Goal: Task Accomplishment & Management: Use online tool/utility

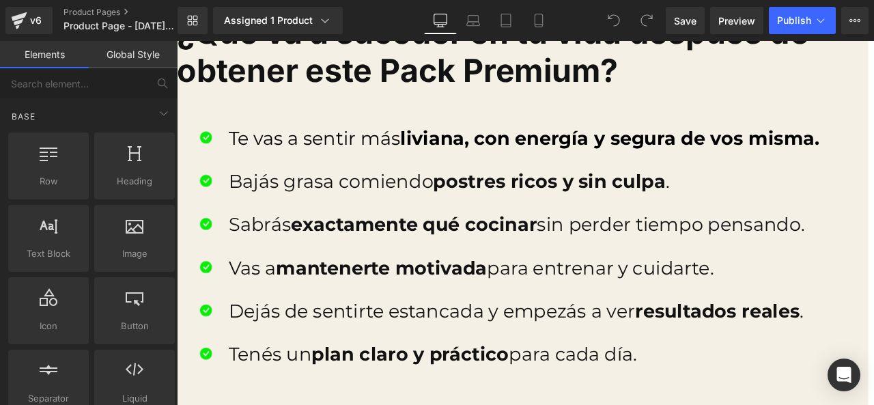
scroll to position [1962, 0]
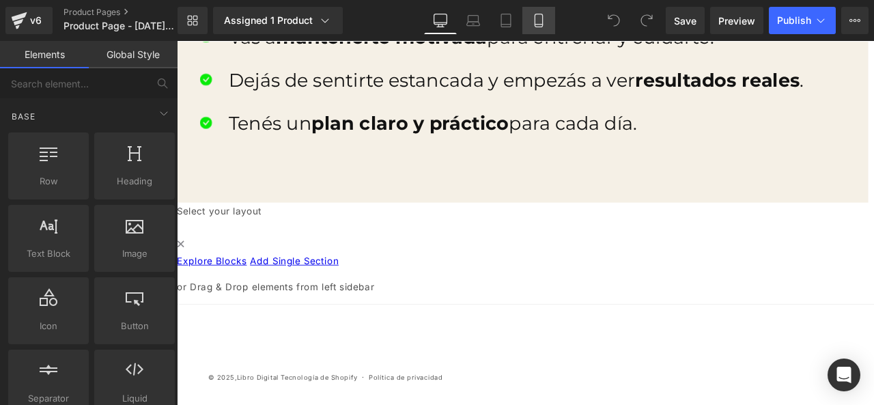
click at [546, 23] on link "Mobile" at bounding box center [538, 20] width 33 height 27
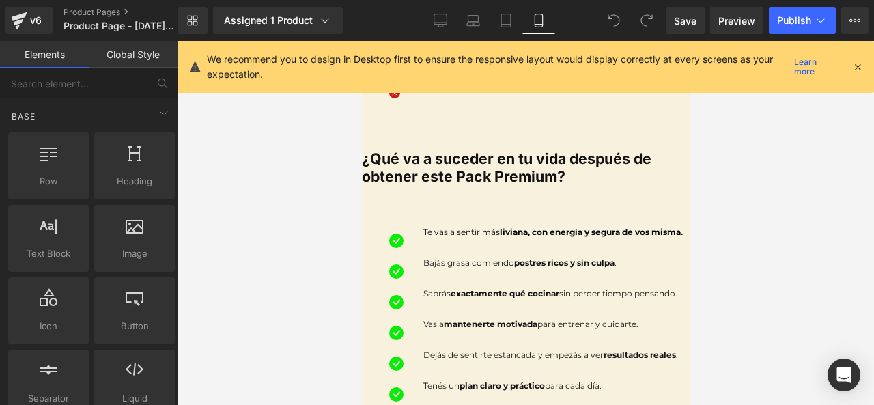
scroll to position [940, 0]
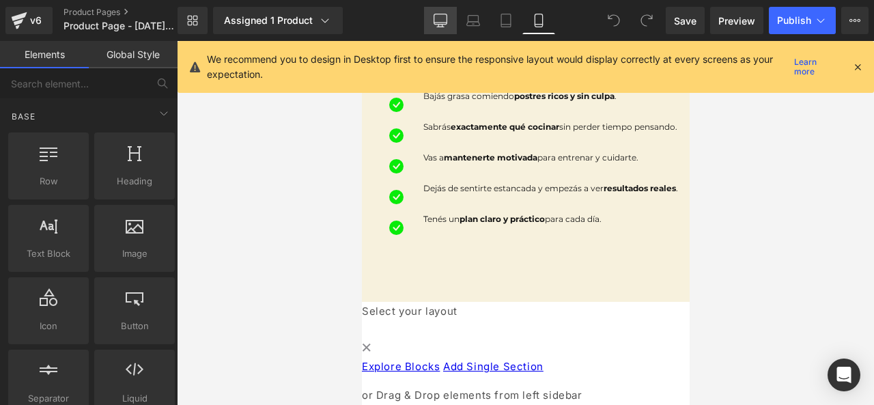
click at [442, 31] on link "Desktop" at bounding box center [440, 20] width 33 height 27
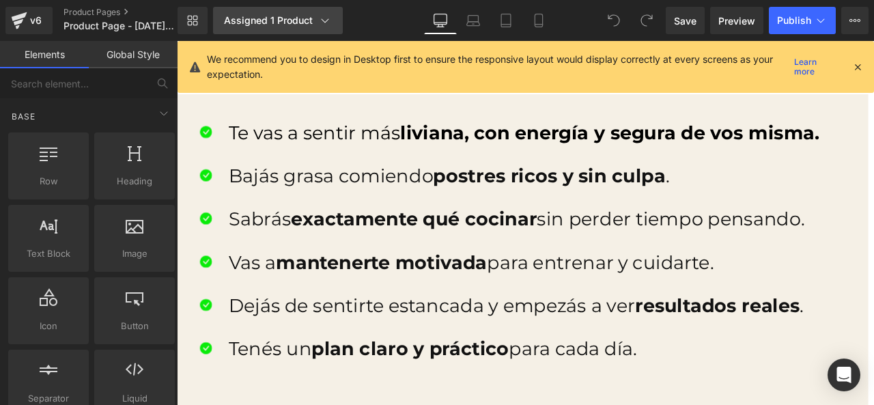
scroll to position [1818, 0]
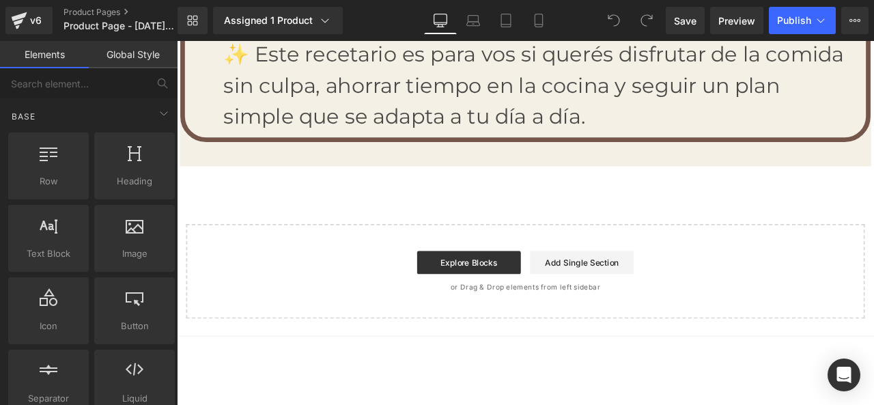
scroll to position [5201, 0]
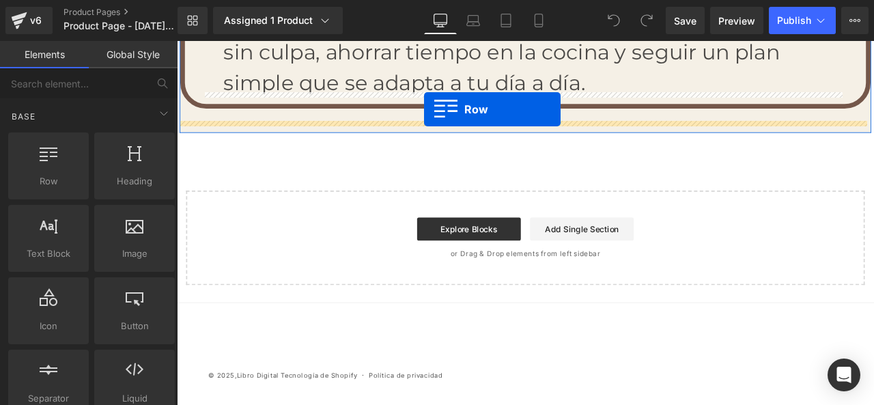
drag, startPoint x: 221, startPoint y: 228, endPoint x: 470, endPoint y: 122, distance: 271.1
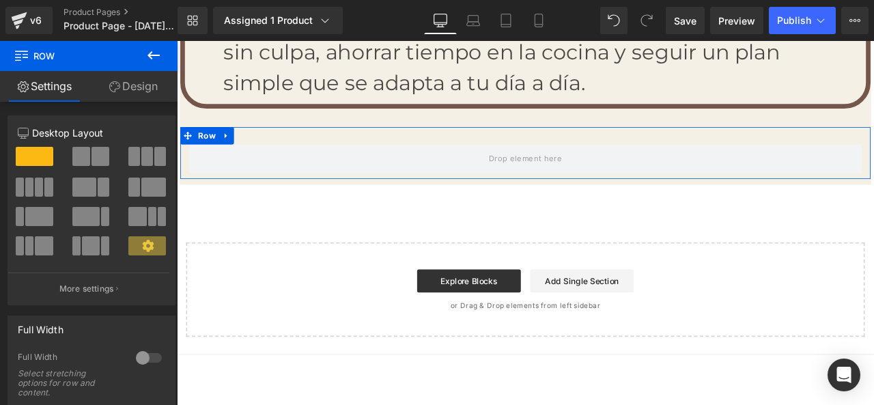
click at [134, 76] on link "Design" at bounding box center [133, 86] width 89 height 31
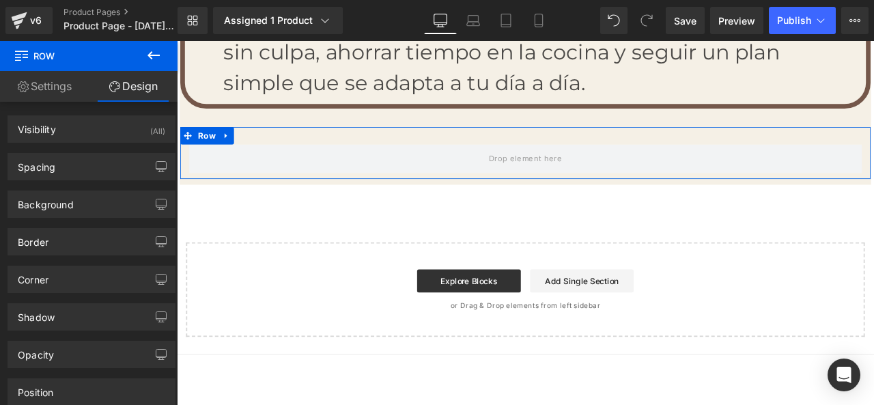
click at [79, 81] on link "Settings" at bounding box center [44, 86] width 89 height 31
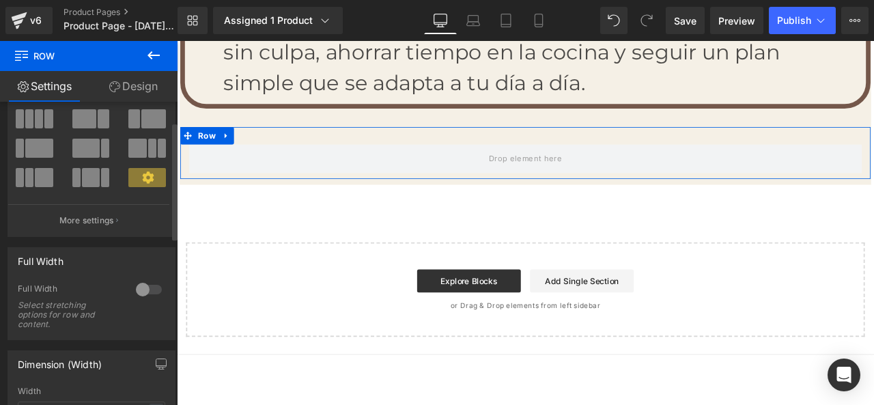
scroll to position [0, 0]
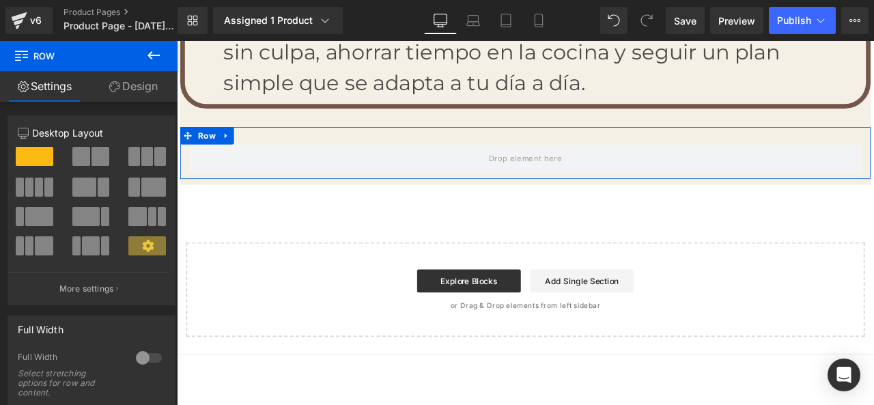
click at [134, 90] on link "Design" at bounding box center [133, 86] width 89 height 31
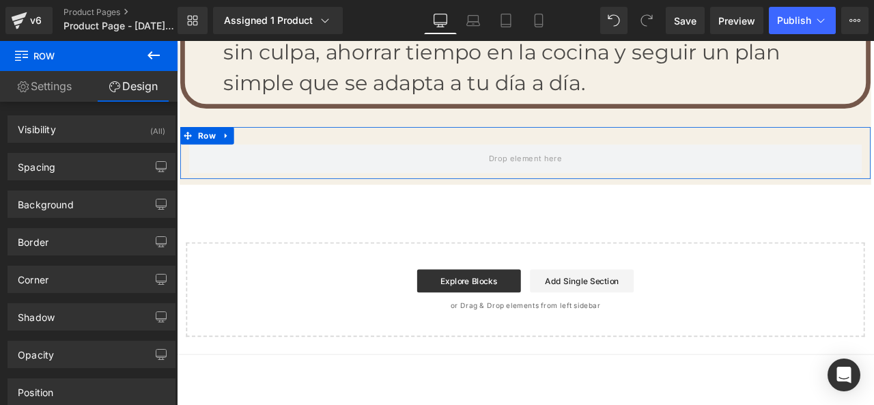
click at [60, 89] on link "Settings" at bounding box center [44, 86] width 89 height 31
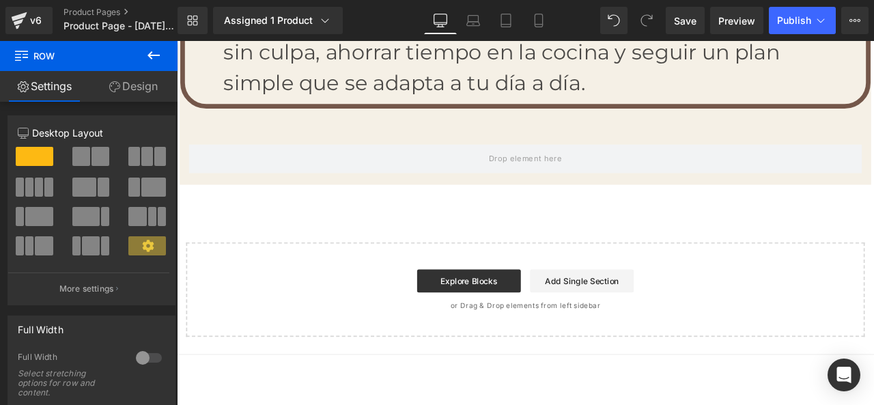
click at [158, 59] on icon at bounding box center [153, 55] width 16 height 16
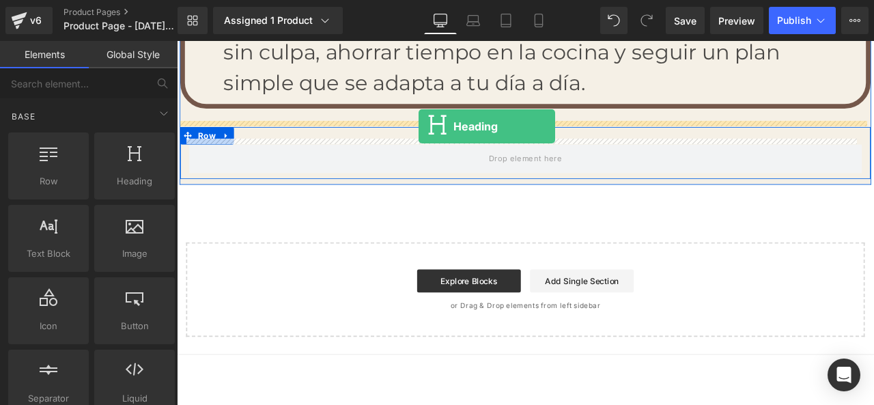
drag, startPoint x: 309, startPoint y: 205, endPoint x: 463, endPoint y: 142, distance: 166.7
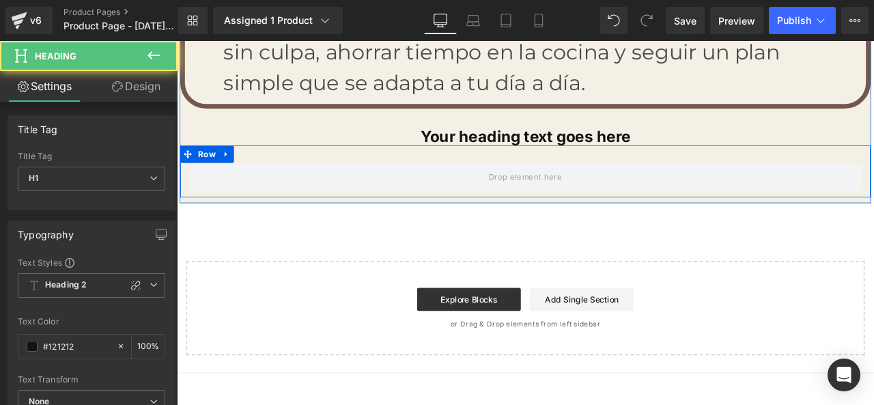
drag, startPoint x: 515, startPoint y: 149, endPoint x: 514, endPoint y: 165, distance: 16.4
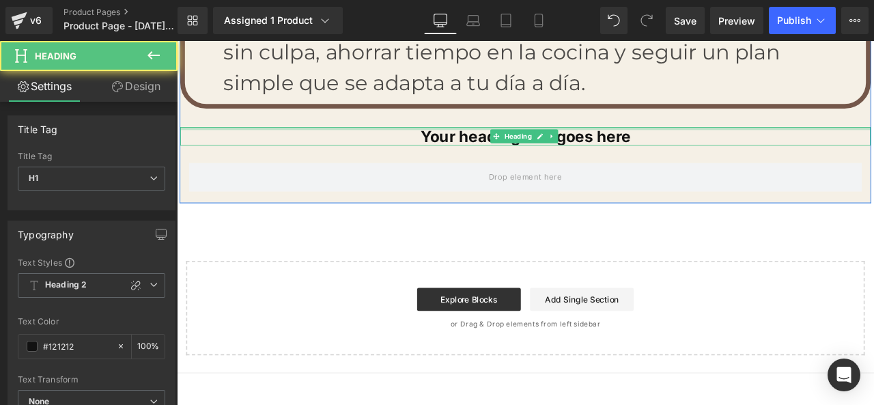
click at [518, 143] on div at bounding box center [590, 144] width 818 height 3
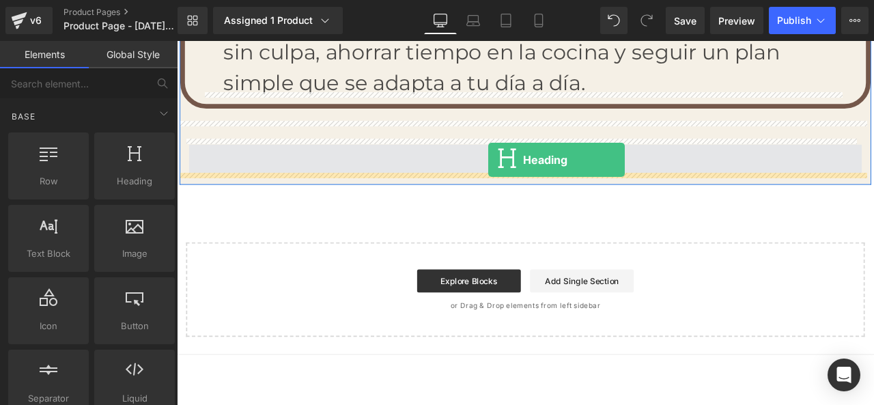
drag, startPoint x: 214, startPoint y: 201, endPoint x: 546, endPoint y: 182, distance: 333.2
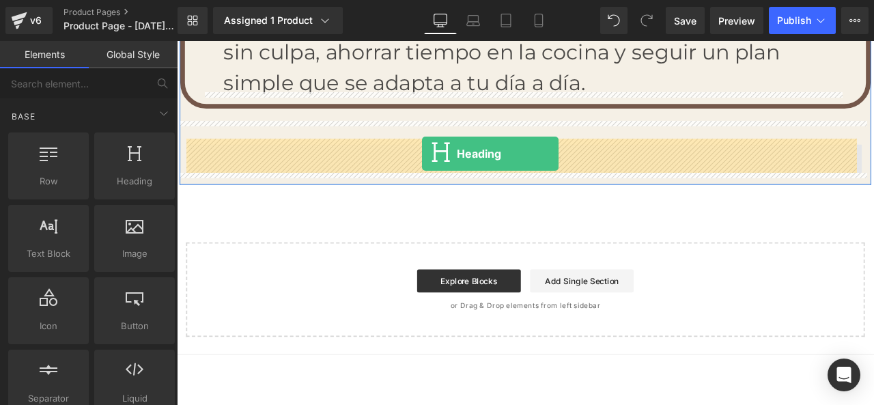
drag, startPoint x: 310, startPoint y: 212, endPoint x: 468, endPoint y: 174, distance: 162.3
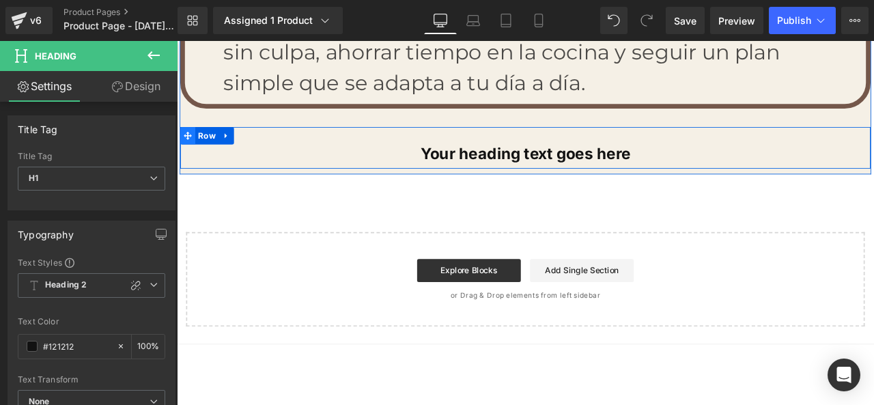
click at [193, 143] on span at bounding box center [190, 153] width 18 height 20
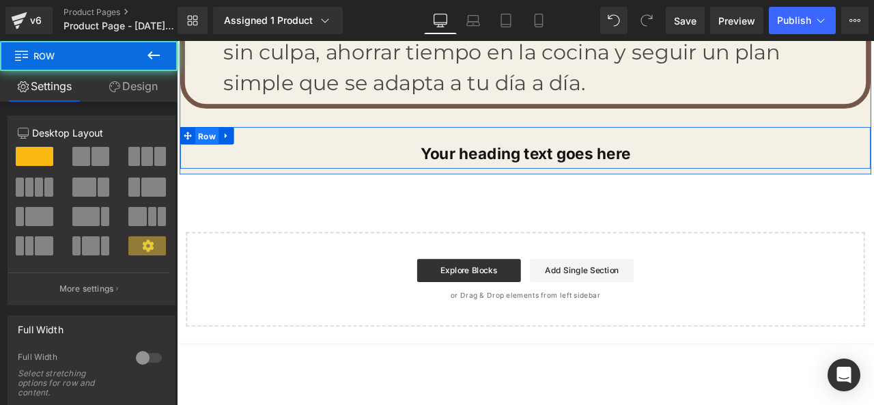
click at [204, 144] on span "Row" at bounding box center [213, 154] width 28 height 20
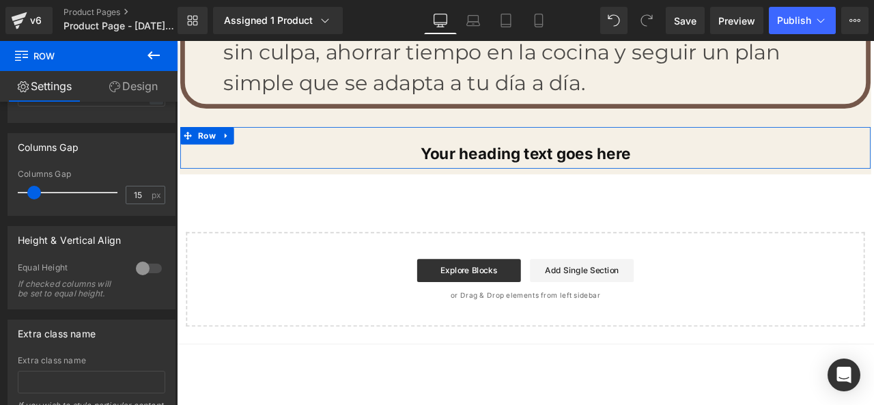
scroll to position [410, 0]
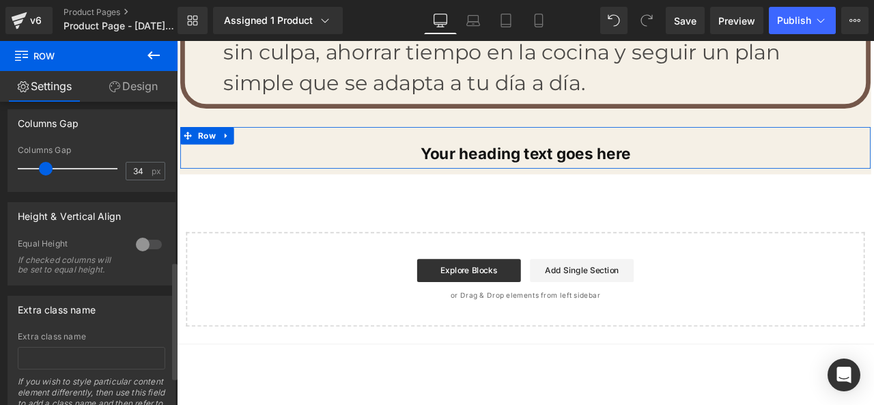
drag, startPoint x: 33, startPoint y: 171, endPoint x: 44, endPoint y: 172, distance: 10.9
click at [44, 172] on span at bounding box center [46, 169] width 14 height 14
type input "11"
drag, startPoint x: 42, startPoint y: 172, endPoint x: 29, endPoint y: 172, distance: 13.7
click at [29, 172] on span at bounding box center [32, 169] width 14 height 14
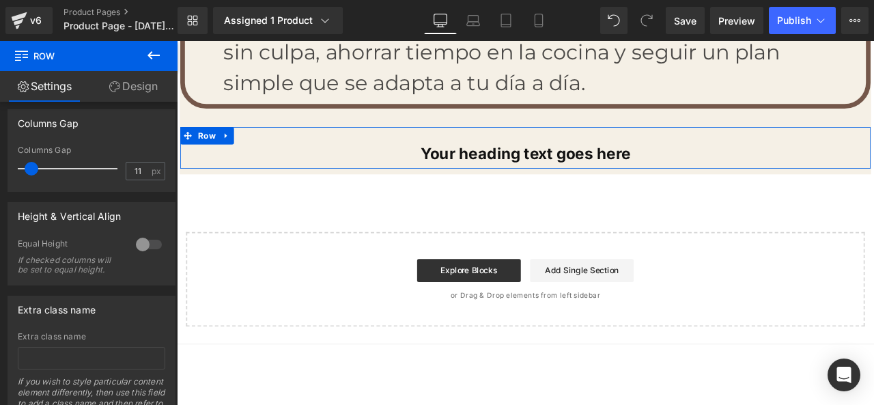
click at [137, 94] on link "Design" at bounding box center [133, 86] width 89 height 31
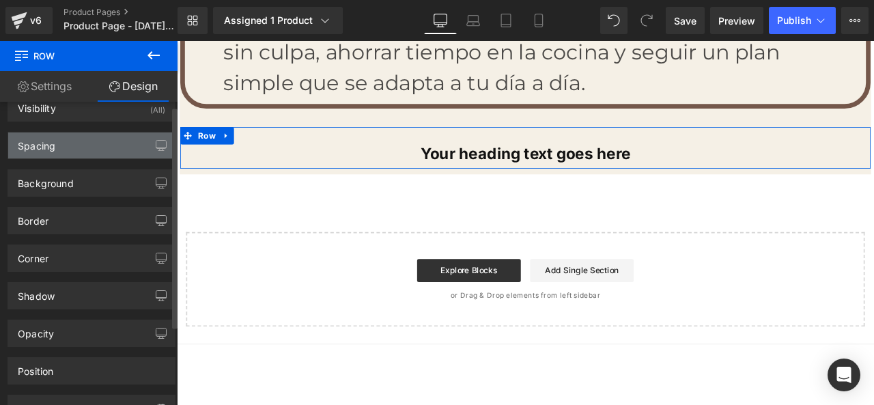
scroll to position [0, 0]
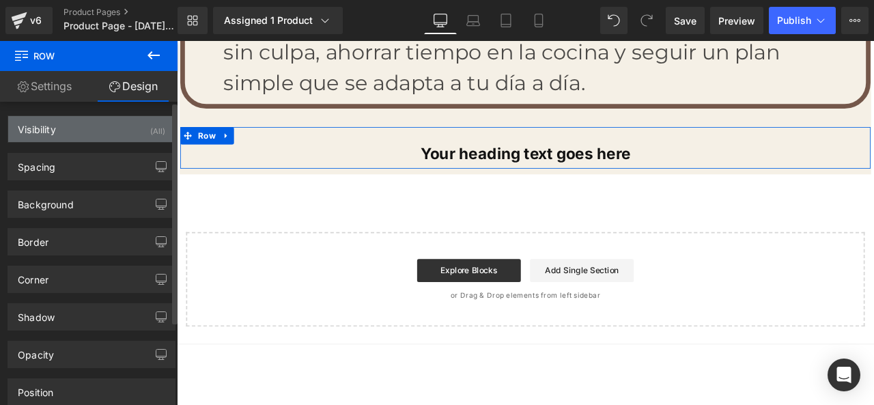
click at [141, 138] on div "Visibility (All)" at bounding box center [91, 129] width 167 height 26
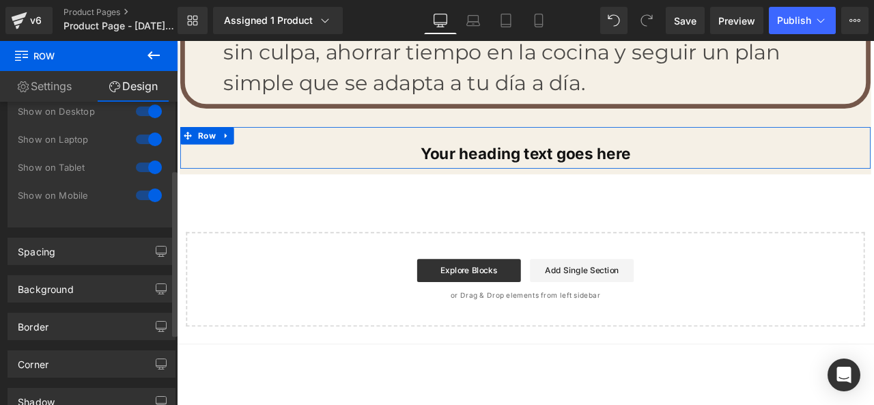
scroll to position [137, 0]
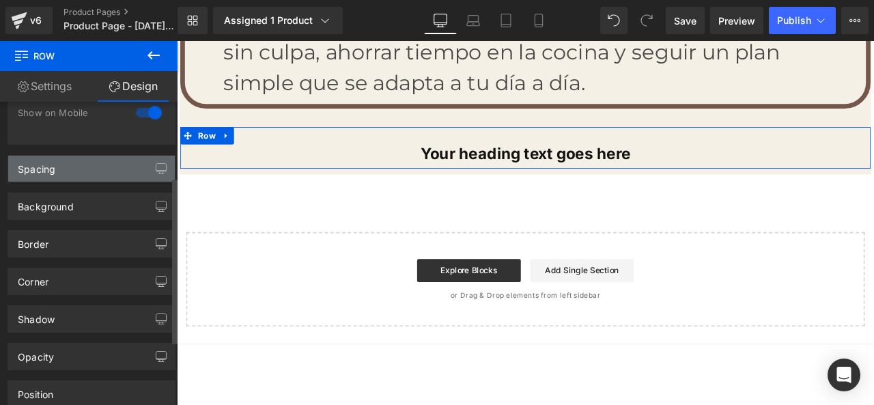
click at [109, 176] on div "Spacing" at bounding box center [91, 169] width 167 height 26
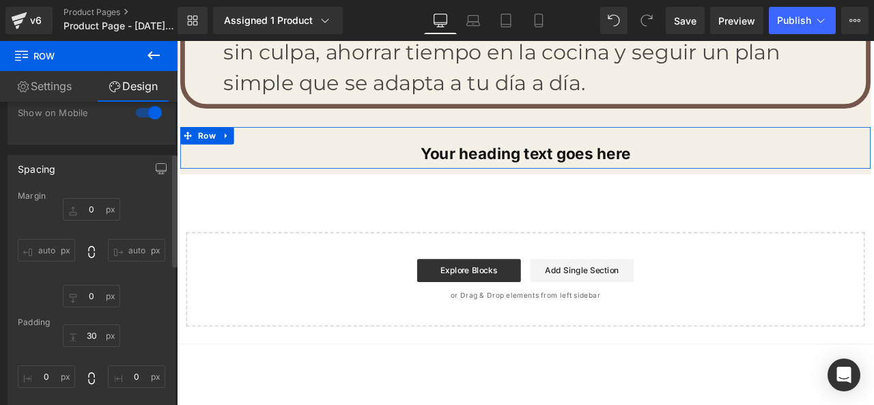
click at [109, 176] on div "Spacing" at bounding box center [91, 169] width 167 height 26
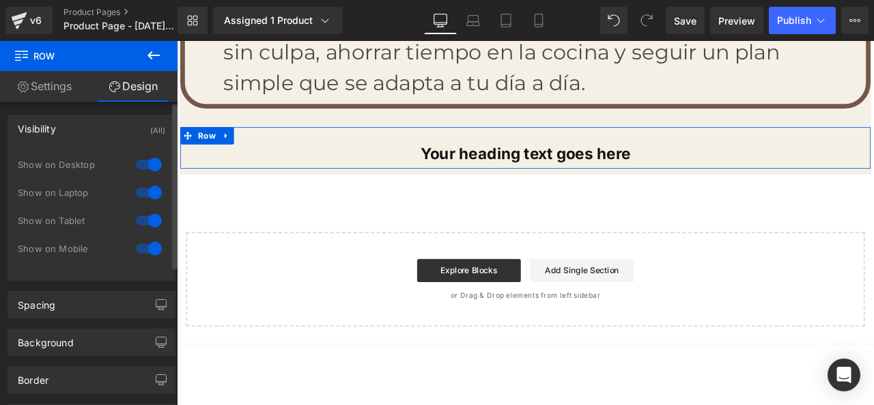
scroll to position [0, 0]
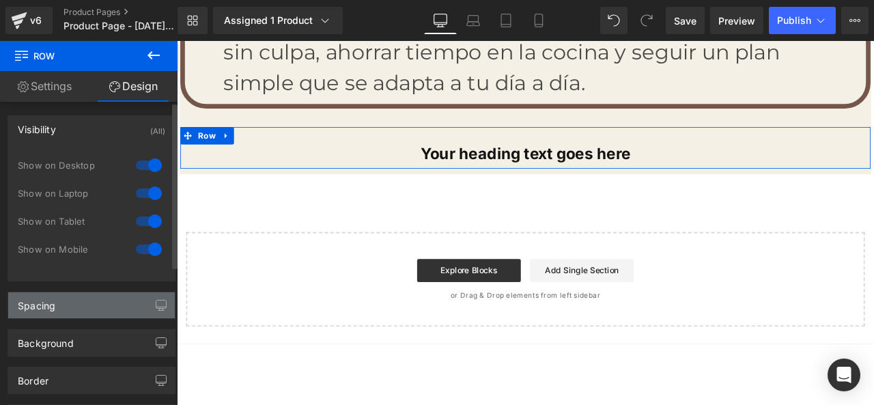
click at [128, 308] on div "Spacing" at bounding box center [91, 305] width 167 height 26
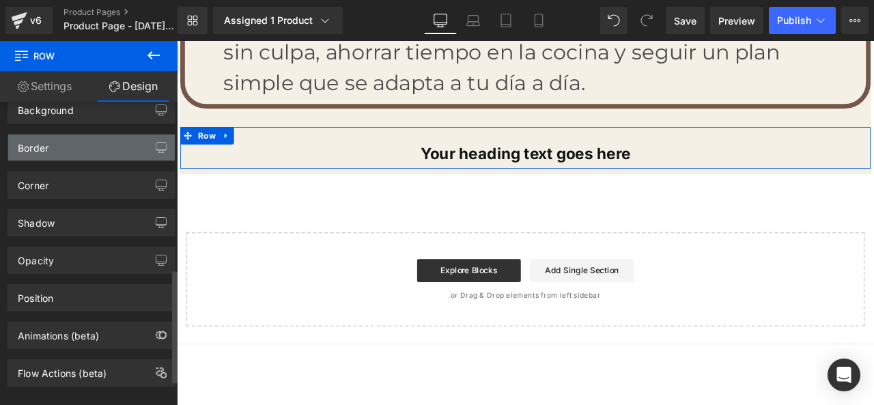
scroll to position [515, 0]
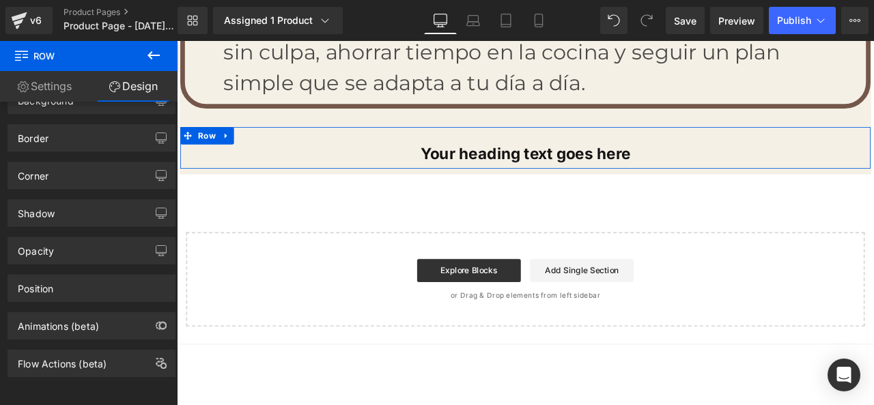
click at [44, 89] on link "Settings" at bounding box center [44, 86] width 89 height 31
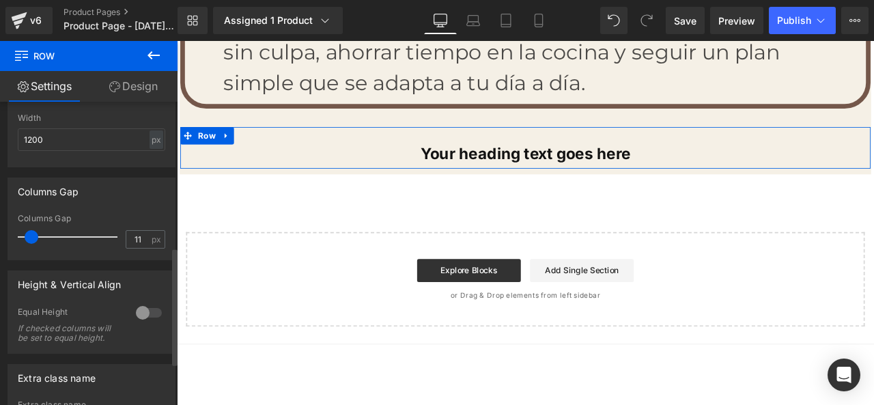
scroll to position [482, 0]
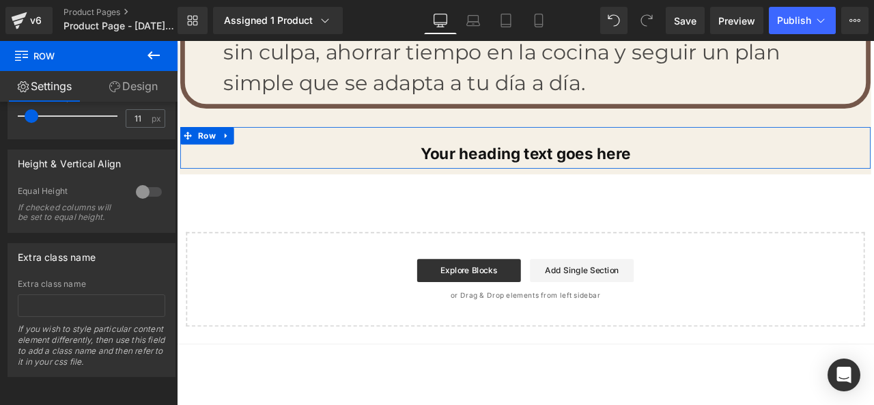
click at [120, 86] on link "Design" at bounding box center [133, 86] width 89 height 31
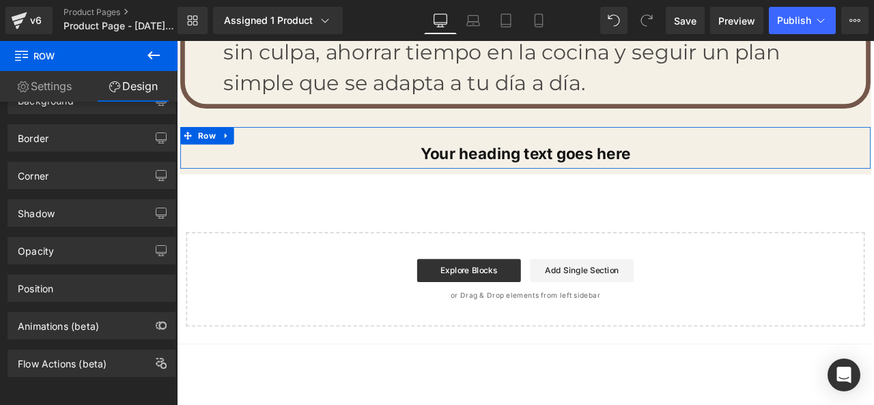
type input "0"
type input "30"
type input "0"
type input "10"
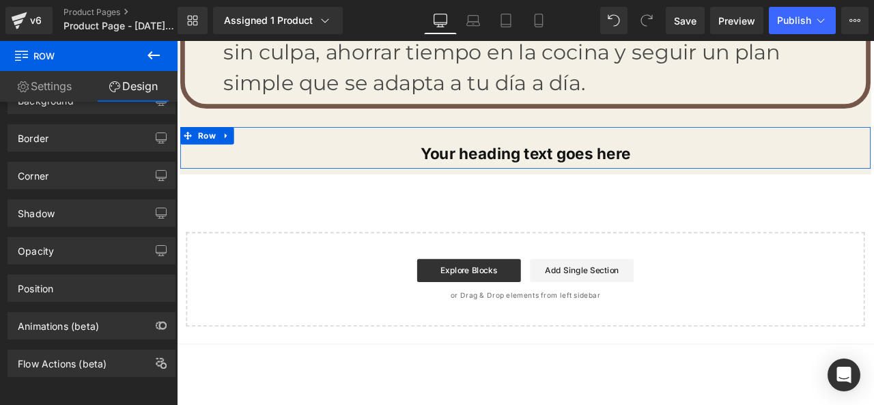
type input "0"
type input "75"
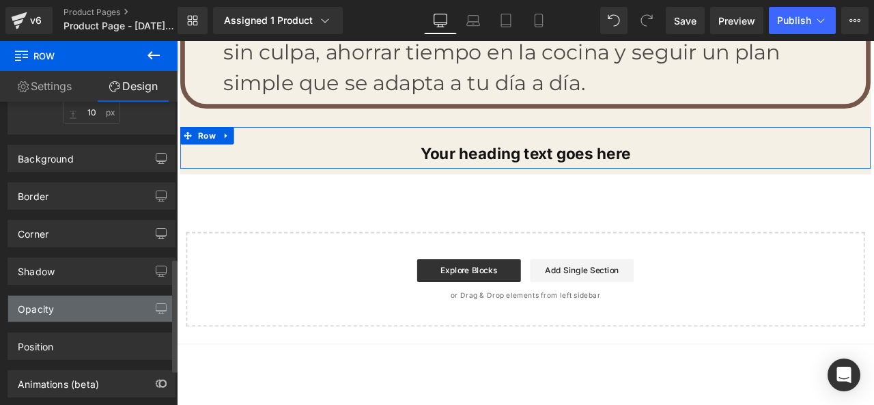
scroll to position [378, 0]
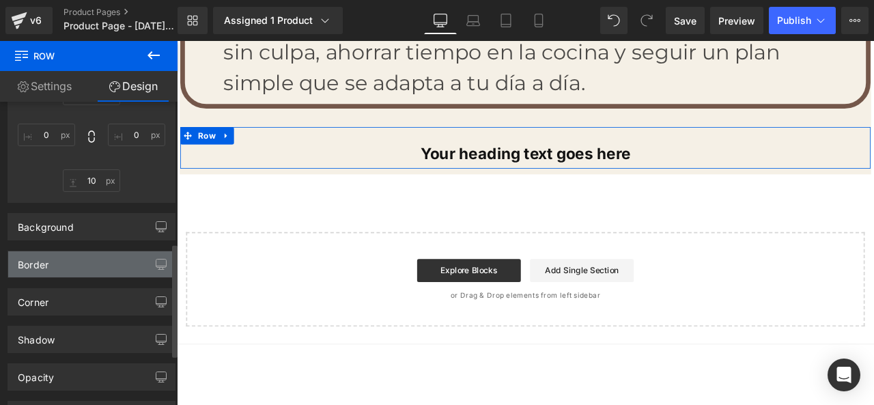
click at [120, 266] on div "Border" at bounding box center [91, 264] width 167 height 26
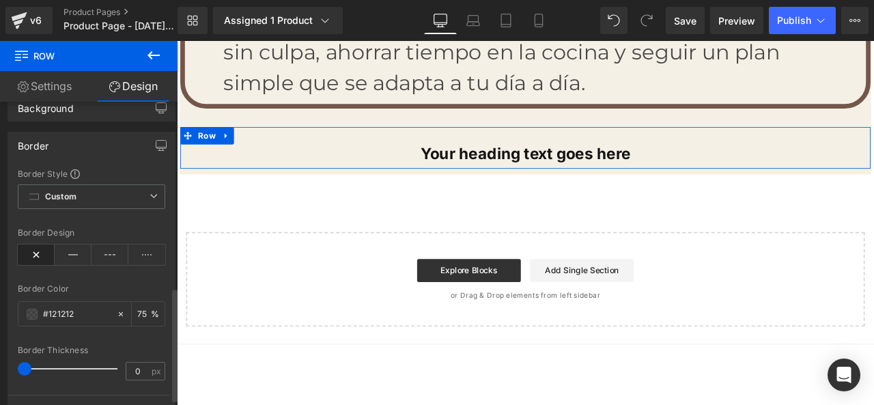
scroll to position [515, 0]
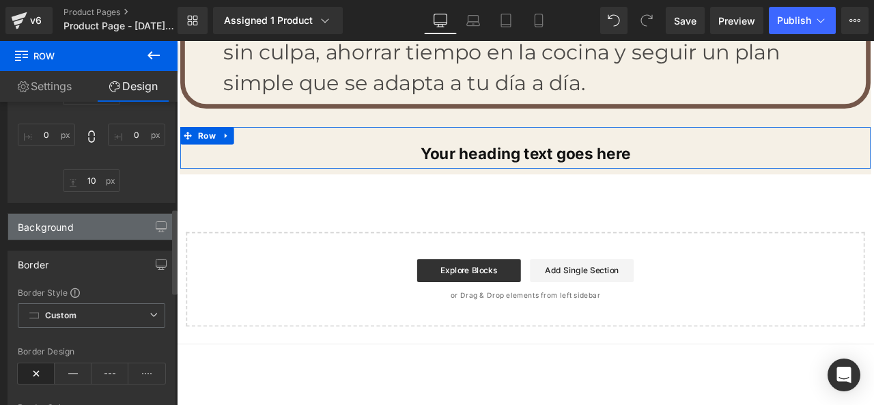
click at [110, 227] on div "Background" at bounding box center [91, 227] width 167 height 26
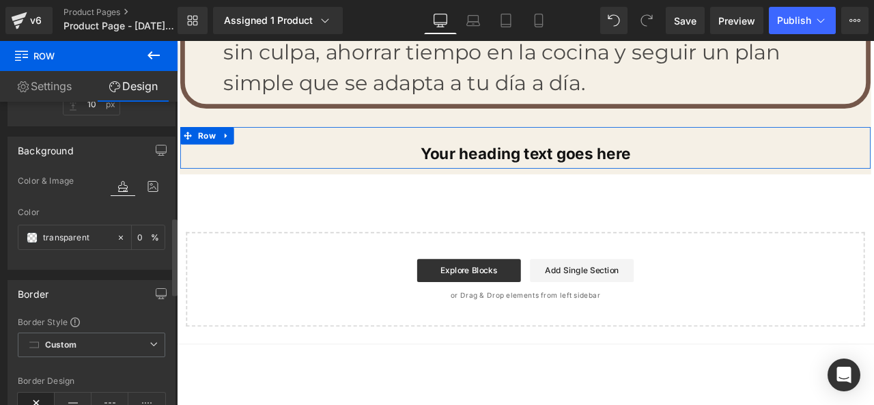
scroll to position [447, 0]
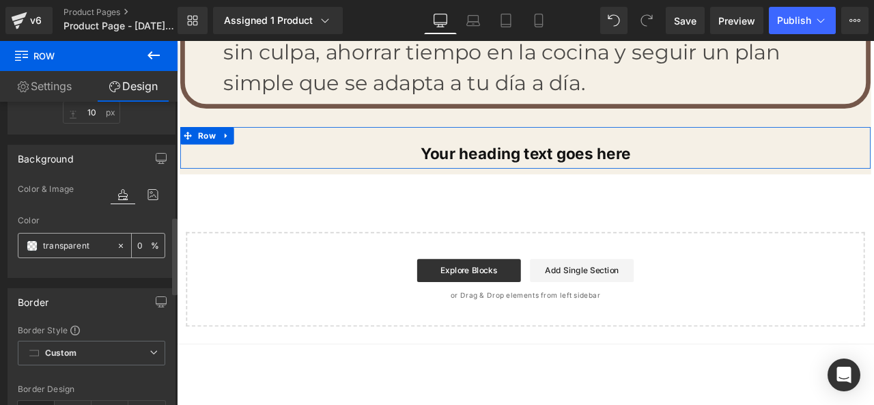
click at [65, 240] on input "transparent" at bounding box center [76, 245] width 67 height 15
click at [25, 248] on div "transparent" at bounding box center [67, 246] width 98 height 24
click at [29, 248] on span at bounding box center [32, 245] width 11 height 11
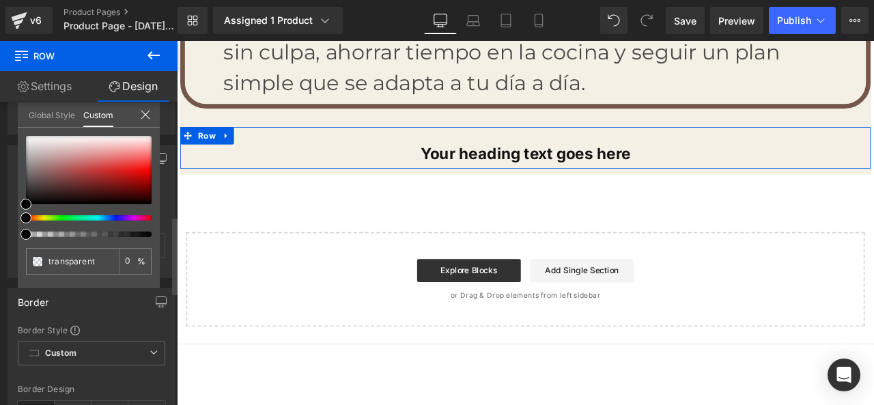
type input "#000000"
type input "100"
type input "#000000"
type input "100"
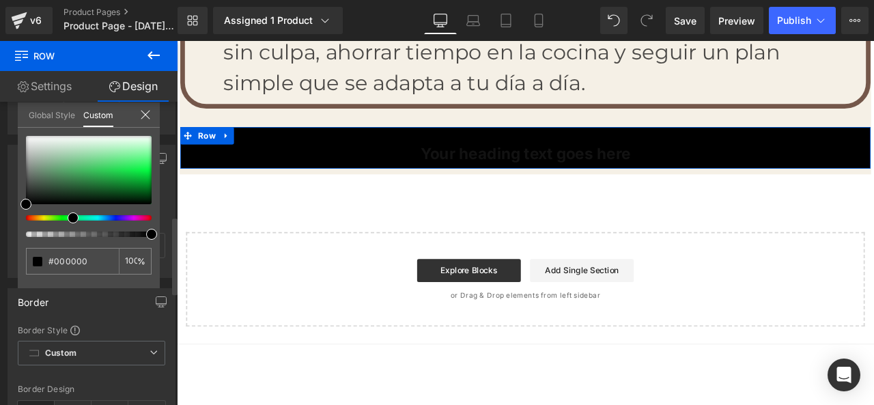
drag, startPoint x: 26, startPoint y: 218, endPoint x: 68, endPoint y: 222, distance: 42.5
click at [68, 222] on div at bounding box center [89, 186] width 126 height 101
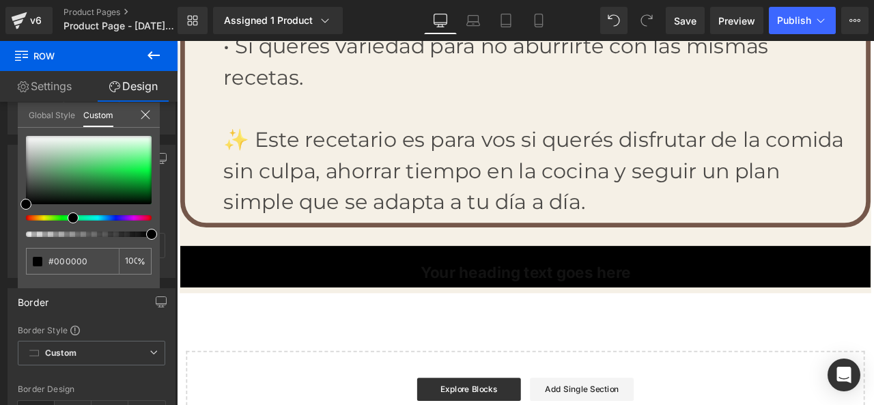
scroll to position [5201, 0]
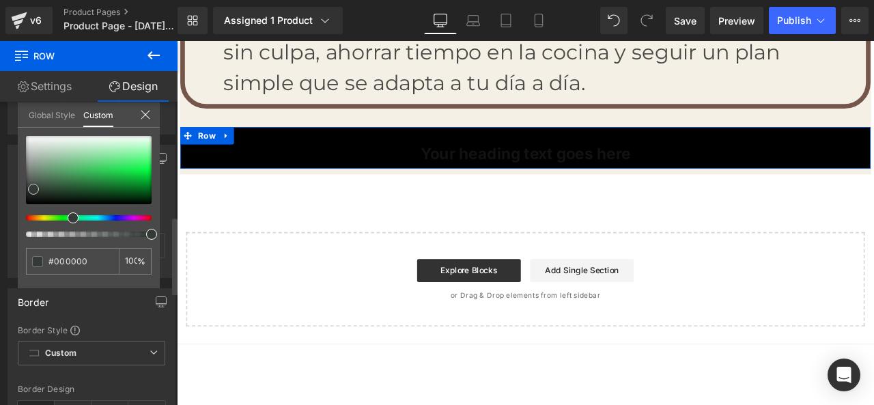
type input "#020202"
type input "#516155"
type input "#688770"
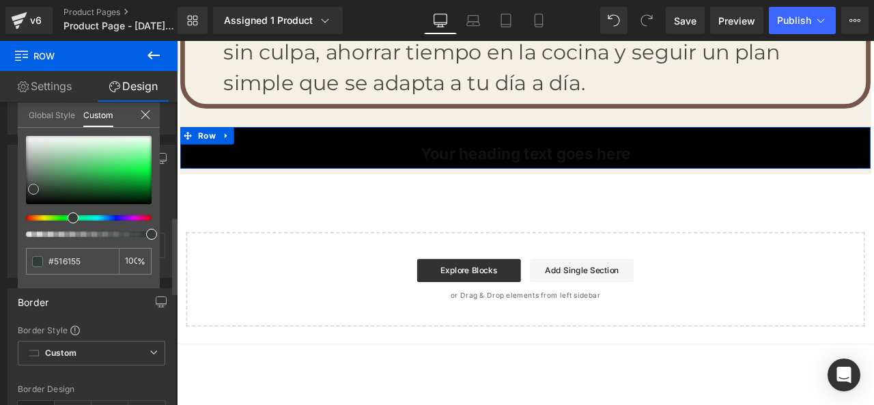
type input "#688770"
type input "#89ad92"
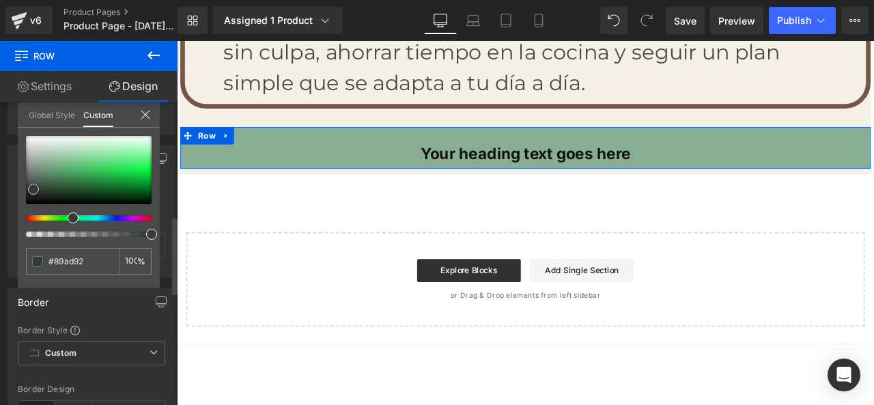
type input "#9ac0a4"
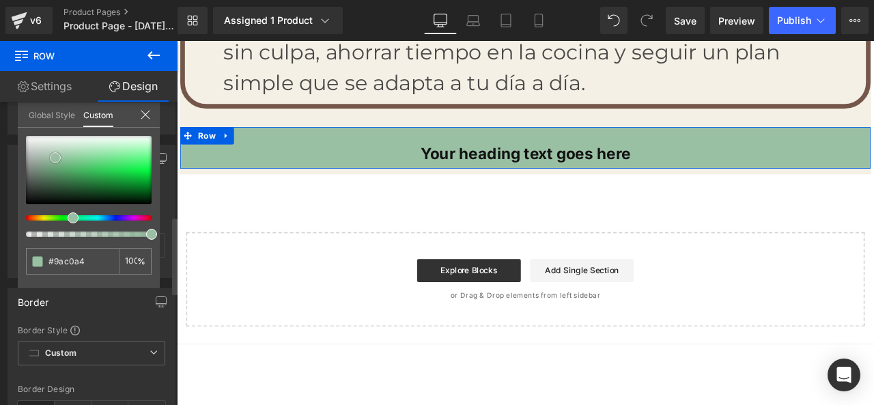
type input "#99c0a4"
type input "#a0c4aa"
type input "#bed9c6"
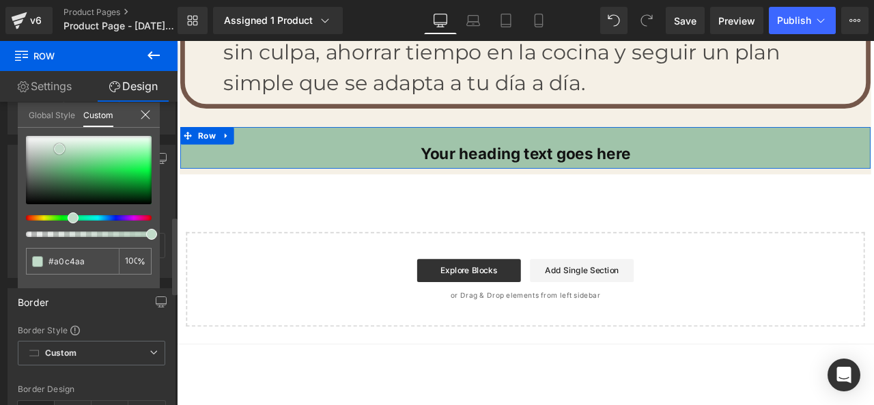
type input "#bed9c6"
type input "#c7dfce"
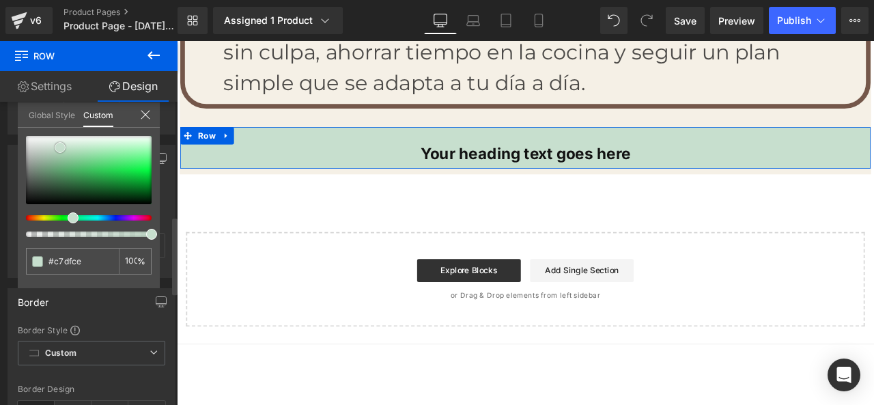
type input "#cbe1d1"
type input "#c8dece"
type input "#bfd8c7"
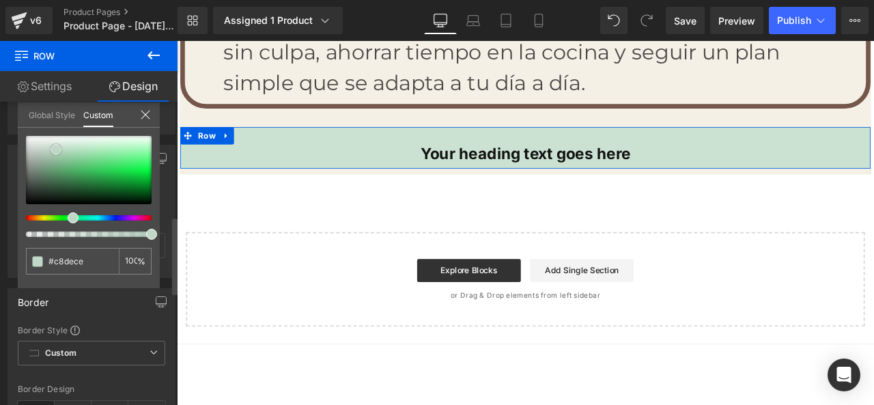
type input "#bfd8c7"
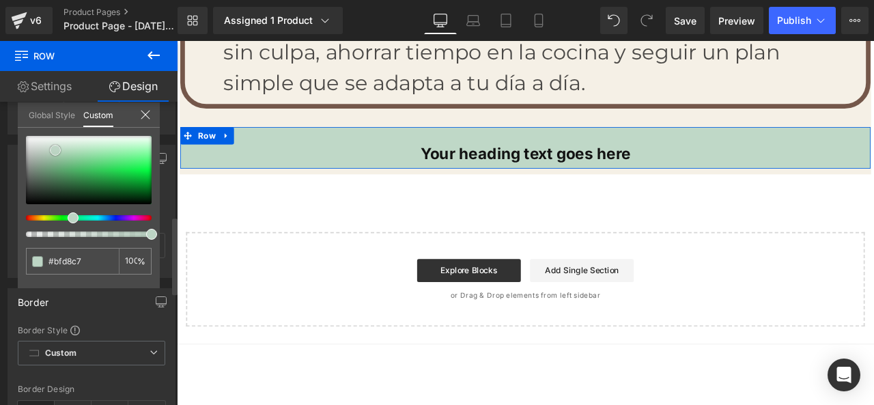
type input "#bdd5c5"
type input "#c3d9cb"
drag, startPoint x: 29, startPoint y: 204, endPoint x: 57, endPoint y: 148, distance: 62.0
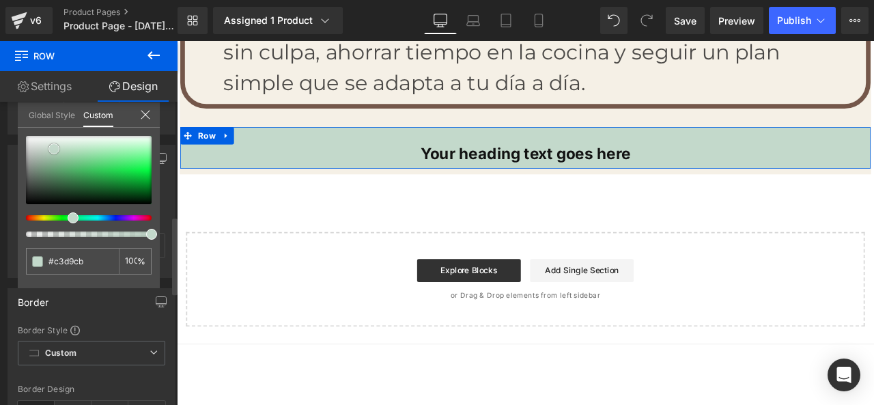
click at [57, 148] on span at bounding box center [53, 148] width 11 height 11
click at [147, 109] on icon at bounding box center [145, 114] width 11 height 11
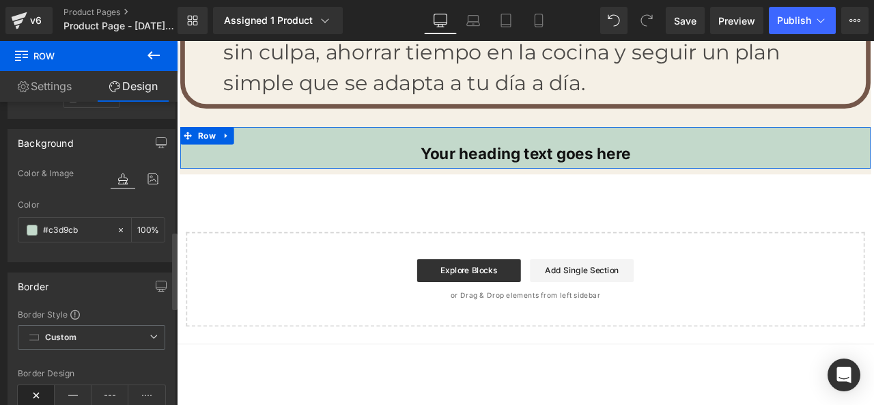
scroll to position [652, 0]
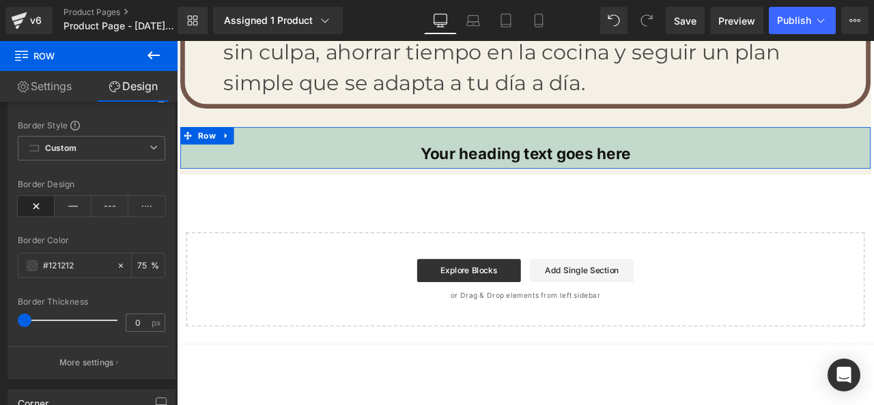
click at [122, 92] on link "Design" at bounding box center [133, 86] width 89 height 31
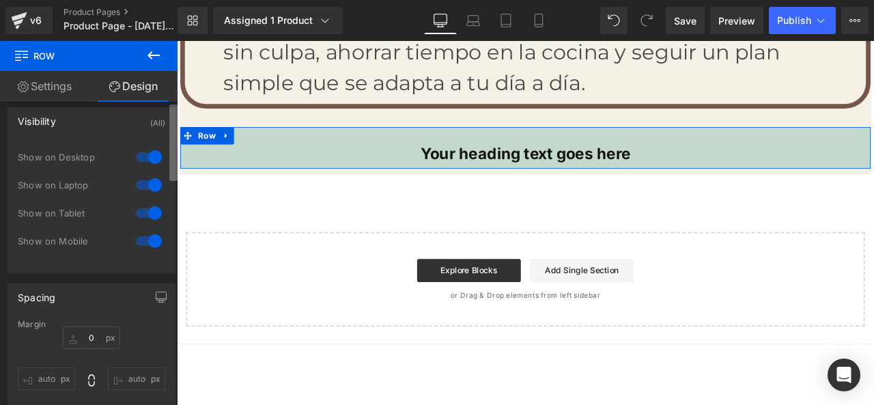
scroll to position [0, 0]
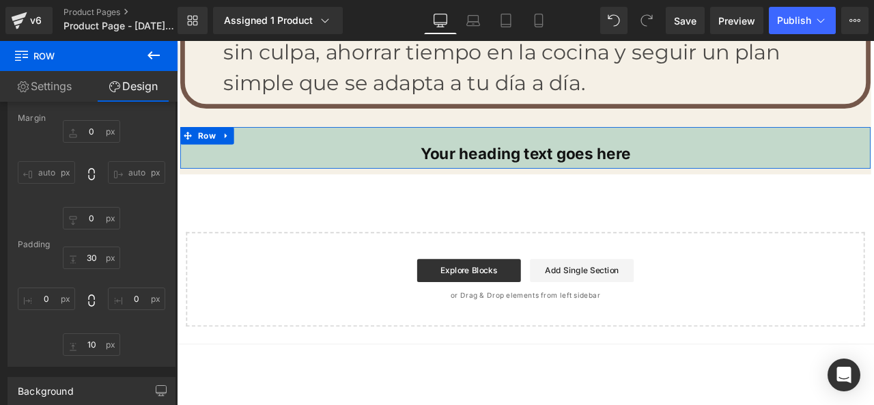
click at [178, 177] on div "Visibility (All) 0|0|0|0 1 Show on Desktop 1 Show on Laptop 1 Show on Tablet 1 …" at bounding box center [89, 256] width 178 height 309
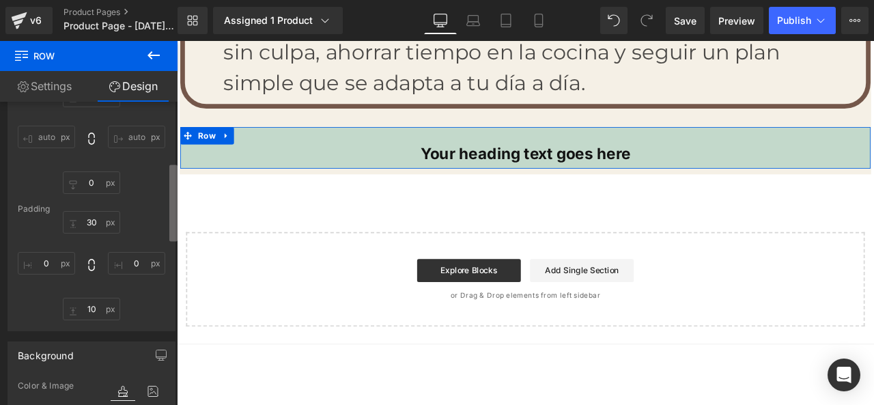
click at [174, 208] on b at bounding box center [173, 203] width 8 height 76
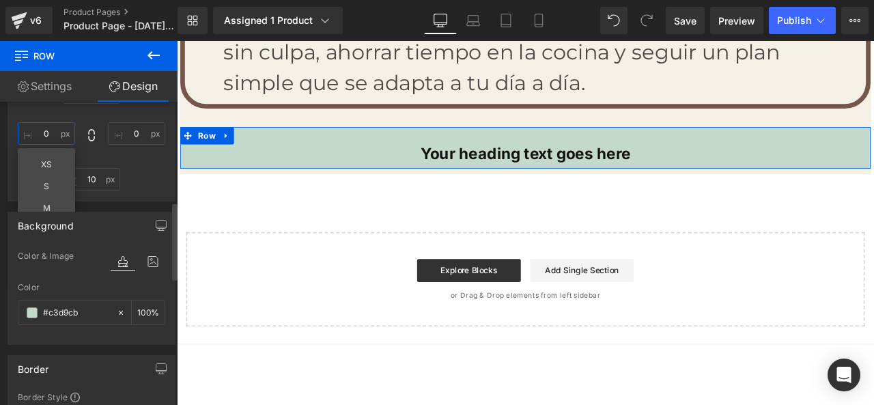
scroll to position [389, 0]
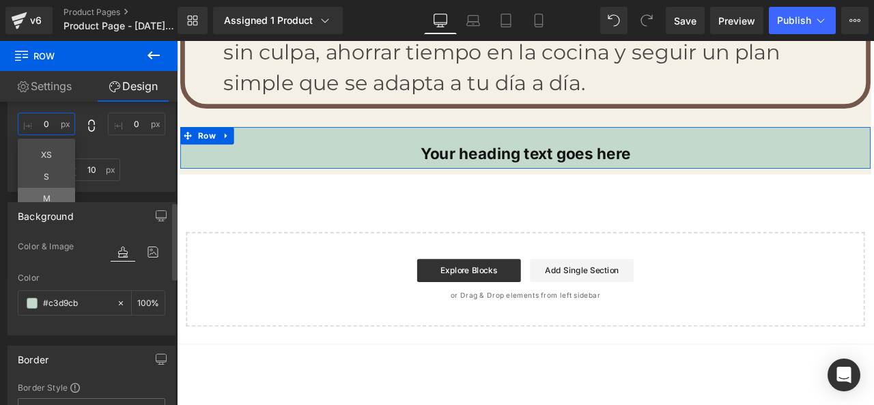
type input "L"
type input "M"
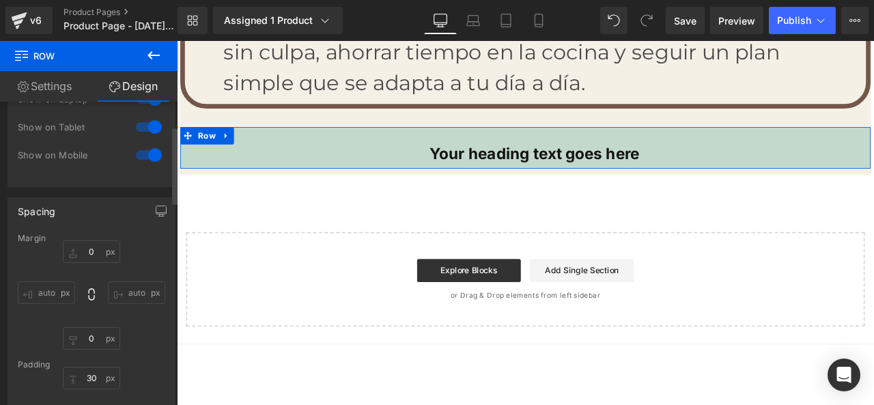
scroll to position [116, 0]
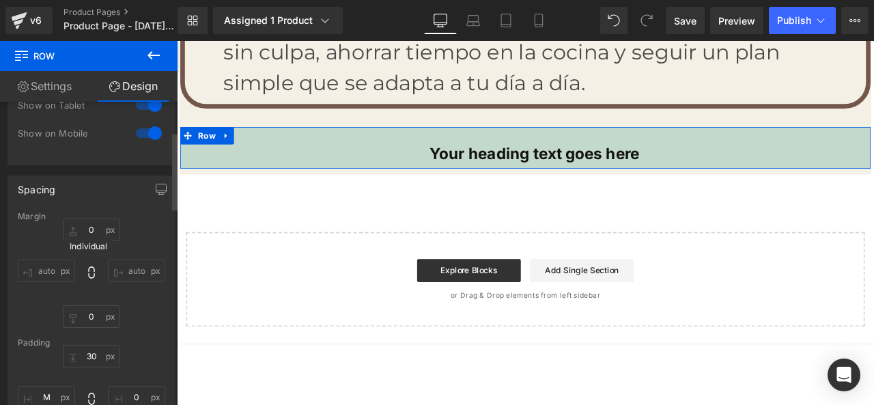
click at [85, 274] on icon at bounding box center [92, 273] width 14 height 14
type input "0"
click at [102, 236] on input "0" at bounding box center [91, 230] width 57 height 23
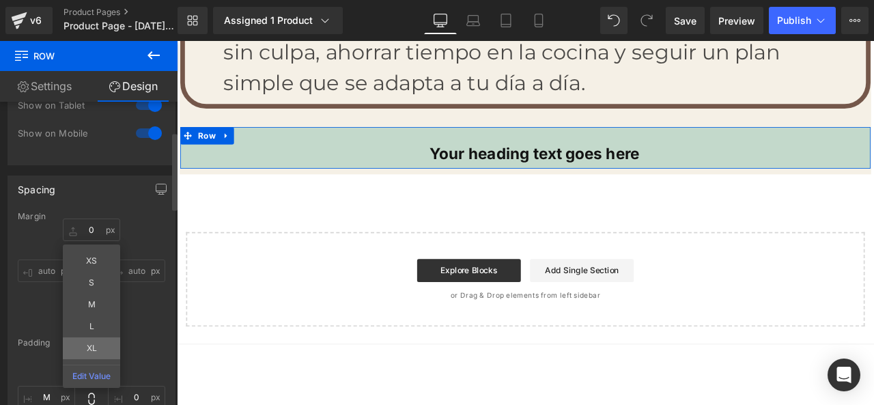
type input "XL"
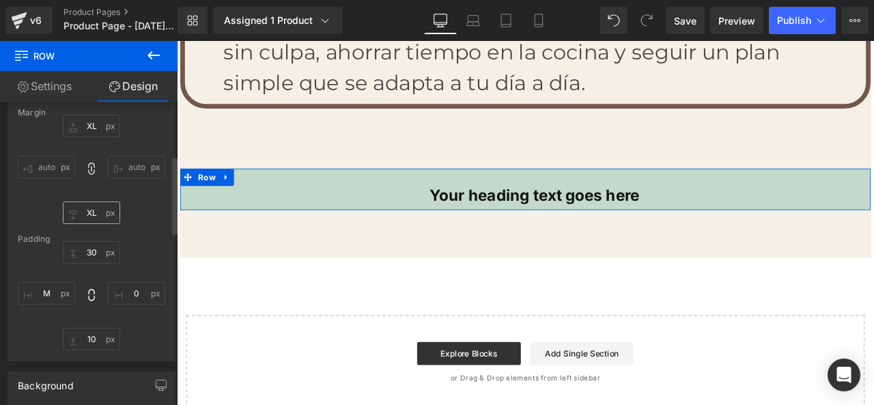
scroll to position [253, 0]
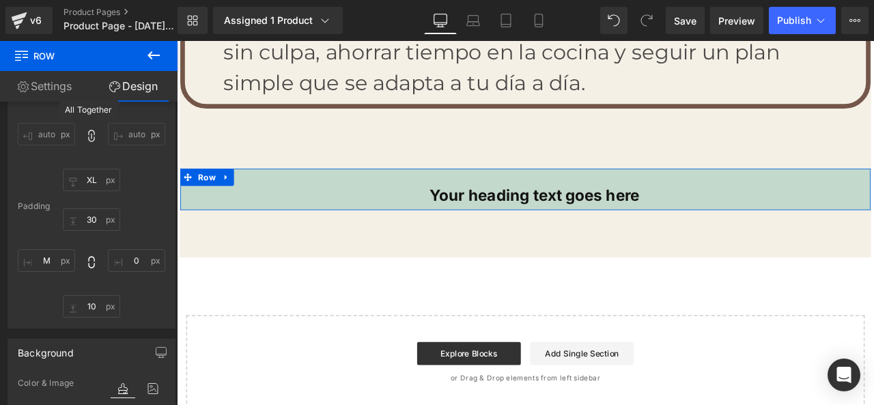
click at [87, 143] on span at bounding box center [92, 137] width 14 height 16
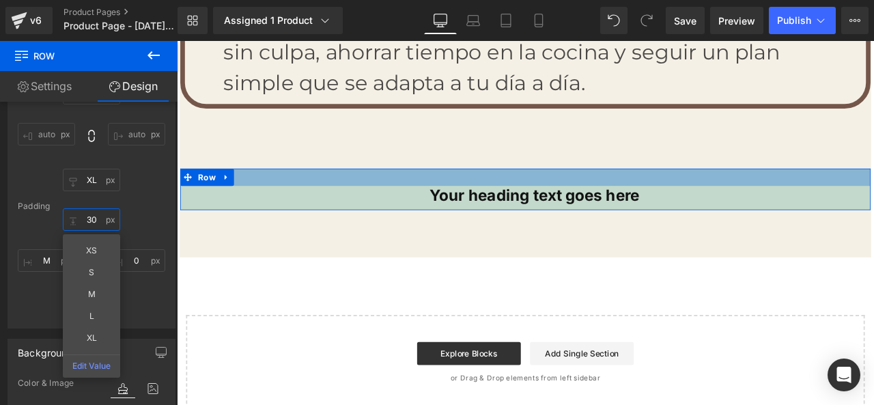
click at [104, 227] on input "30" at bounding box center [91, 219] width 57 height 23
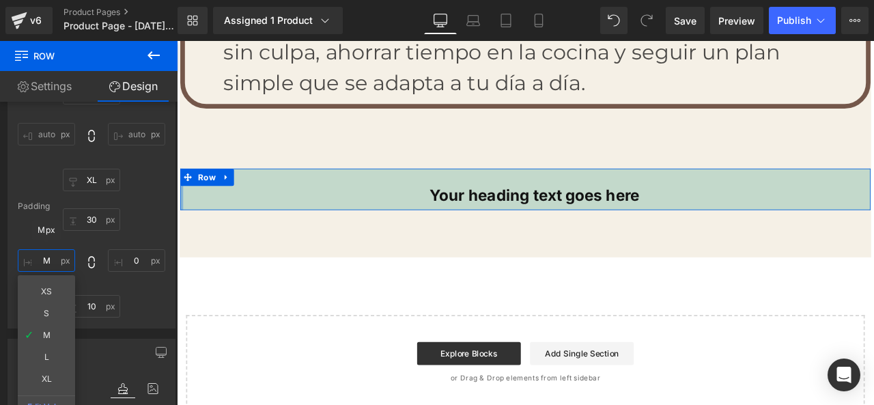
click at [50, 268] on input "M" at bounding box center [46, 260] width 57 height 23
type input "XL"
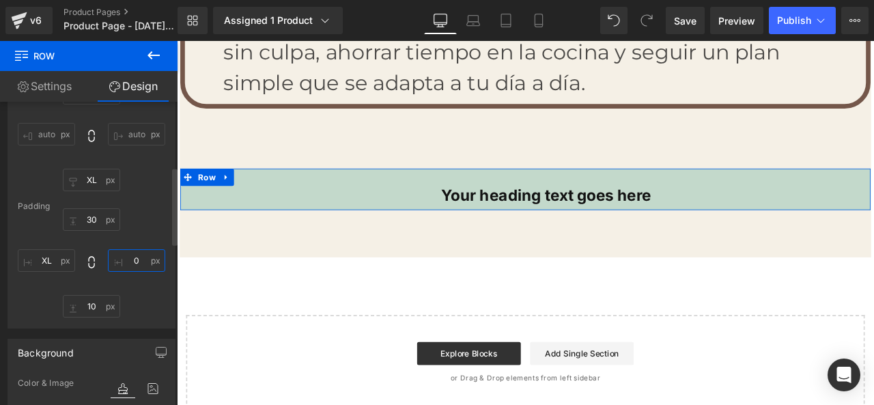
click at [142, 264] on input "0" at bounding box center [136, 260] width 57 height 23
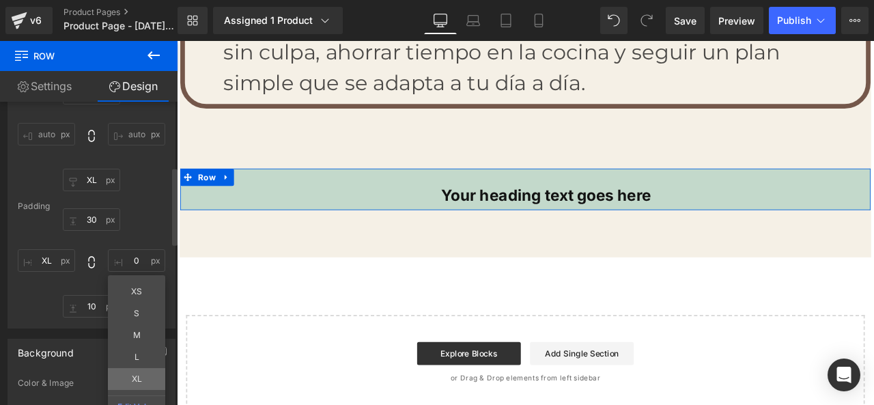
type input "XL"
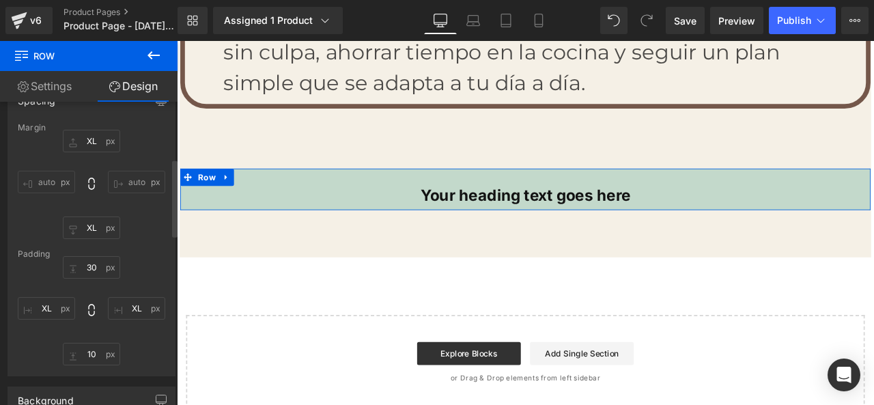
scroll to position [273, 0]
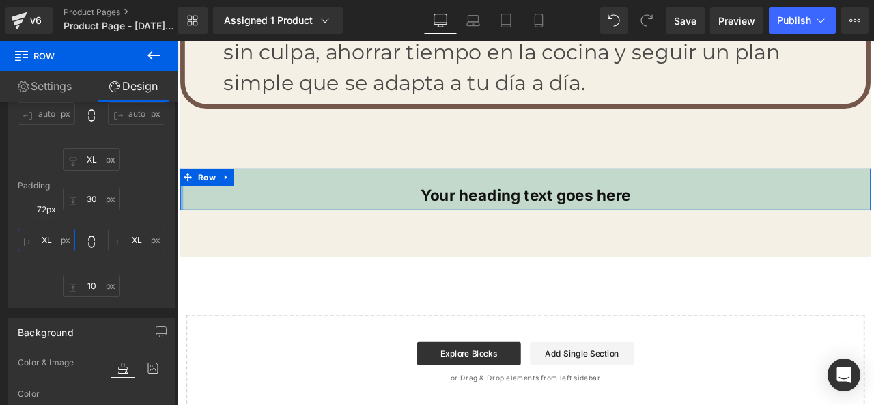
click at [49, 242] on input "XL" at bounding box center [46, 240] width 57 height 23
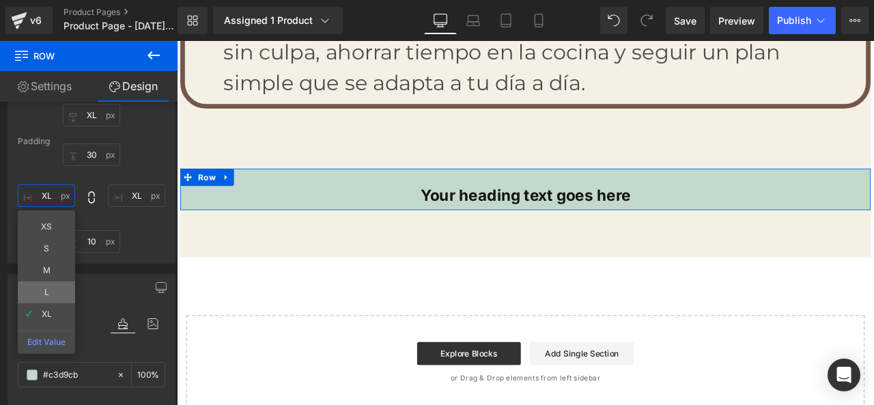
scroll to position [341, 0]
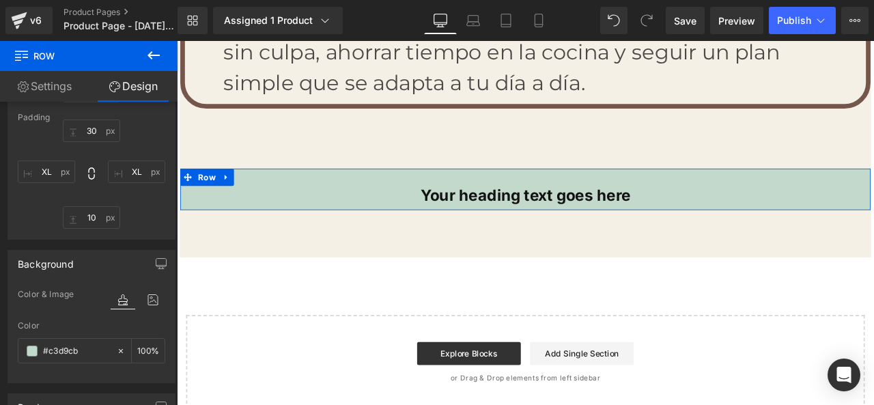
click at [120, 229] on div "Margin 72px XL auto auto 72px XL auto auto [GEOGRAPHIC_DATA] 30px 30 72px XL 10…" at bounding box center [91, 112] width 167 height 253
click at [103, 137] on input "30" at bounding box center [91, 131] width 57 height 23
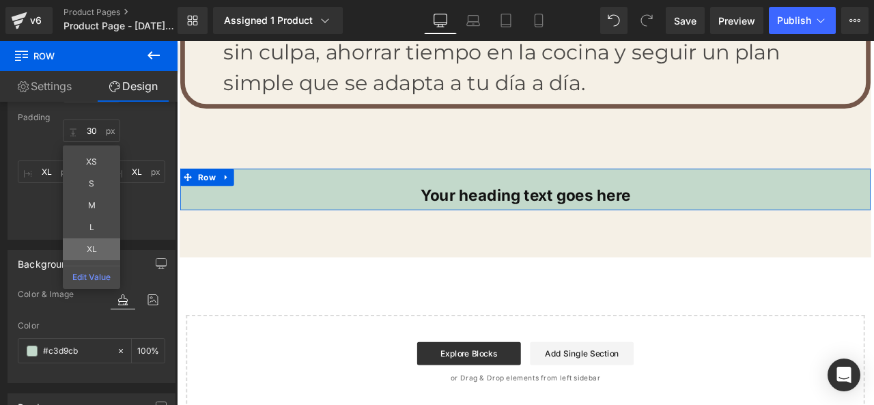
type input "XL"
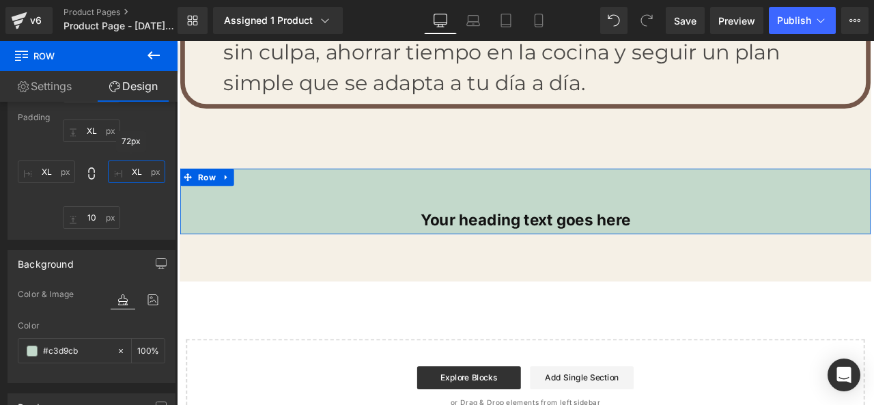
click at [138, 173] on input "XL" at bounding box center [136, 172] width 57 height 23
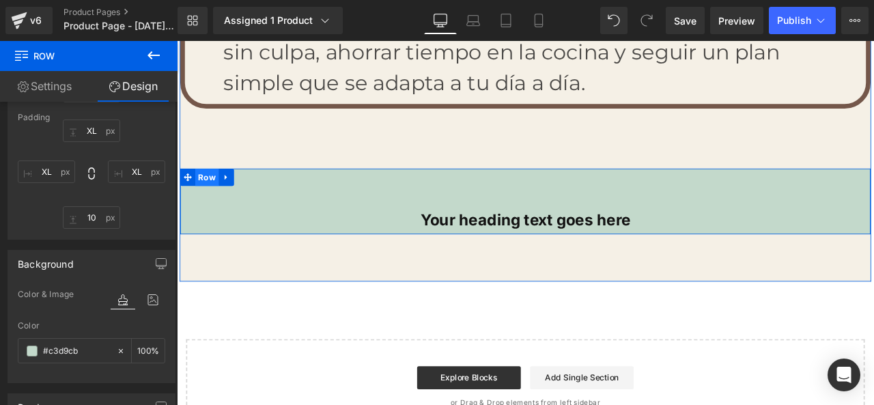
click at [211, 193] on span "Row" at bounding box center [213, 203] width 28 height 20
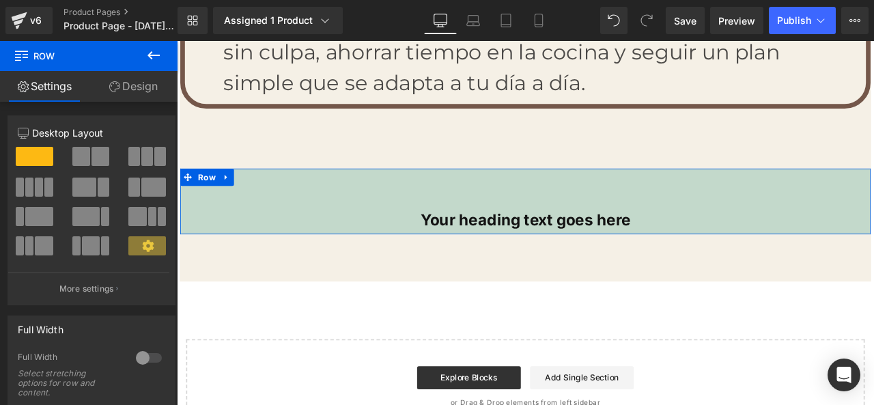
click at [143, 89] on link "Design" at bounding box center [133, 86] width 89 height 31
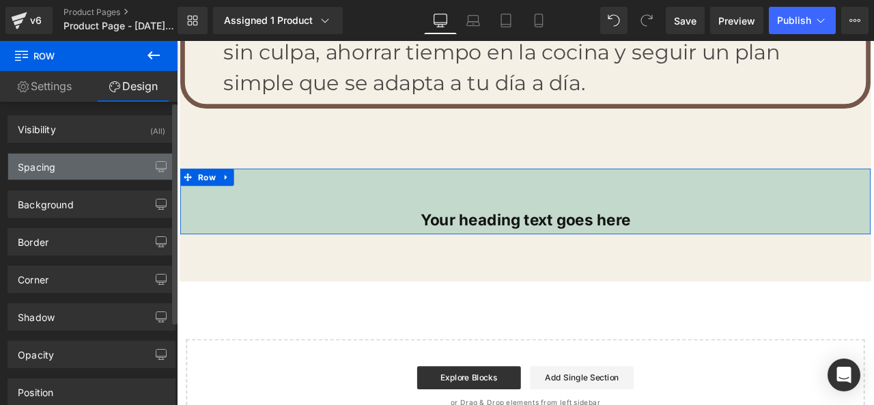
type input "XL"
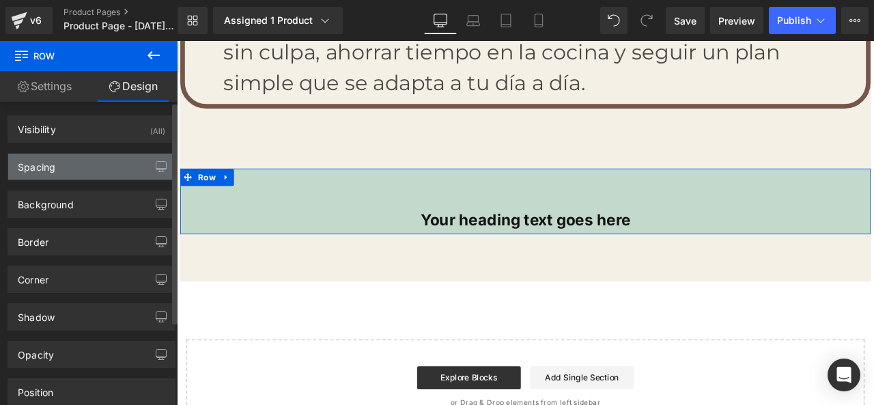
type input "XL"
type input "10"
type input "XL"
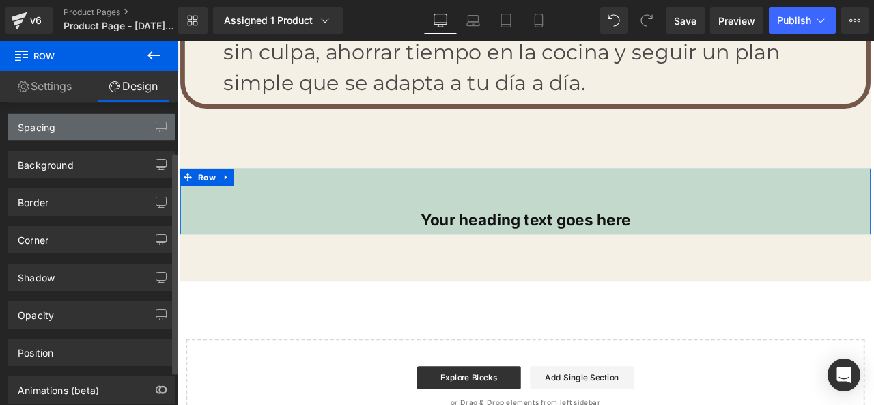
scroll to position [0, 0]
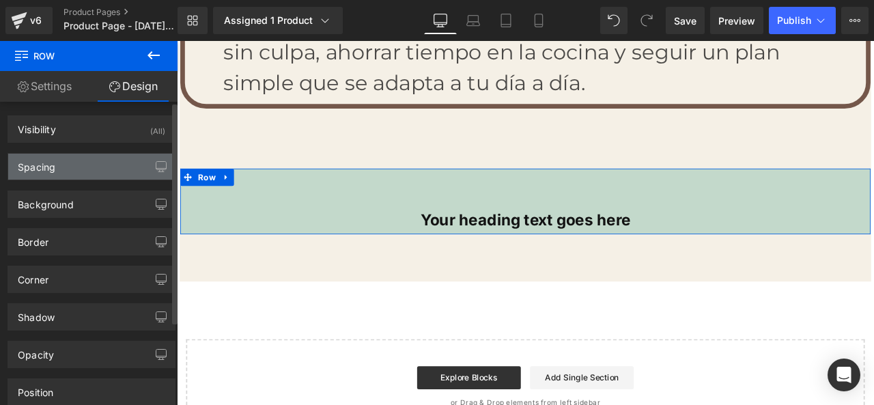
click at [111, 161] on div "Spacing" at bounding box center [91, 167] width 167 height 26
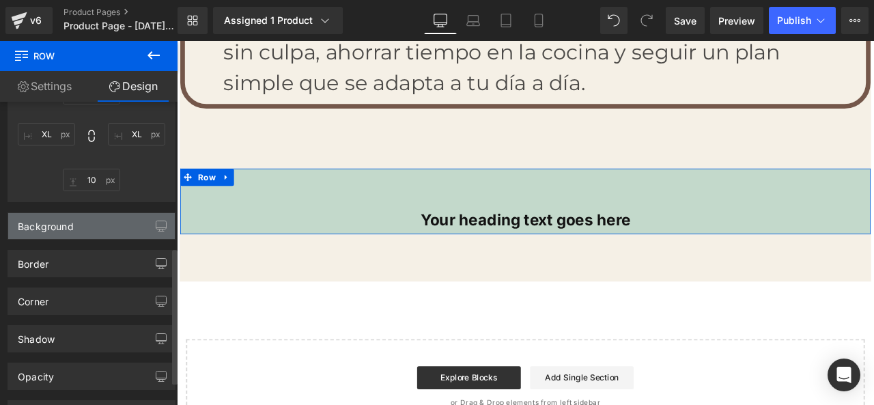
scroll to position [240, 0]
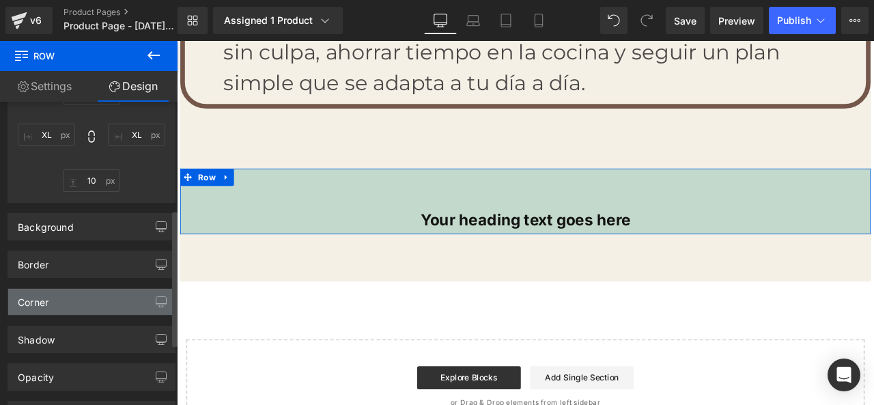
click at [117, 303] on div "Corner" at bounding box center [91, 302] width 167 height 26
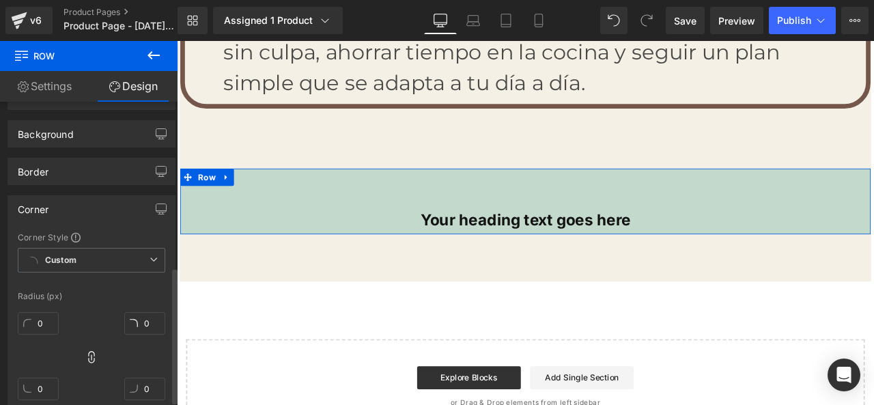
scroll to position [376, 0]
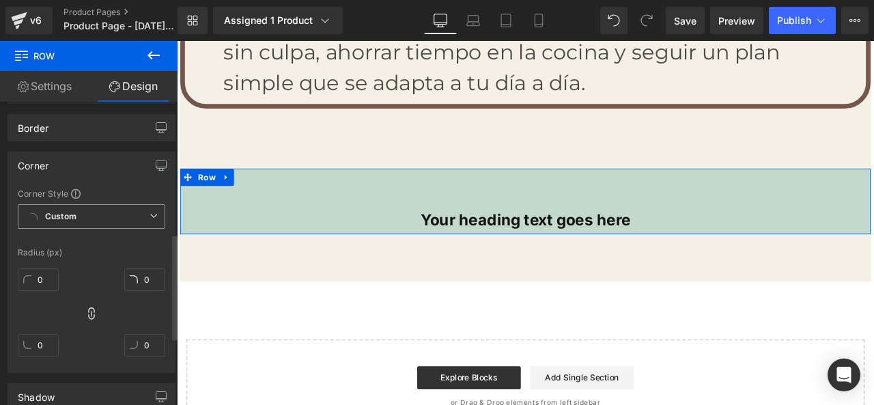
click at [109, 223] on span "Custom" at bounding box center [92, 216] width 148 height 25
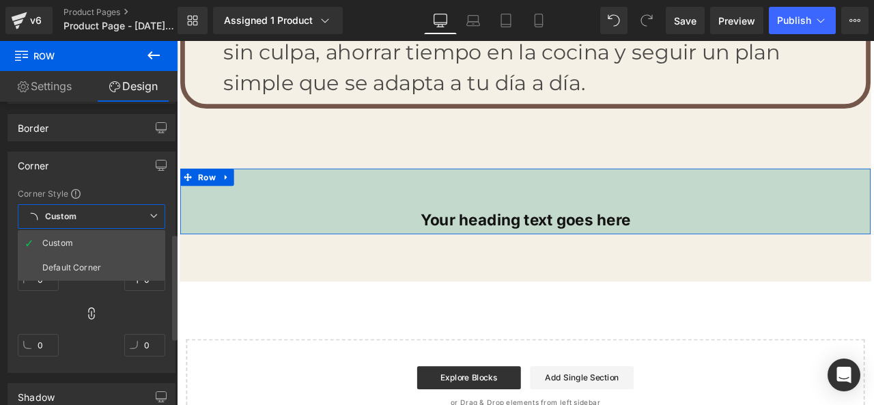
click at [109, 223] on span "Custom" at bounding box center [92, 216] width 148 height 25
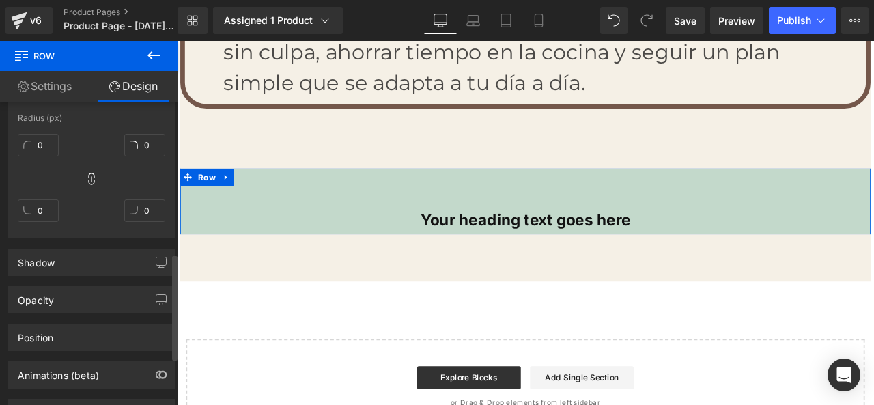
scroll to position [513, 0]
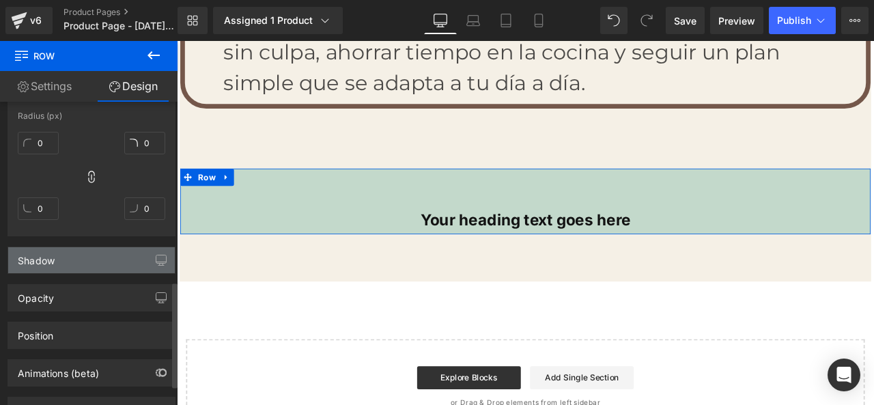
click at [107, 257] on div "Shadow" at bounding box center [91, 260] width 167 height 26
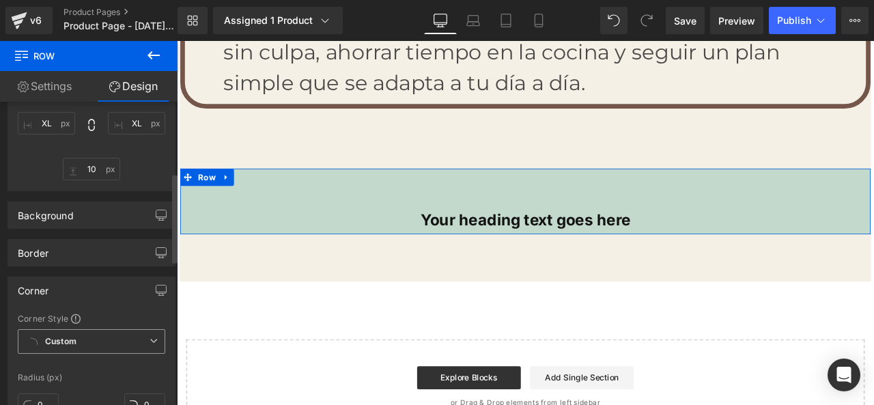
scroll to position [240, 0]
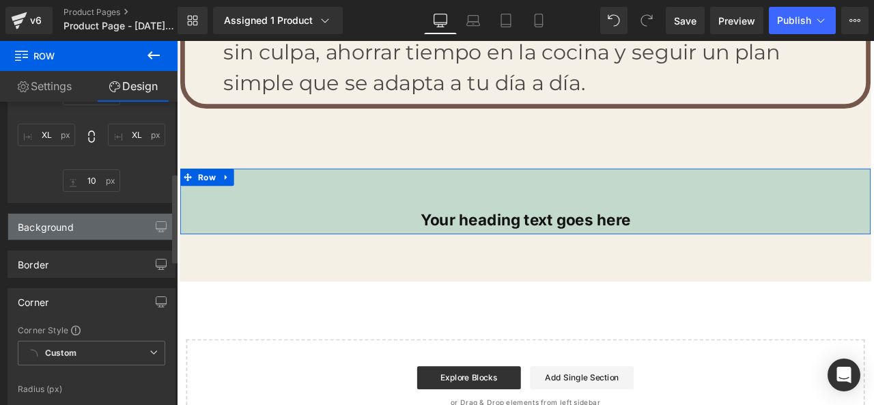
click at [118, 232] on div "Background" at bounding box center [91, 227] width 167 height 26
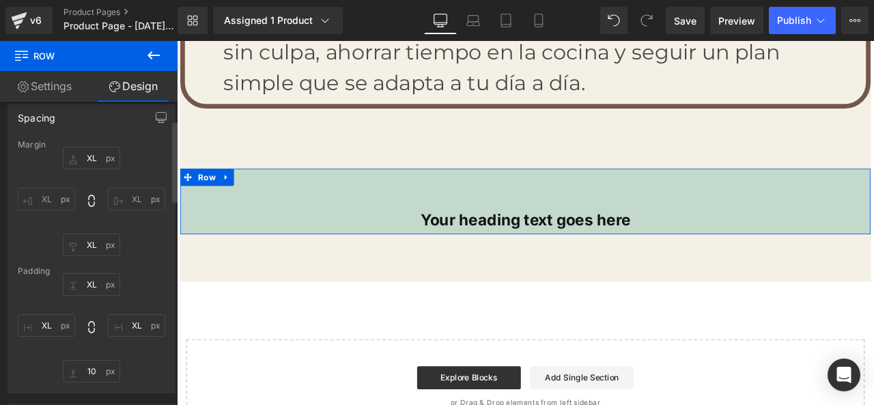
scroll to position [68, 0]
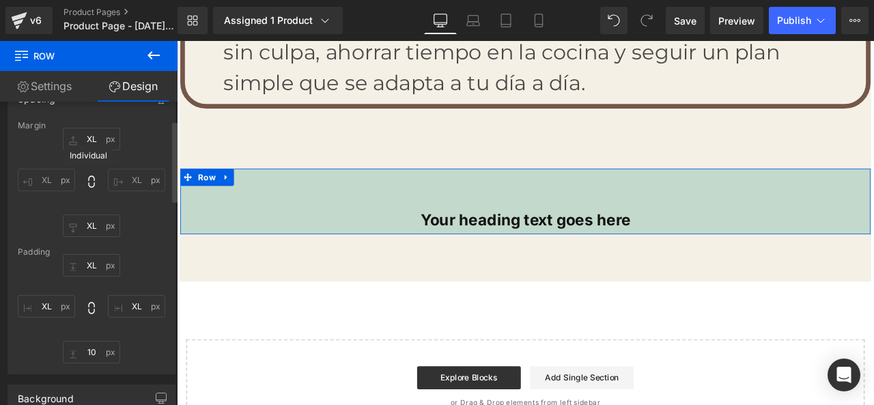
click at [88, 185] on icon at bounding box center [91, 182] width 6 height 12
click at [87, 185] on icon at bounding box center [92, 182] width 14 height 14
click at [85, 312] on icon at bounding box center [92, 308] width 14 height 14
type input "XL"
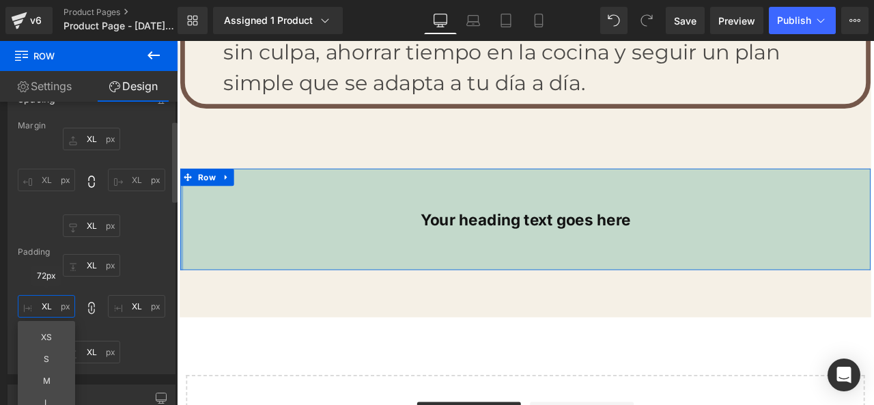
click at [62, 313] on input "XL" at bounding box center [46, 306] width 57 height 23
type input "1"
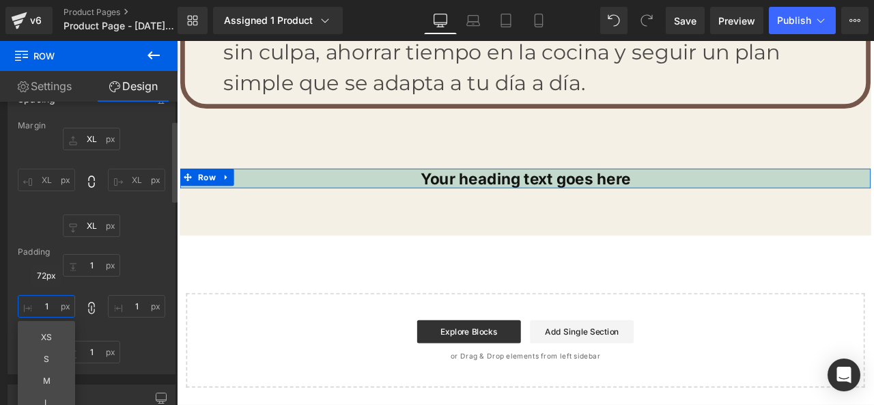
type input "10"
type input "100"
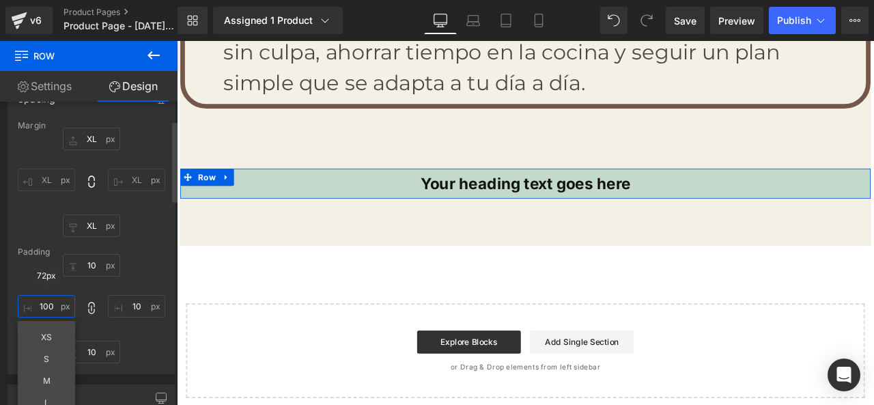
type input "100"
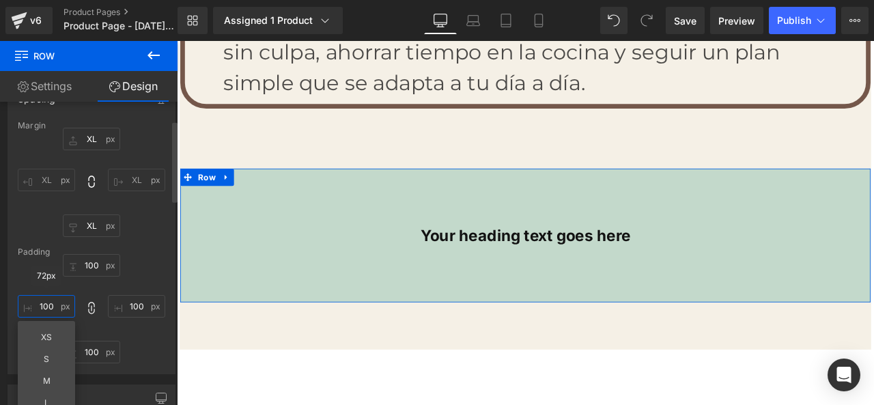
type input "10"
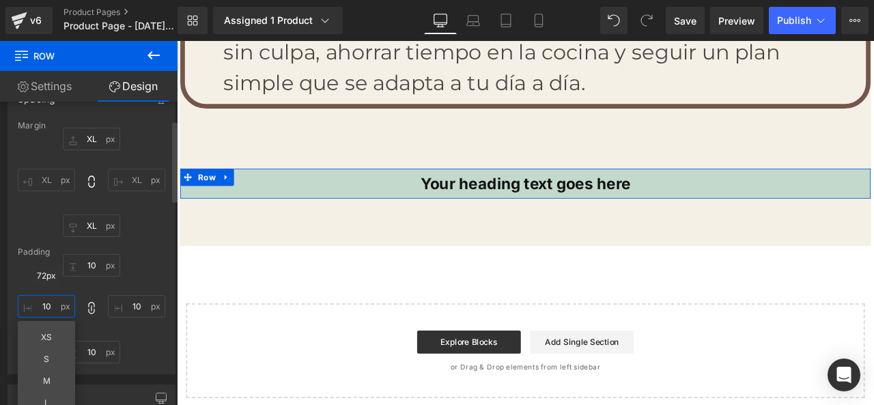
type input "1"
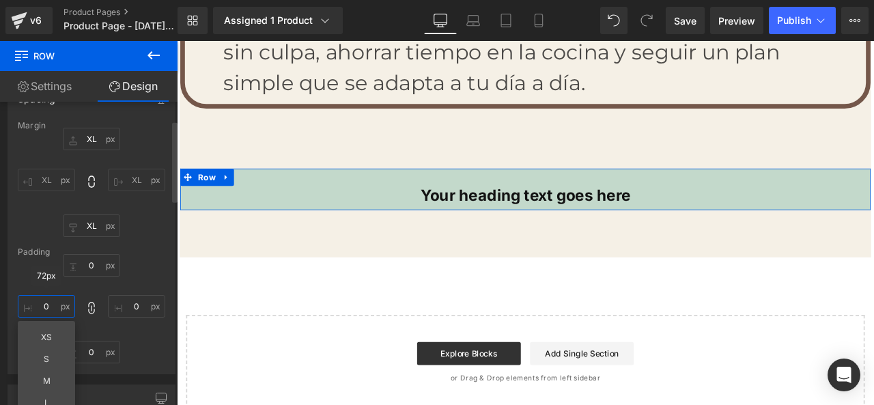
type input "7"
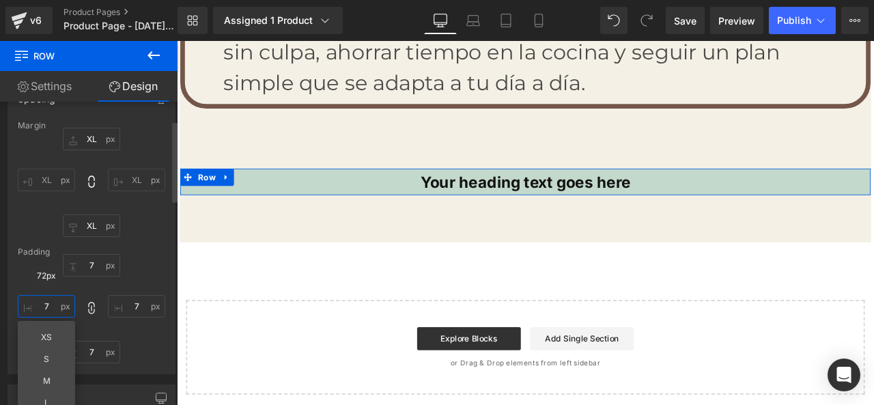
type input "72"
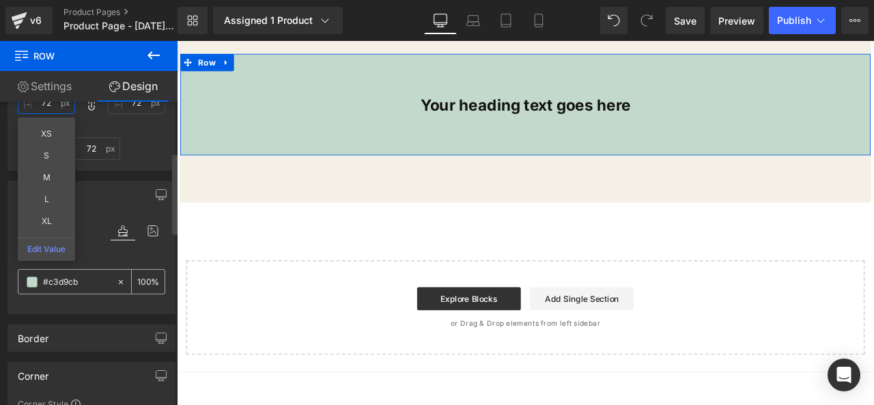
scroll to position [273, 0]
type input "72"
click at [117, 176] on div "Background Color & Image color rgba(195, 217, 203, 1) Color #c3d9cb 100 % Image…" at bounding box center [92, 240] width 184 height 143
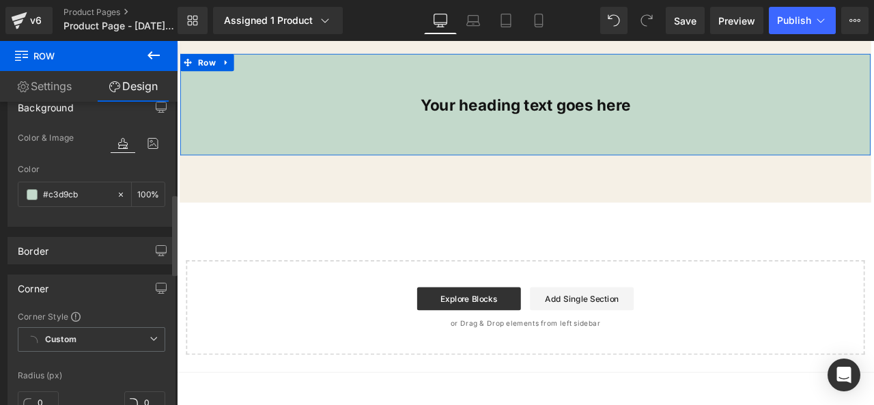
scroll to position [410, 0]
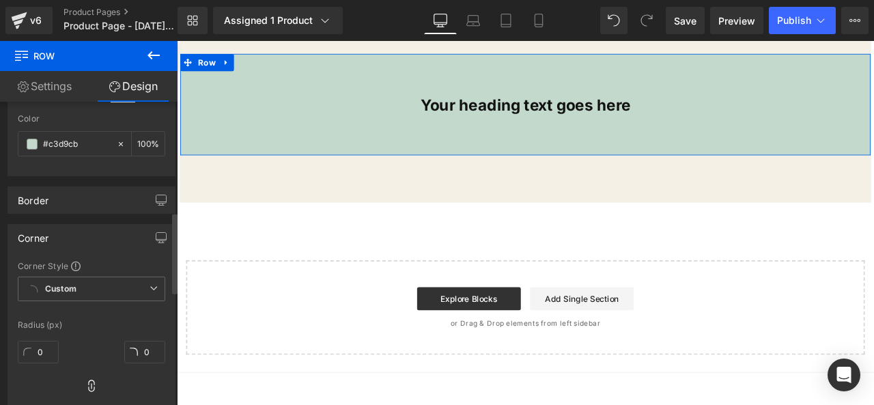
click at [113, 194] on div "Border" at bounding box center [91, 200] width 167 height 26
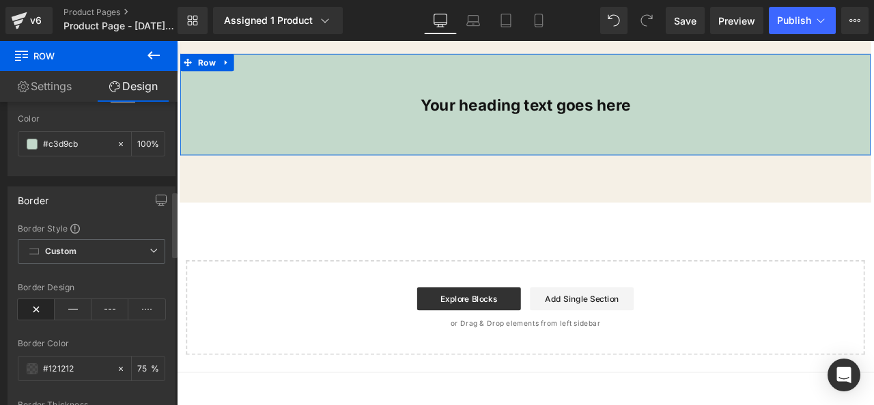
click at [113, 194] on div "Border" at bounding box center [91, 200] width 167 height 26
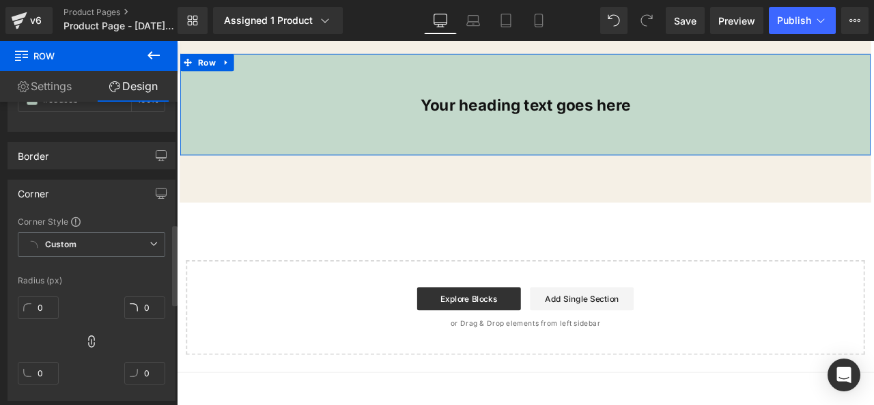
scroll to position [478, 0]
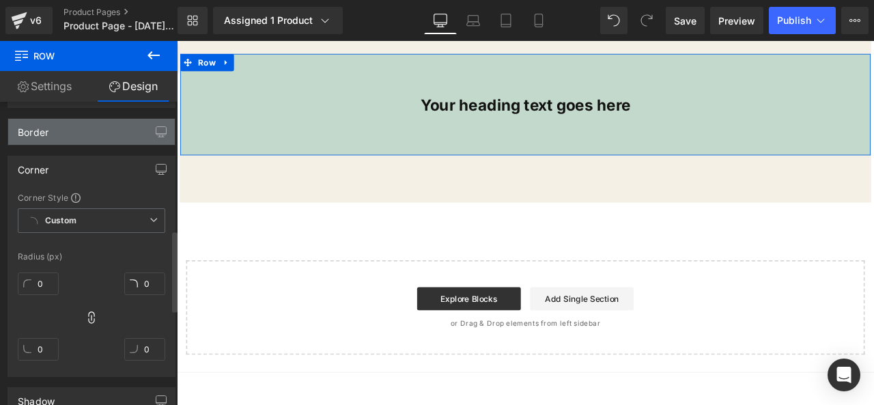
click at [108, 134] on div "Border" at bounding box center [91, 132] width 167 height 26
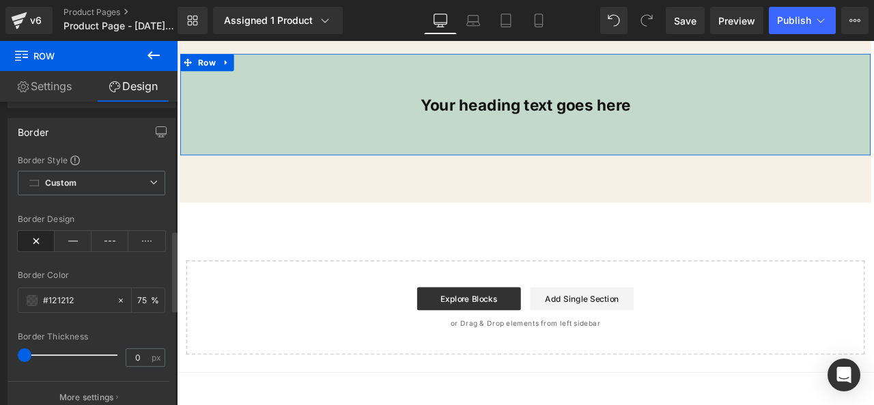
click at [108, 134] on div "Border" at bounding box center [91, 132] width 167 height 26
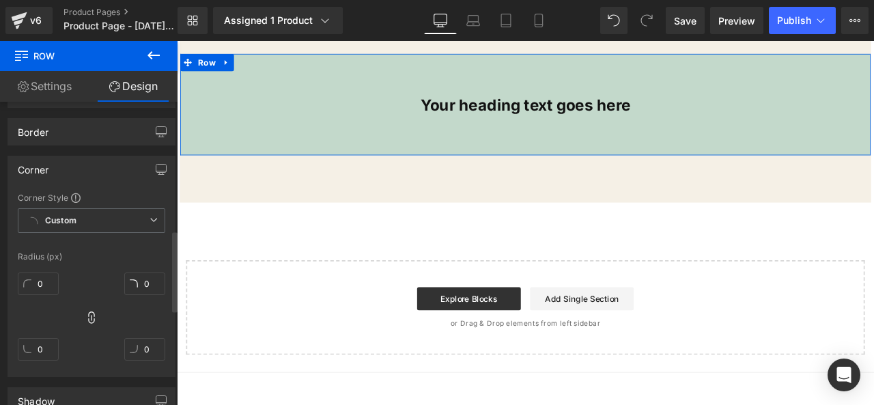
click at [113, 161] on div "Corner" at bounding box center [91, 169] width 167 height 26
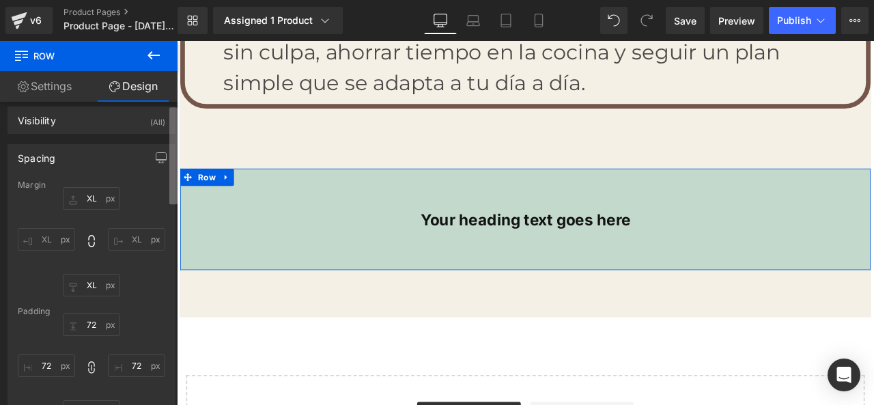
scroll to position [45, 0]
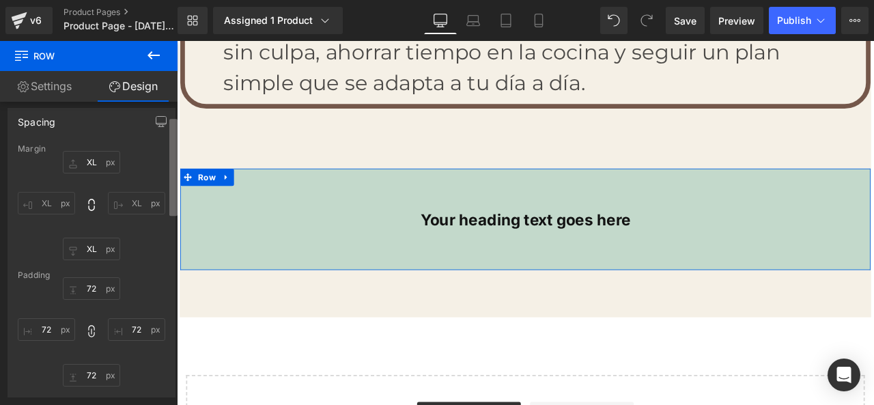
click at [174, 189] on b at bounding box center [173, 167] width 8 height 97
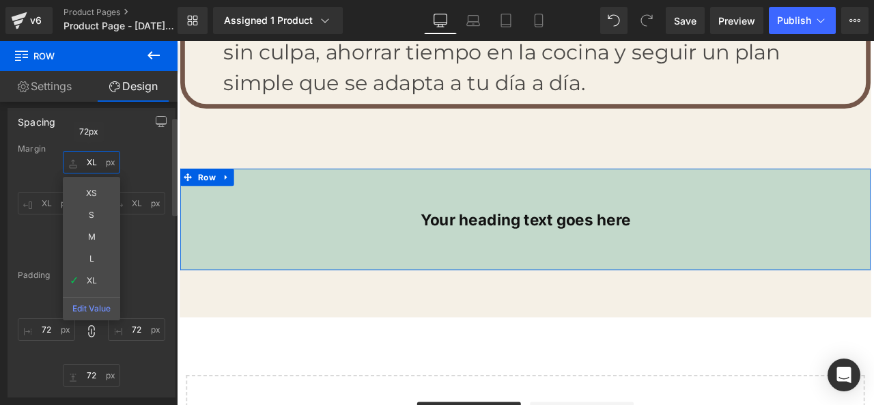
click at [95, 161] on input "XL" at bounding box center [91, 162] width 57 height 23
click at [137, 169] on div "72px XL XS S M L XL Edit Value 72px XL 72px XL 72px XL" at bounding box center [92, 205] width 148 height 109
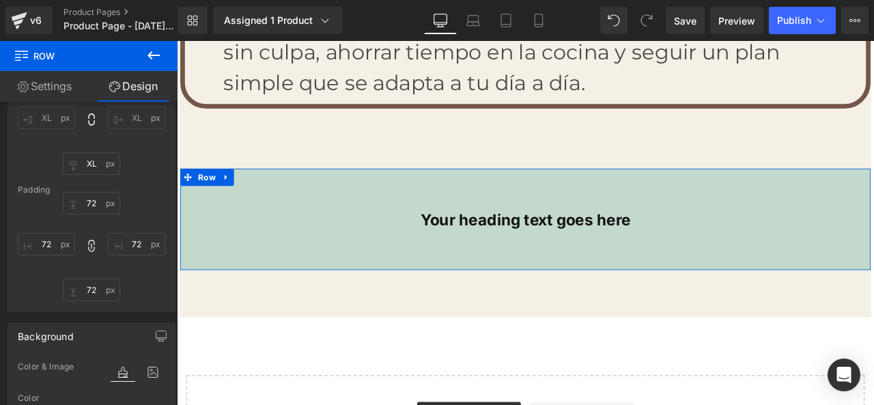
scroll to position [113, 0]
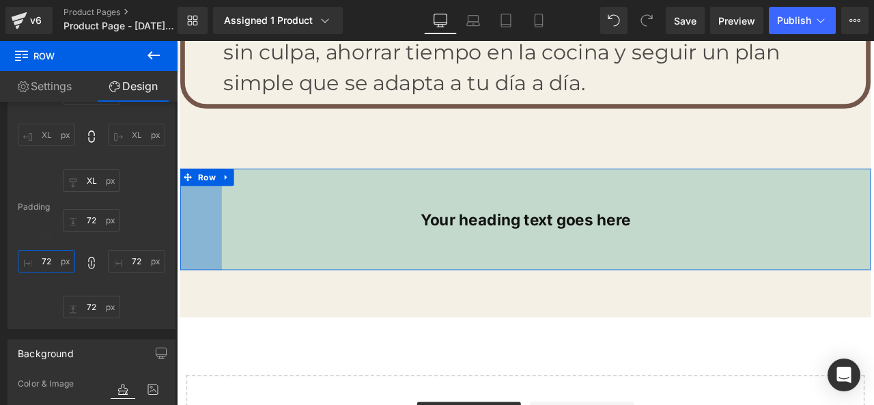
click at [48, 261] on input "72" at bounding box center [46, 261] width 57 height 23
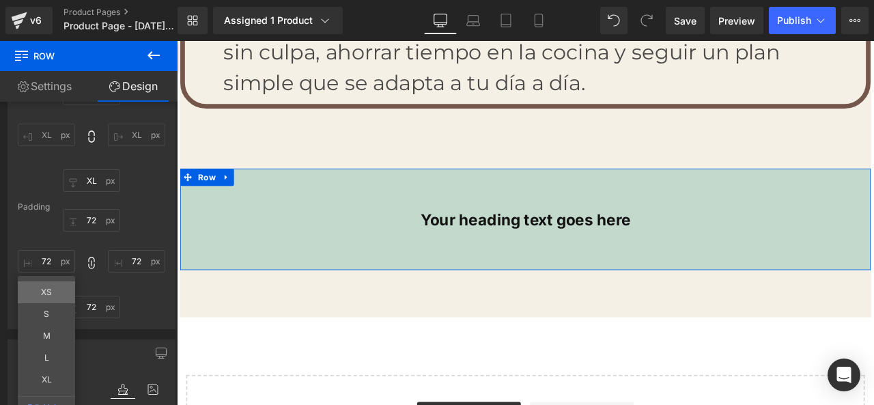
type input "XS"
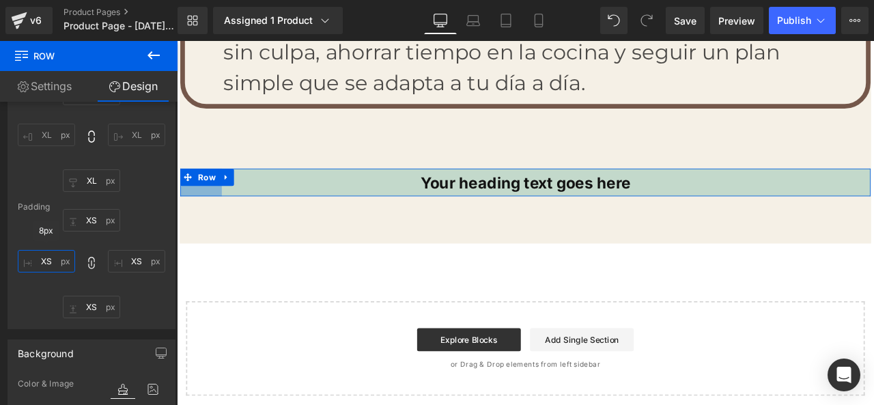
click at [57, 266] on input "XS" at bounding box center [46, 261] width 57 height 23
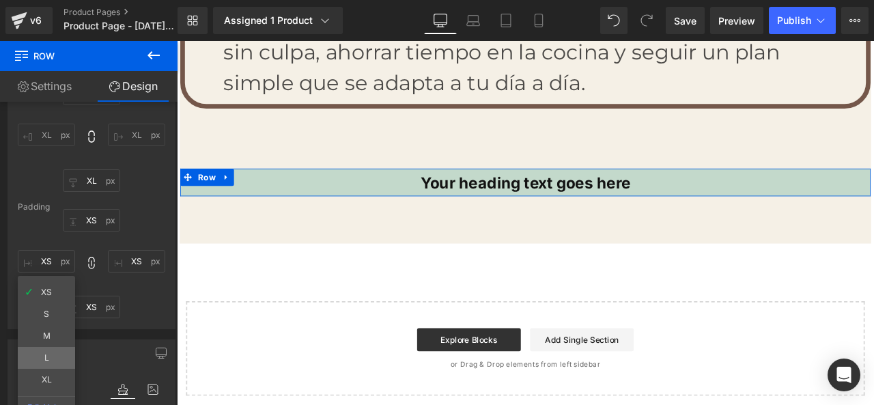
type input "L"
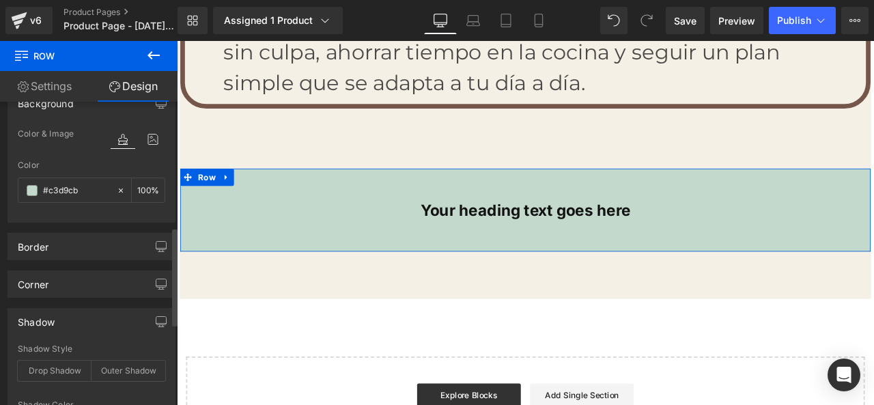
scroll to position [387, 0]
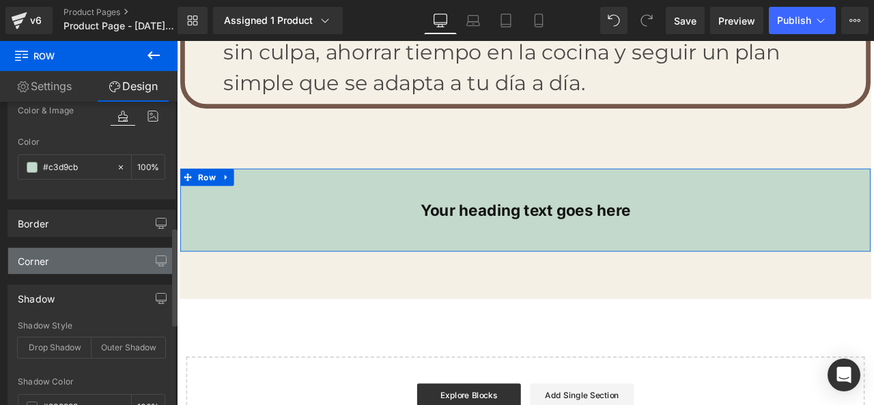
click at [78, 260] on div "Corner" at bounding box center [91, 261] width 167 height 26
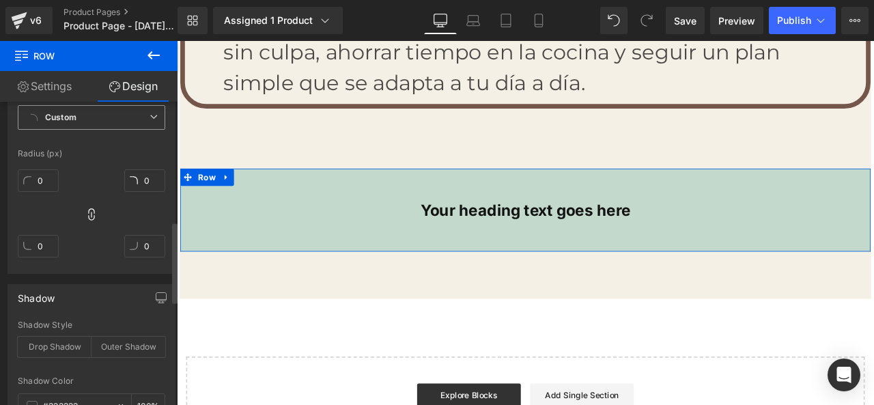
scroll to position [591, 0]
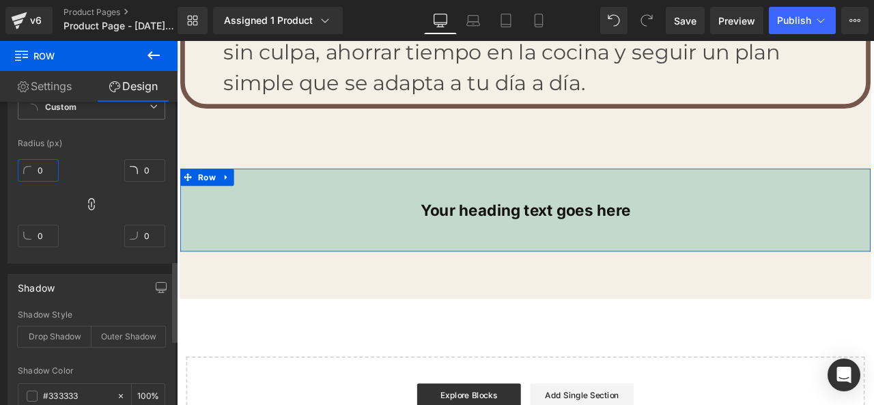
click at [44, 175] on input "0" at bounding box center [38, 170] width 41 height 23
type input "8"
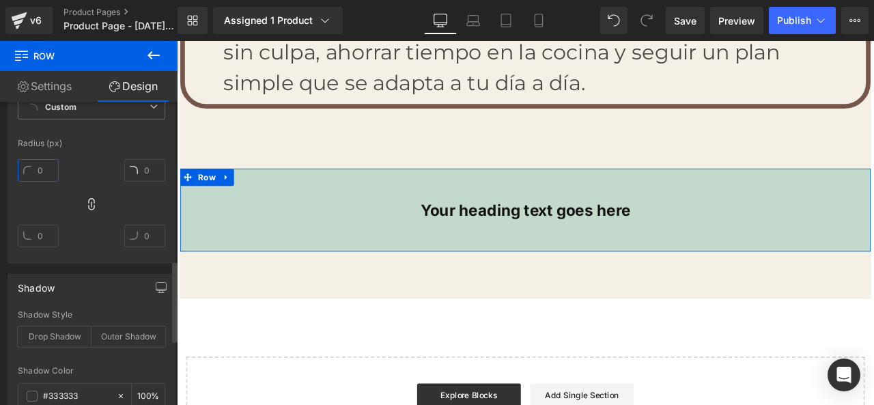
type input "0"
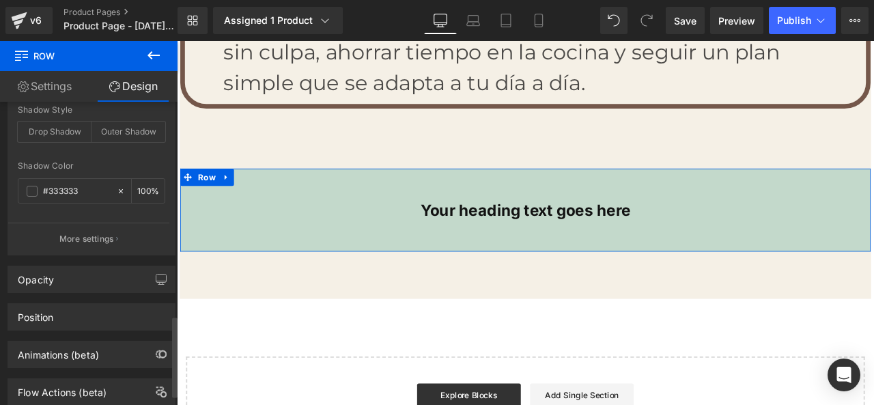
scroll to position [835, 0]
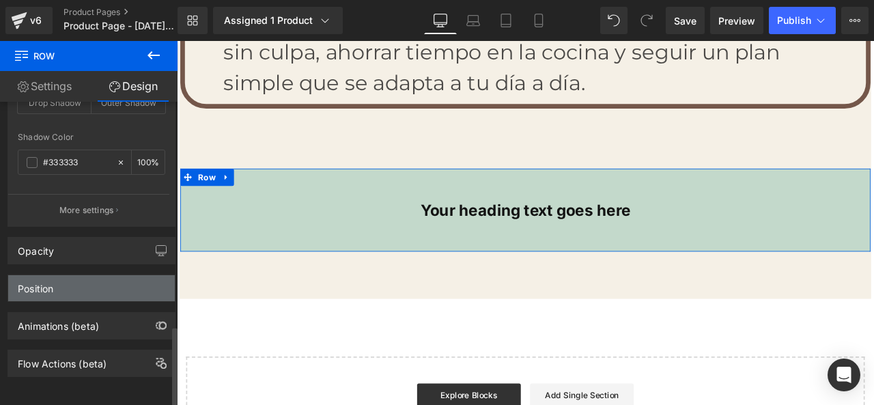
click at [107, 275] on div "Position" at bounding box center [91, 288] width 167 height 26
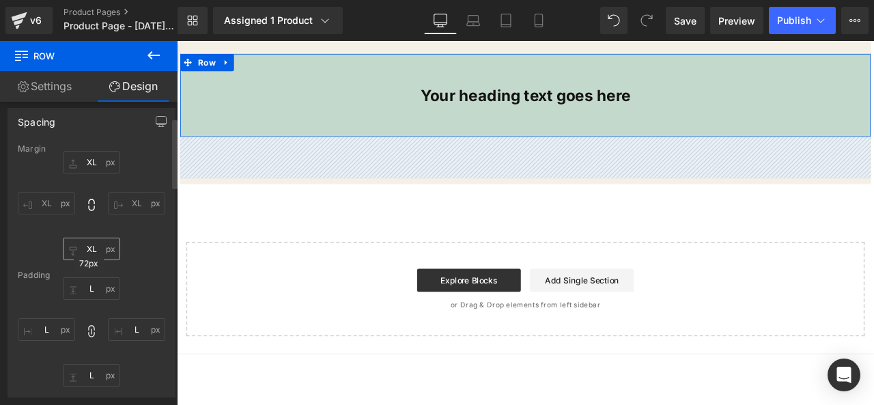
scroll to position [68, 0]
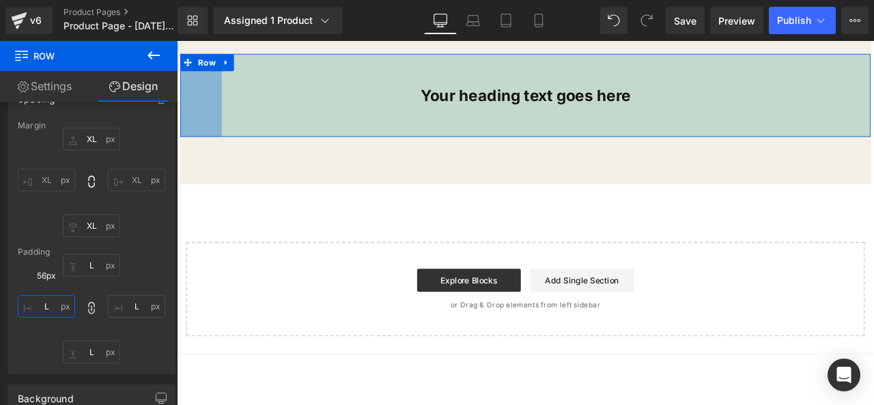
click at [56, 304] on input "L" at bounding box center [46, 306] width 57 height 23
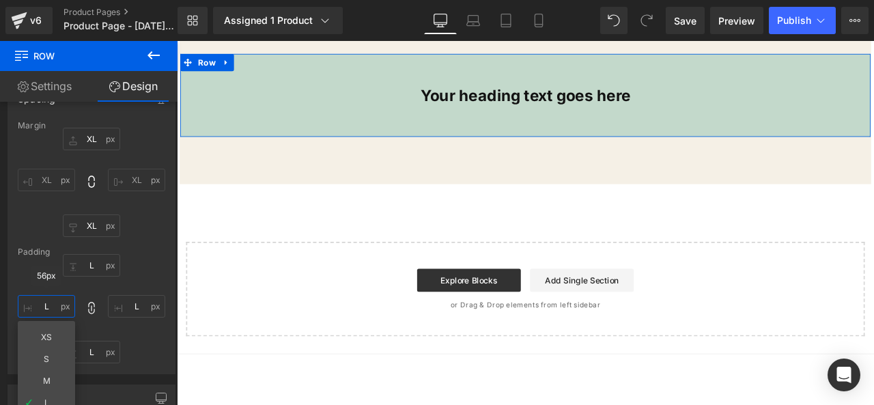
type input "-"
type input "-1"
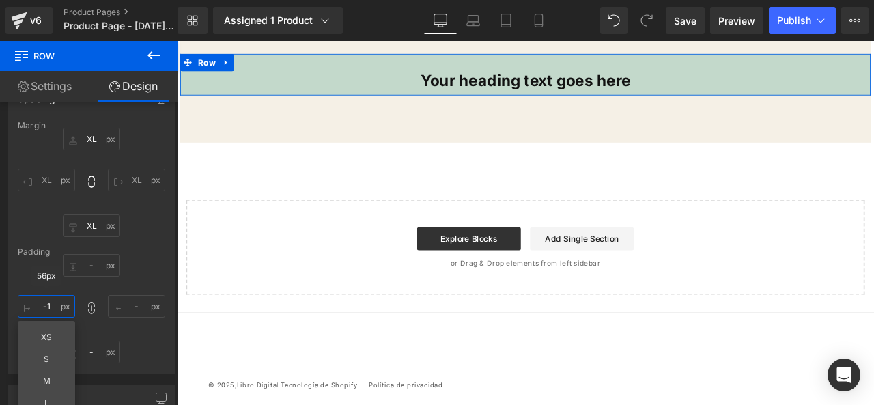
type input "-1"
type input "-10"
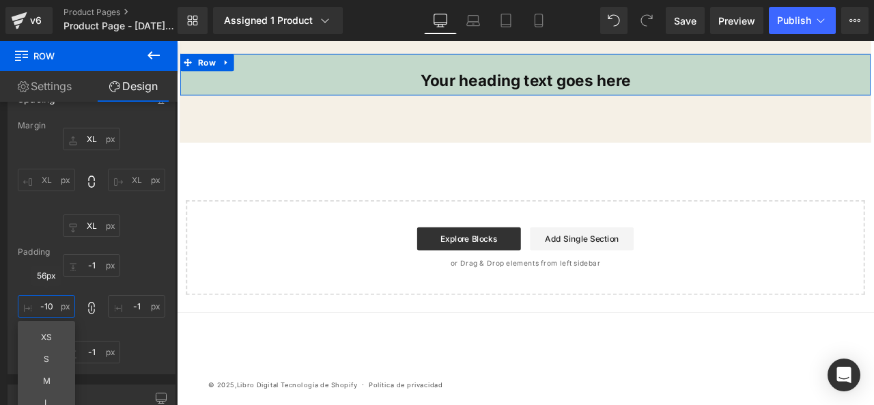
type input "-10"
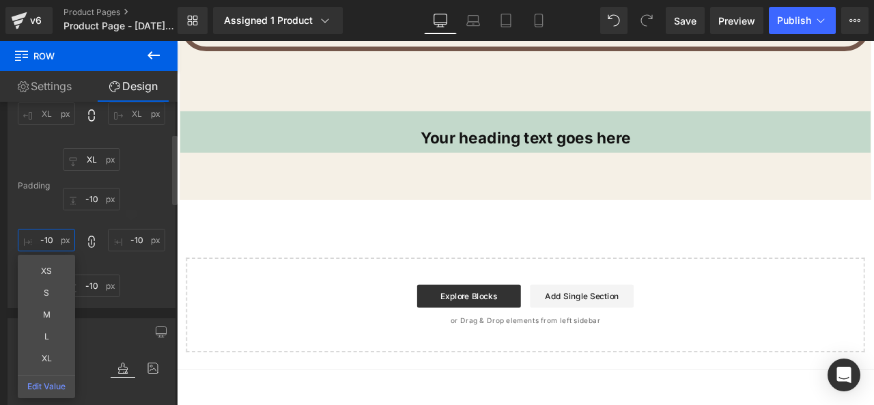
scroll to position [137, 0]
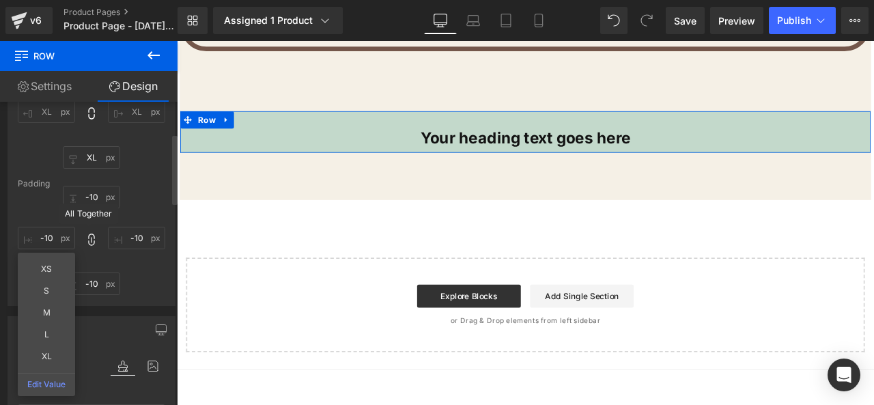
click at [91, 238] on icon at bounding box center [92, 240] width 14 height 14
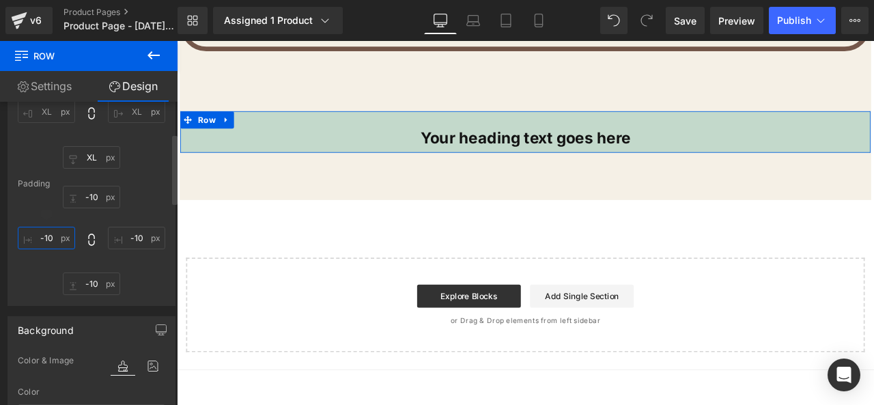
click at [63, 242] on input "-10" at bounding box center [46, 238] width 57 height 23
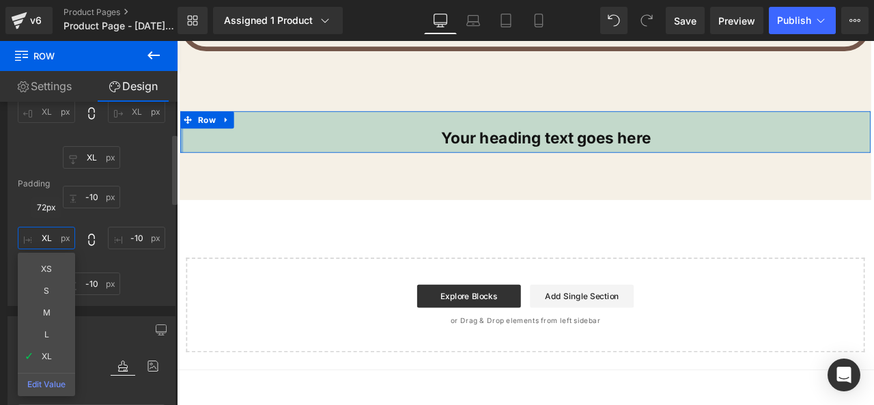
click at [59, 238] on input "XL" at bounding box center [46, 238] width 57 height 23
type input "0"
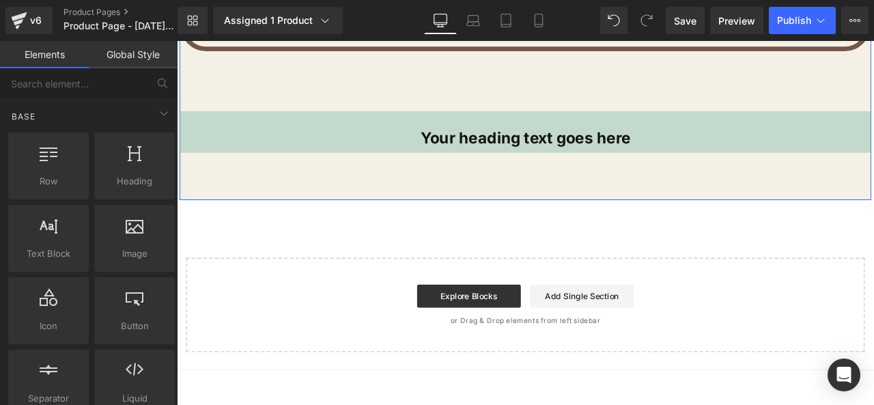
click at [177, 41] on div at bounding box center [177, 41] width 0 height 0
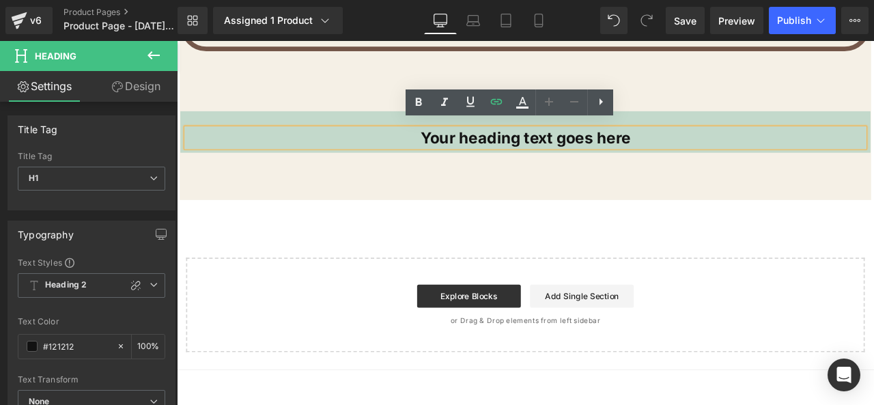
click at [197, 124] on div "Your heading text goes here Heading Row" at bounding box center [590, 148] width 818 height 49
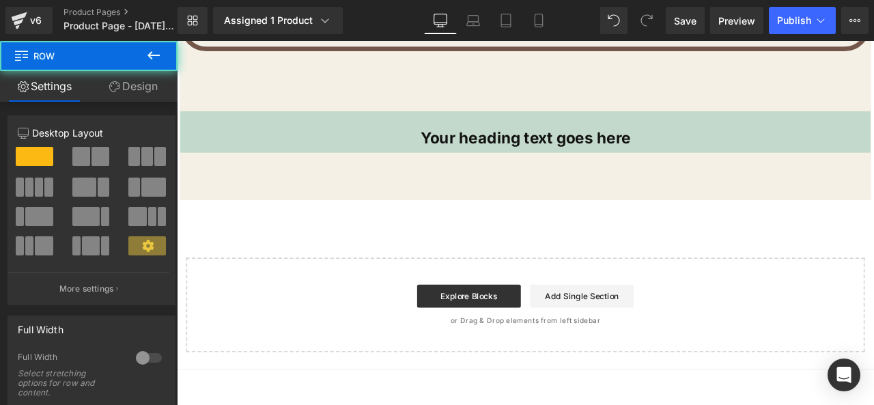
click at [197, 130] on div "Your heading text goes here Heading Row" at bounding box center [590, 148] width 818 height 49
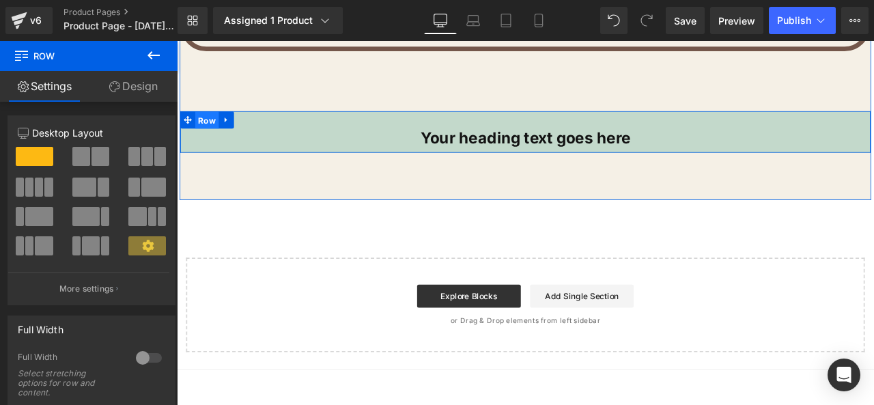
click at [199, 125] on span "Row" at bounding box center [213, 135] width 28 height 20
click at [234, 131] on icon at bounding box center [235, 134] width 3 height 6
click at [217, 125] on span "Row" at bounding box center [213, 134] width 28 height 20
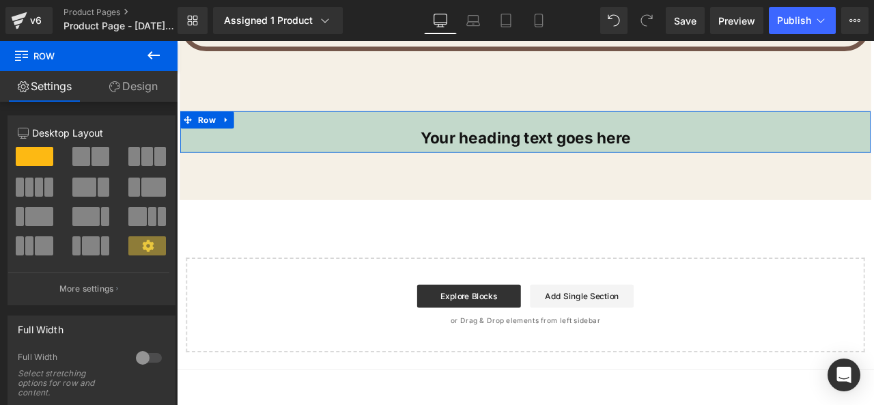
click at [121, 79] on link "Design" at bounding box center [133, 86] width 89 height 31
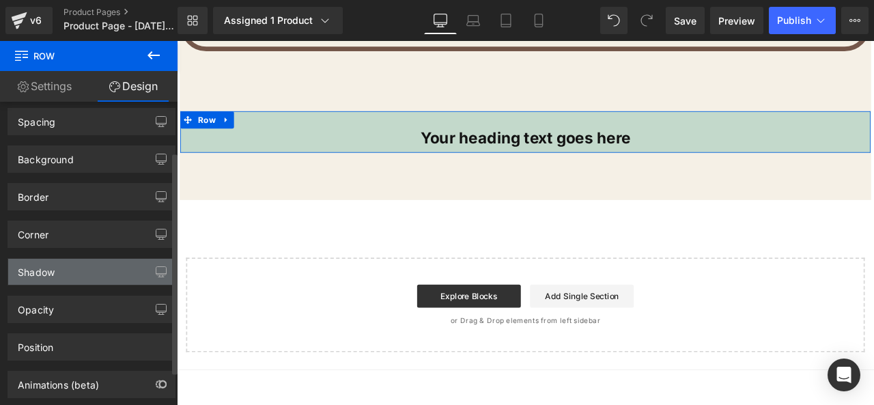
scroll to position [68, 0]
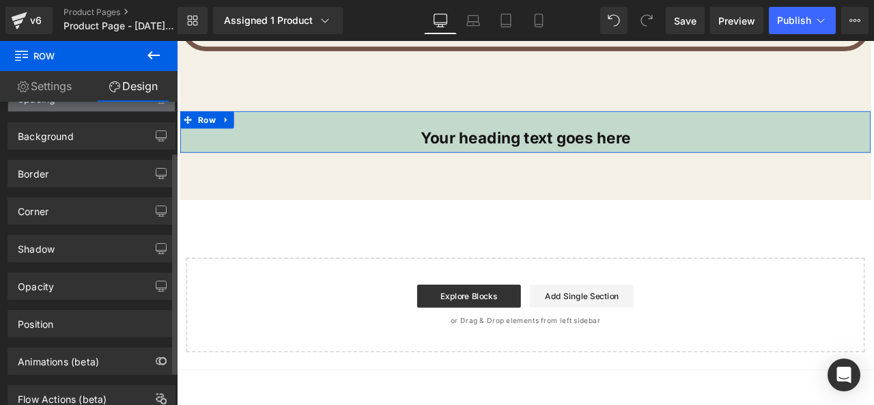
click at [94, 109] on div "Spacing" at bounding box center [91, 98] width 167 height 26
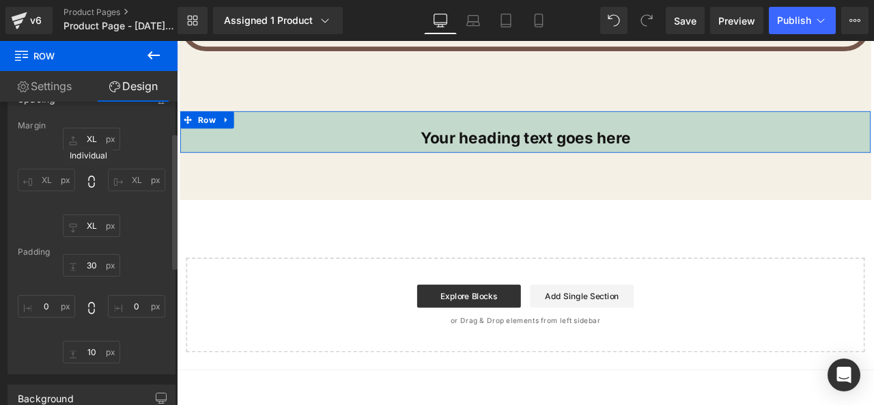
click at [88, 179] on icon at bounding box center [92, 182] width 14 height 14
click at [85, 179] on icon at bounding box center [92, 182] width 14 height 14
click at [89, 130] on div "Margin" at bounding box center [92, 126] width 148 height 10
click at [91, 133] on input "XL" at bounding box center [91, 139] width 57 height 23
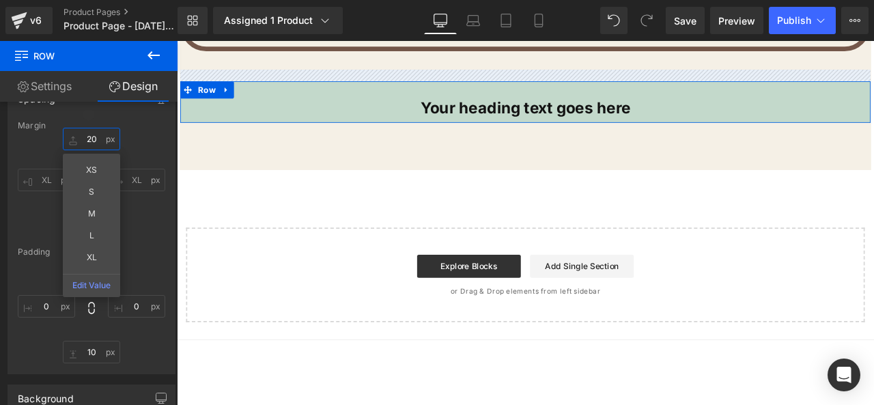
click at [111, 143] on input "20" at bounding box center [91, 139] width 57 height 23
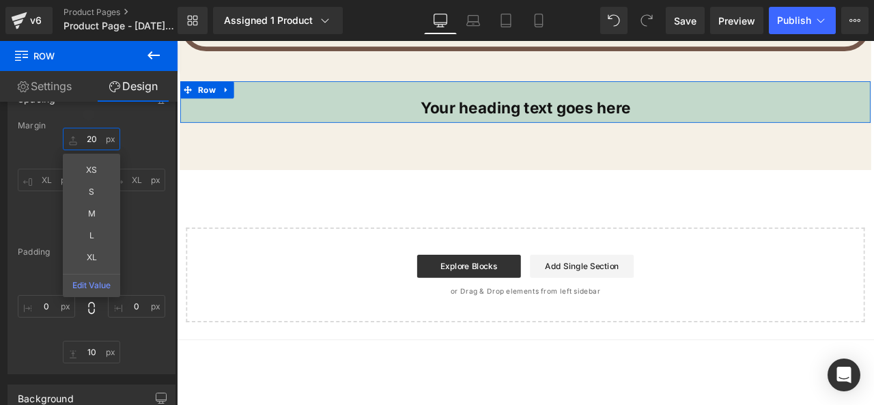
click at [112, 140] on input "20" at bounding box center [91, 139] width 57 height 23
type input "20"
click at [139, 200] on div "20 20 XS S M L XL Edit Value 72px XL 72px XL 72px XL" at bounding box center [92, 182] width 148 height 109
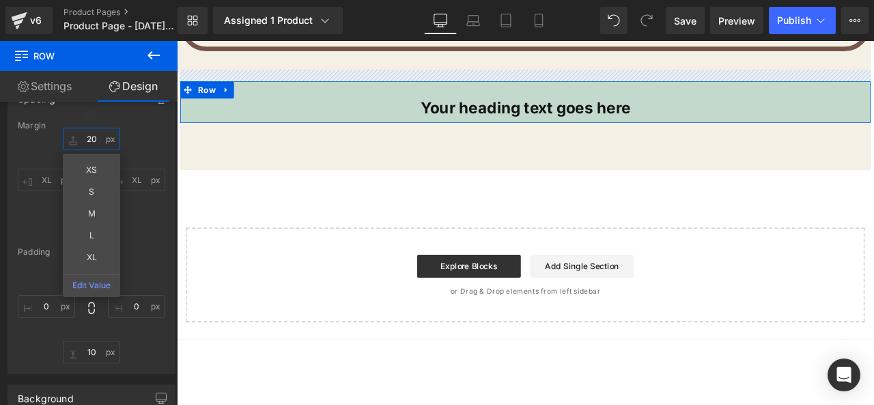
click at [109, 144] on input "20" at bounding box center [91, 139] width 57 height 23
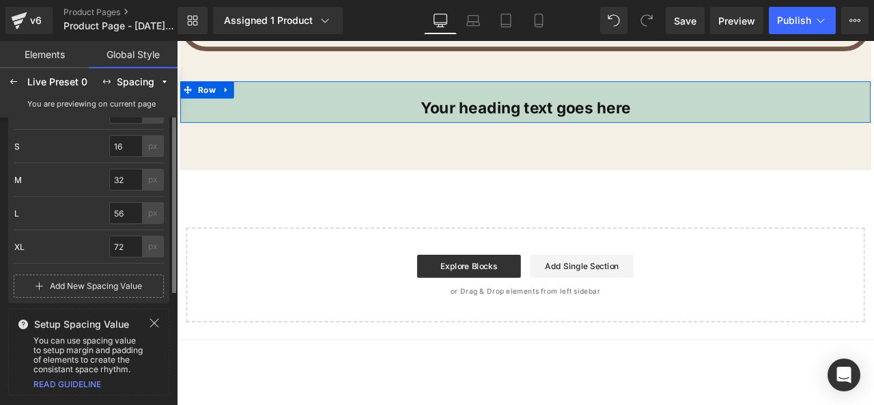
scroll to position [0, 0]
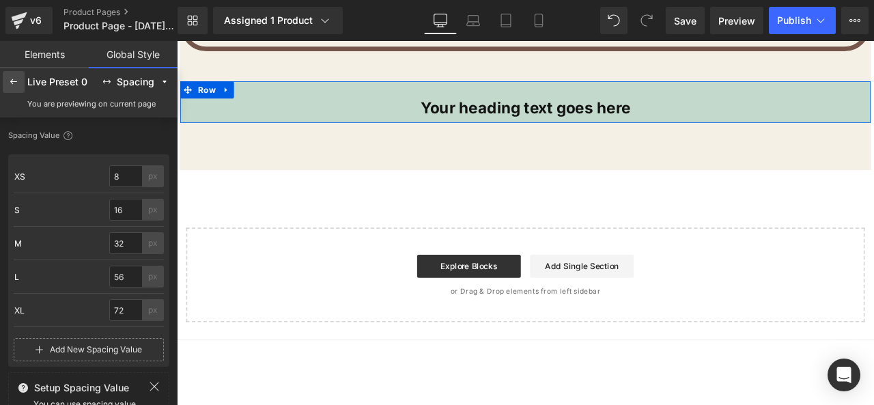
click at [15, 85] on icon at bounding box center [13, 81] width 11 height 11
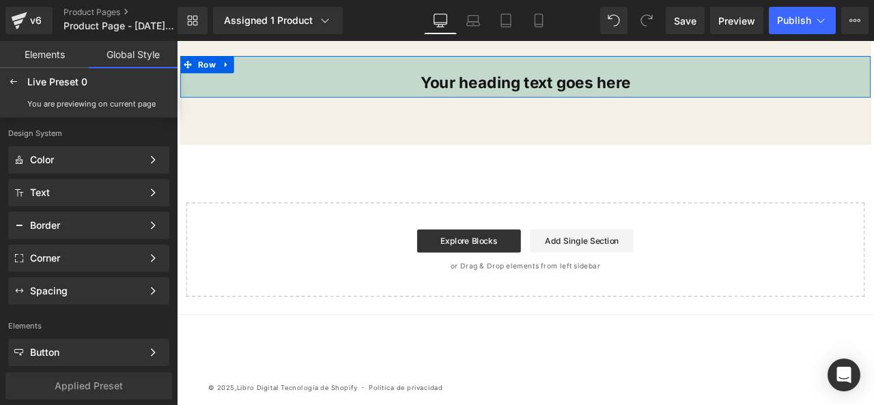
scroll to position [5314, 0]
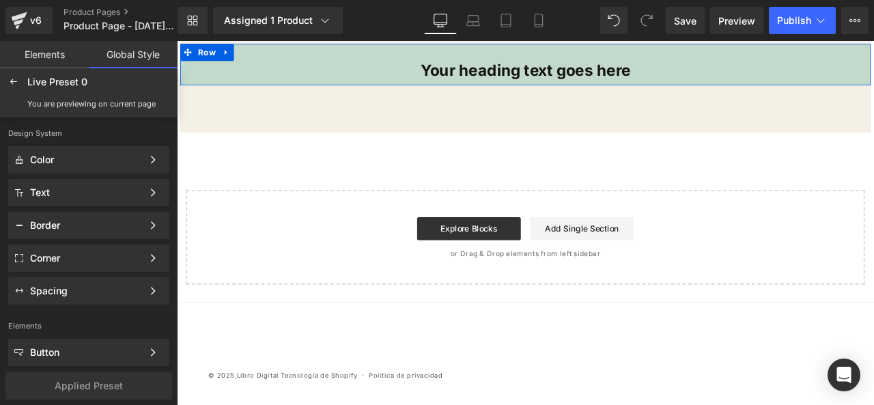
click at [146, 135] on p "Design System" at bounding box center [89, 131] width 178 height 29
click at [21, 82] on div at bounding box center [14, 82] width 22 height 22
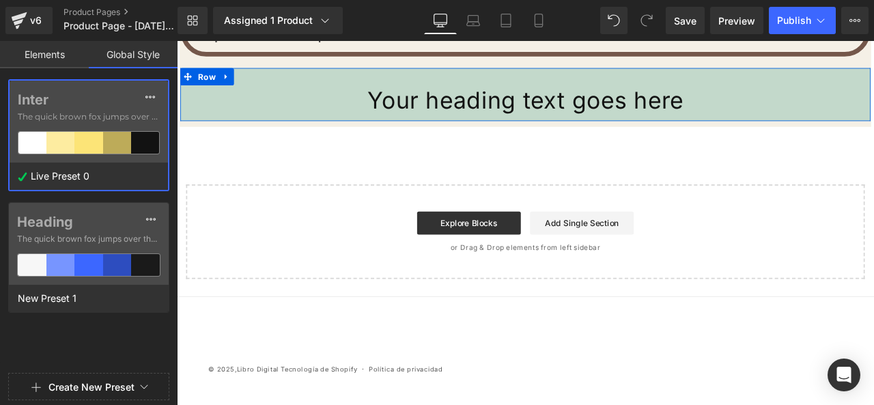
click at [57, 49] on link "Elements" at bounding box center [44, 54] width 89 height 27
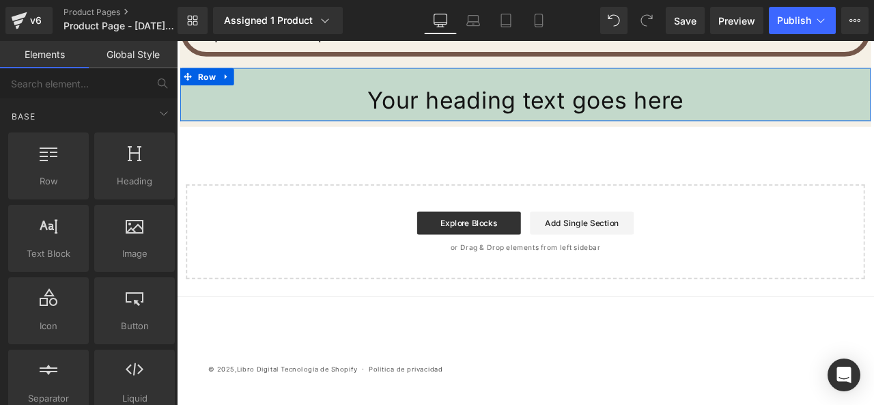
click at [105, 46] on link "Global Style" at bounding box center [133, 54] width 89 height 27
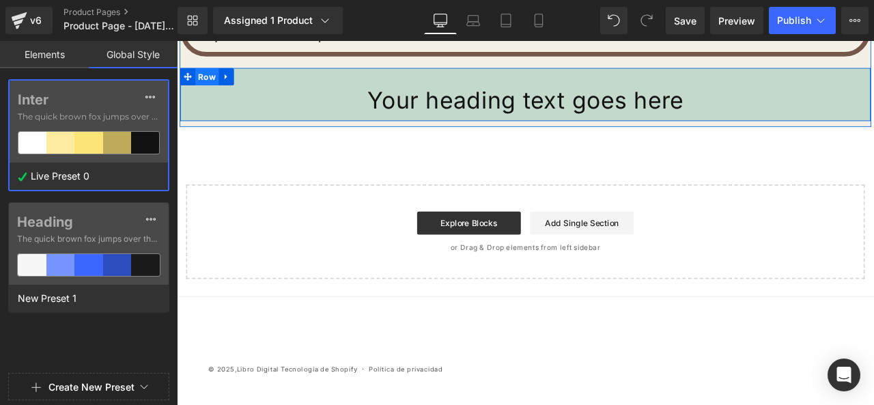
click at [199, 73] on span "Row" at bounding box center [213, 83] width 28 height 20
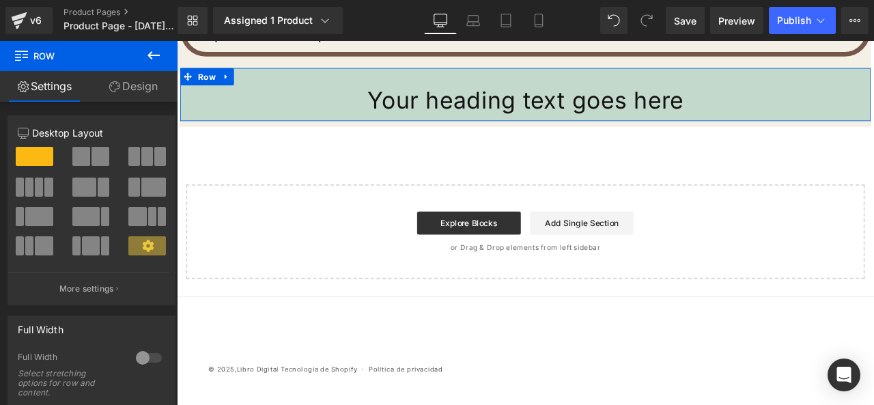
click at [157, 88] on link "Design" at bounding box center [133, 86] width 89 height 31
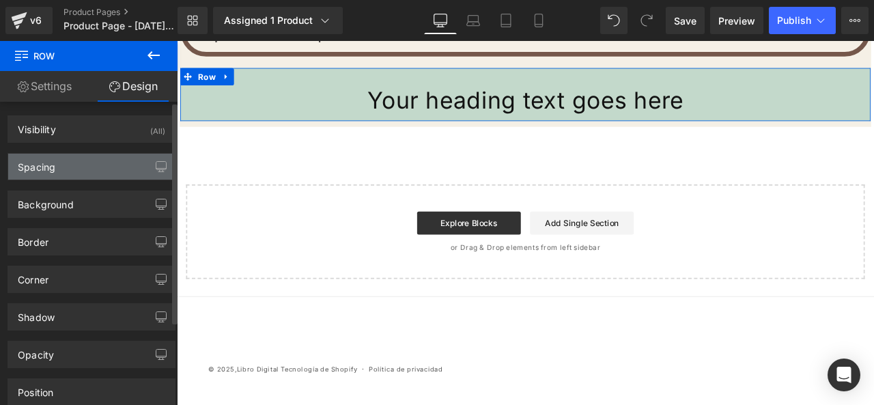
type input "20"
type input "XL"
type input "30"
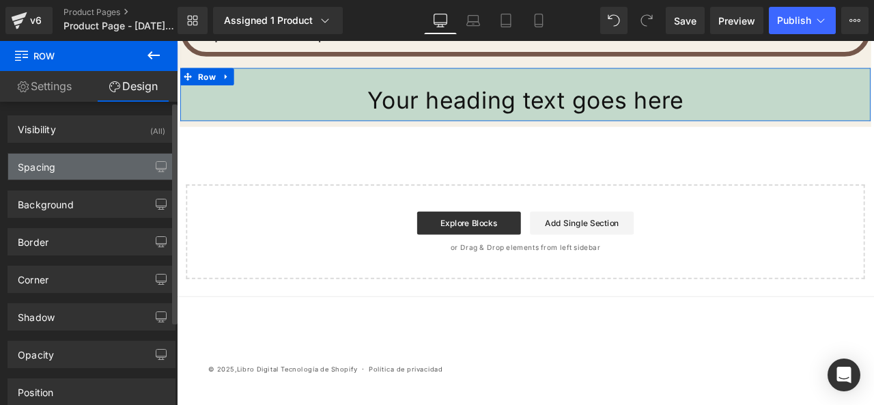
type input "0"
type input "10"
type input "0"
click at [54, 166] on div "Spacing" at bounding box center [37, 163] width 38 height 19
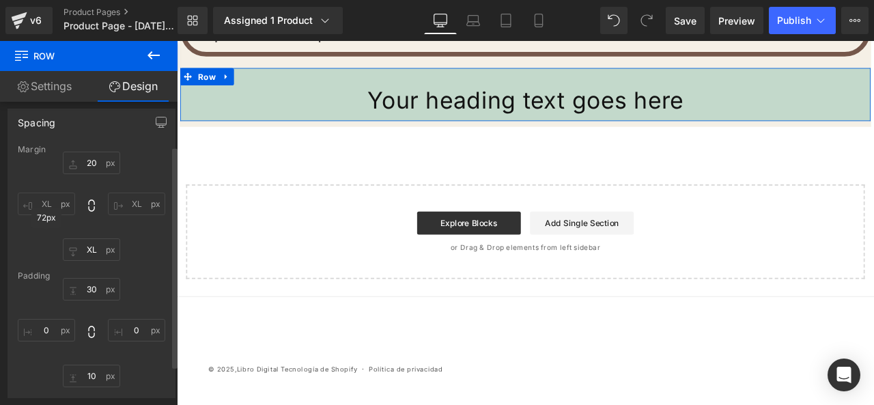
scroll to position [68, 0]
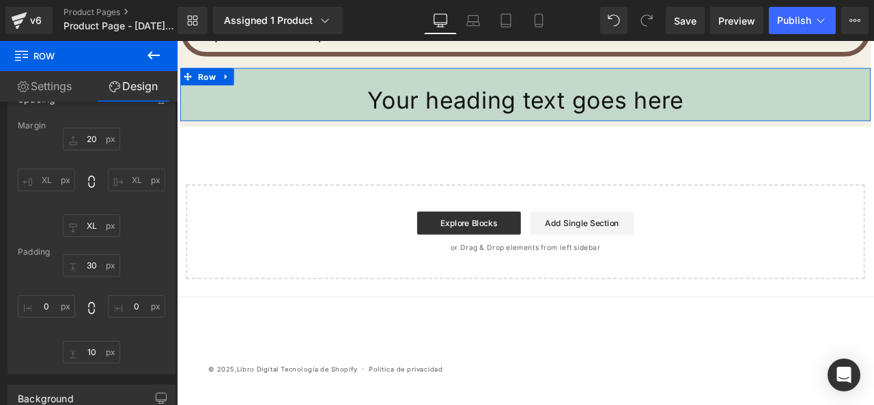
click at [51, 90] on link "Settings" at bounding box center [44, 86] width 89 height 31
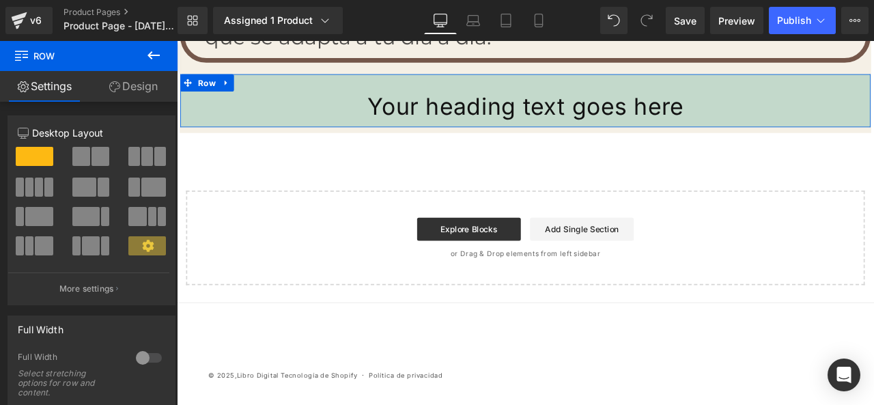
scroll to position [5307, 0]
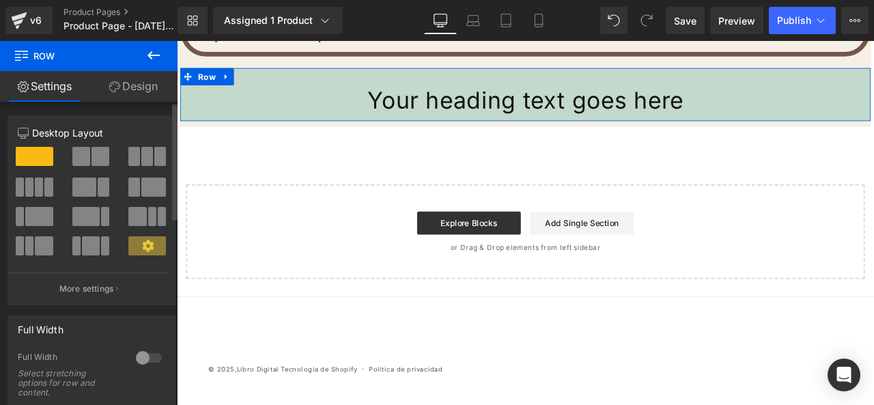
click at [42, 158] on span at bounding box center [35, 156] width 38 height 19
click at [75, 299] on button "More settings" at bounding box center [88, 289] width 161 height 32
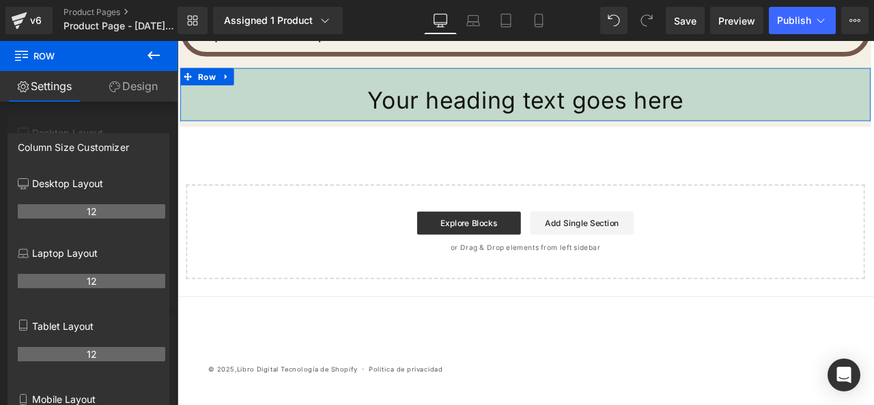
click at [103, 127] on div at bounding box center [89, 226] width 178 height 371
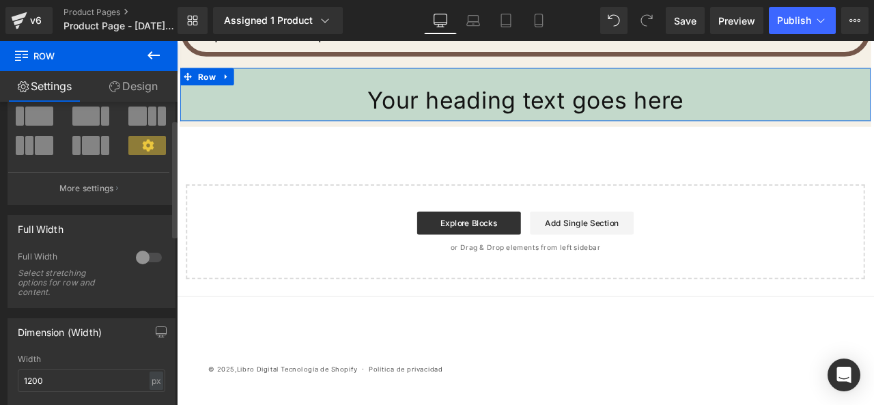
scroll to position [137, 0]
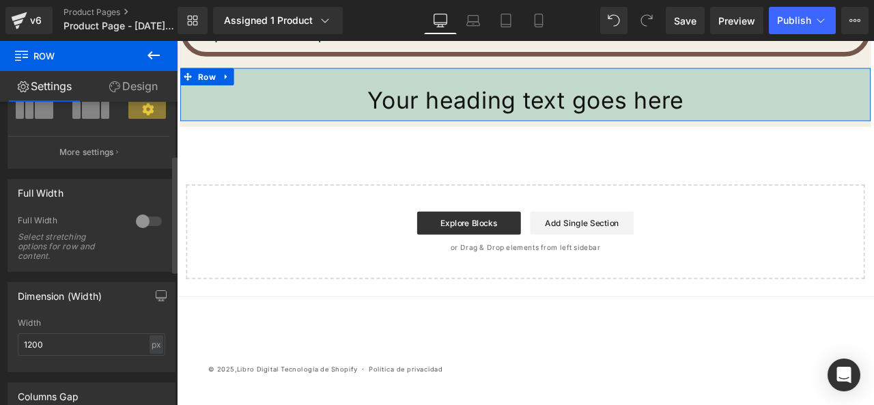
click at [148, 218] on div at bounding box center [148, 221] width 33 height 22
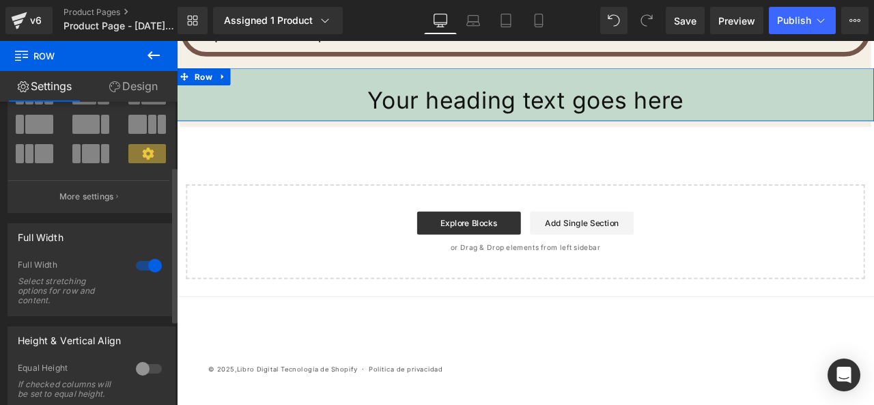
scroll to position [152, 0]
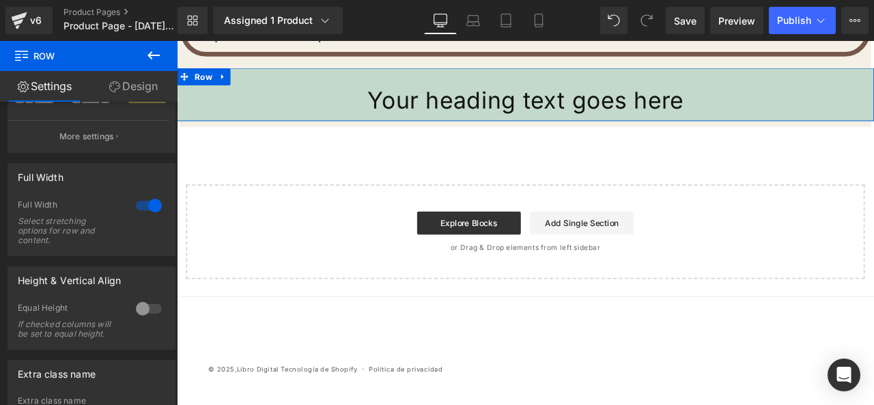
click at [130, 77] on link "Design" at bounding box center [133, 86] width 89 height 31
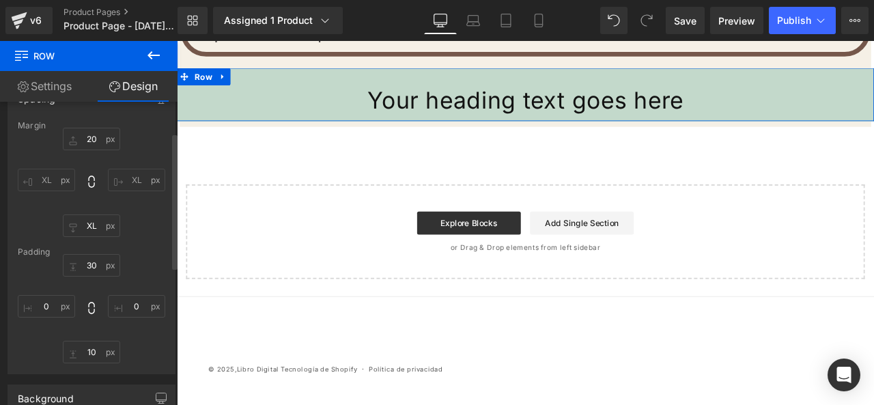
type input "20"
type input "XL"
type input "30"
type input "0"
type input "10"
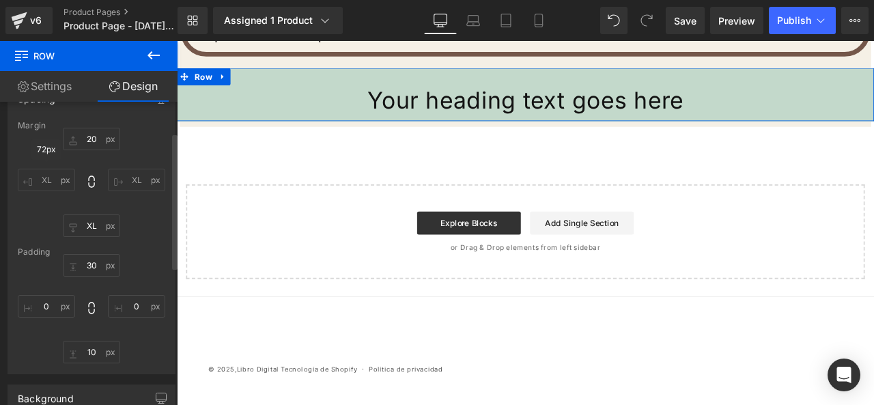
click at [46, 173] on input "XL" at bounding box center [46, 180] width 57 height 23
click at [64, 307] on input "0" at bounding box center [46, 306] width 57 height 23
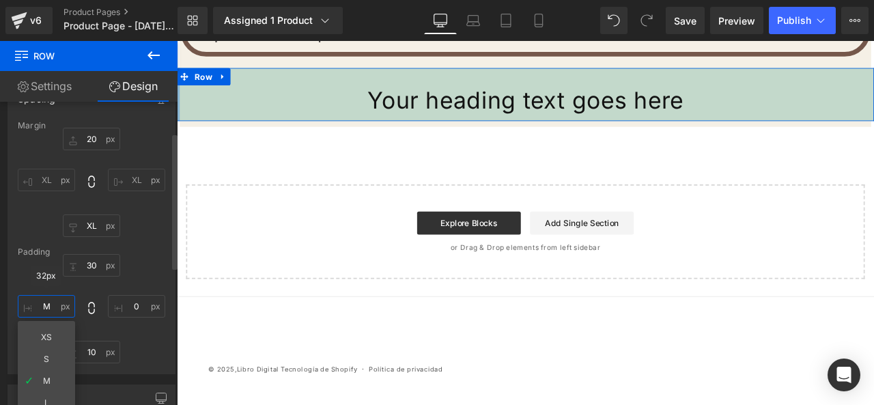
click at [64, 310] on input "M" at bounding box center [46, 306] width 57 height 23
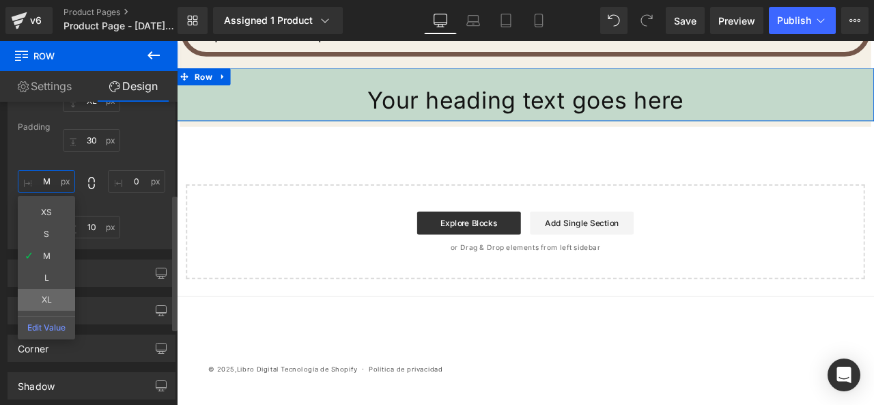
scroll to position [205, 0]
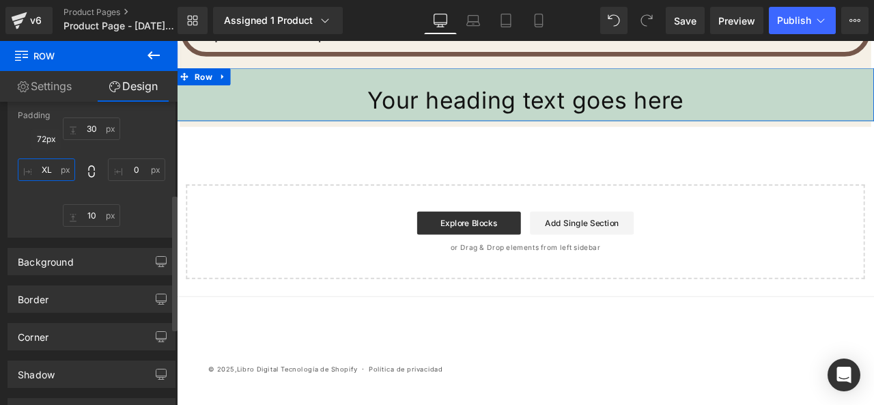
click at [68, 174] on input "XL" at bounding box center [46, 169] width 57 height 23
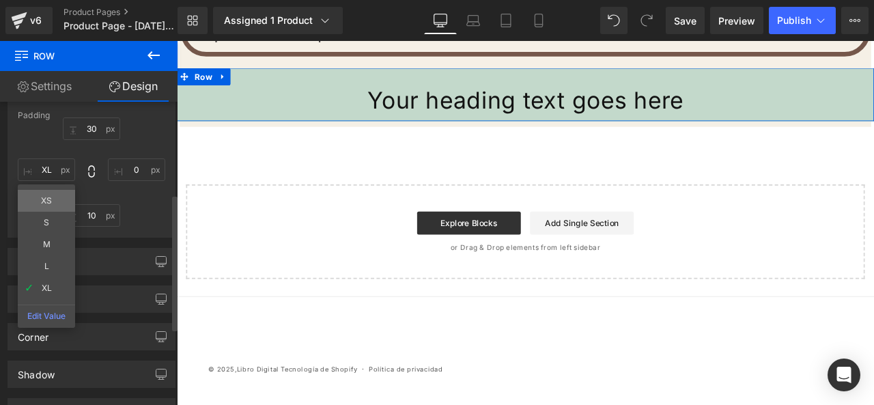
type input "XS"
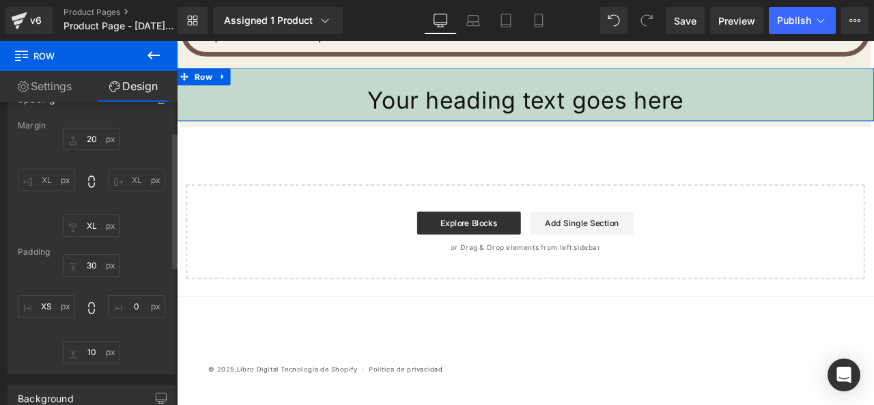
scroll to position [0, 0]
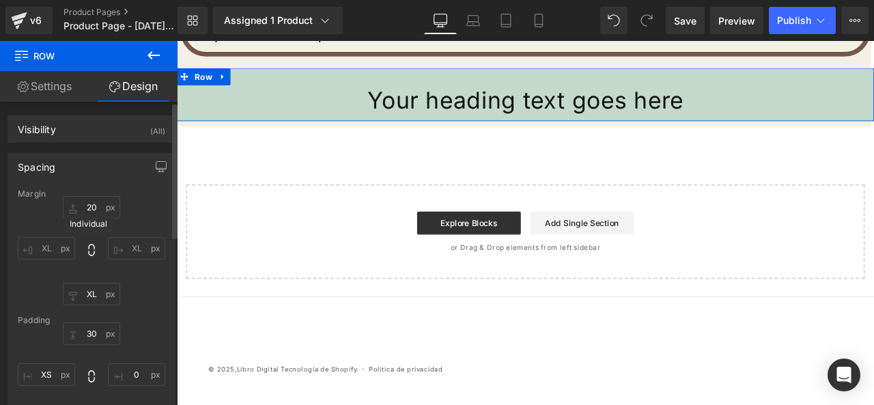
click at [92, 251] on icon at bounding box center [91, 250] width 6 height 12
type input "20"
type input "72"
type input "20"
type input "72"
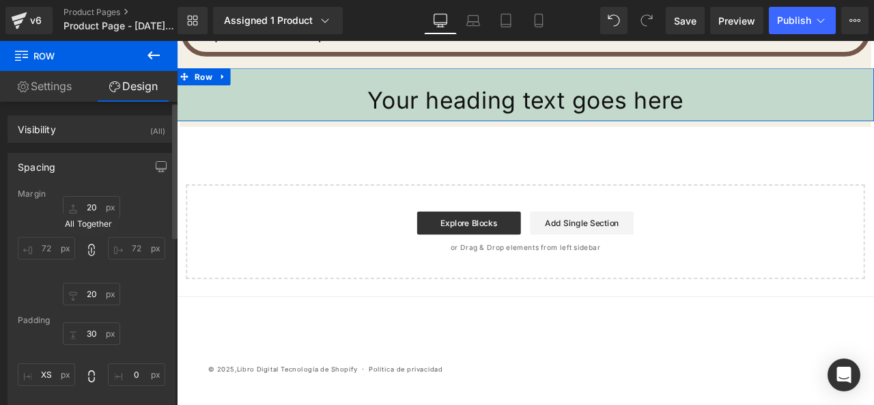
scroll to position [5278, 0]
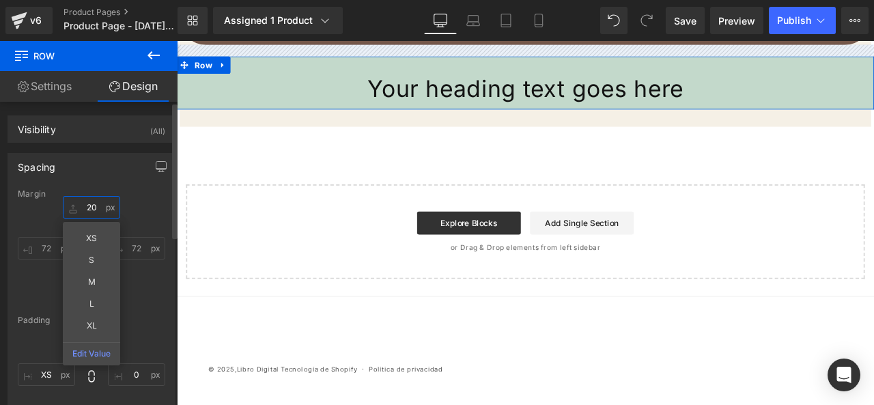
click at [92, 208] on input "20" at bounding box center [91, 207] width 57 height 23
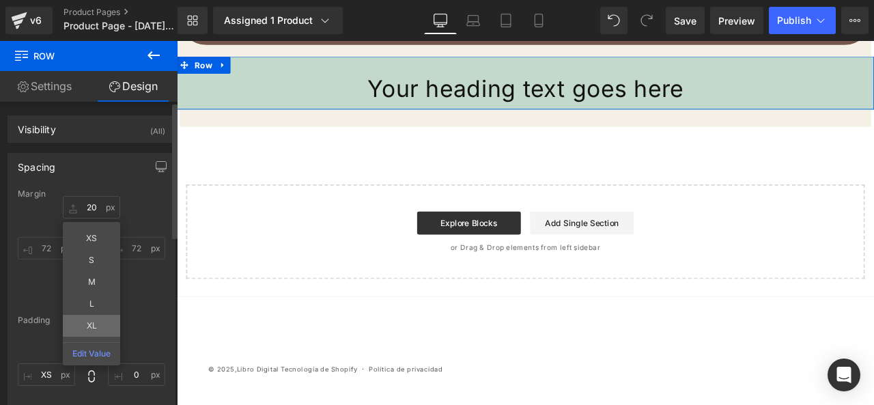
type input "XL"
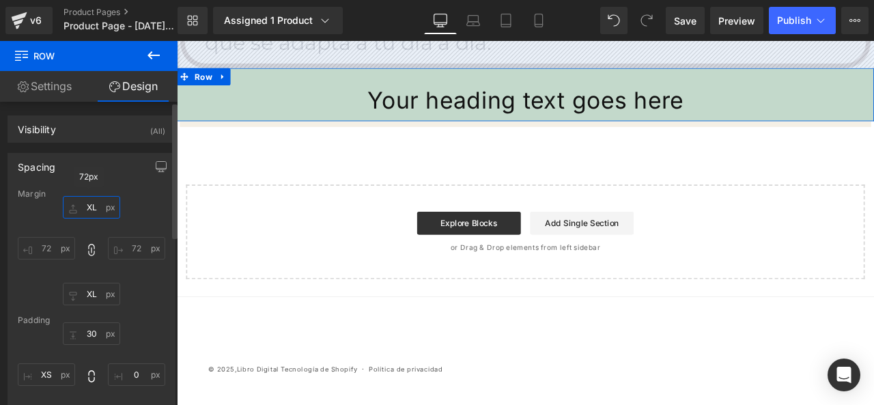
click at [104, 206] on input "XL" at bounding box center [91, 207] width 57 height 23
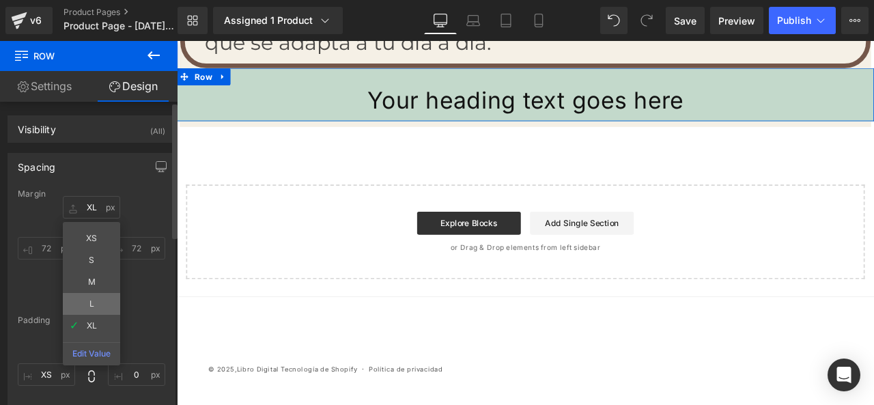
type input "L"
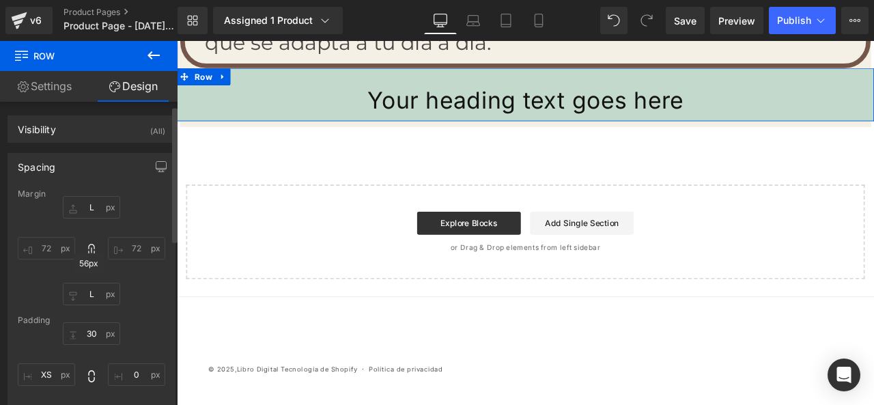
scroll to position [68, 0]
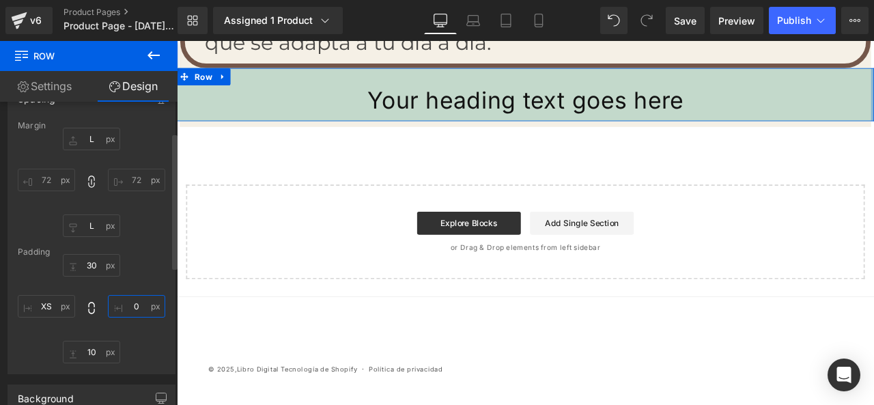
click at [154, 301] on input "0" at bounding box center [136, 306] width 57 height 23
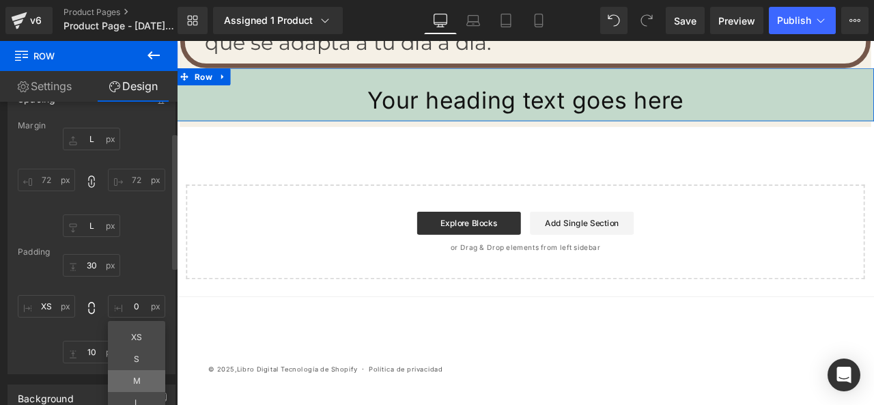
type input "M"
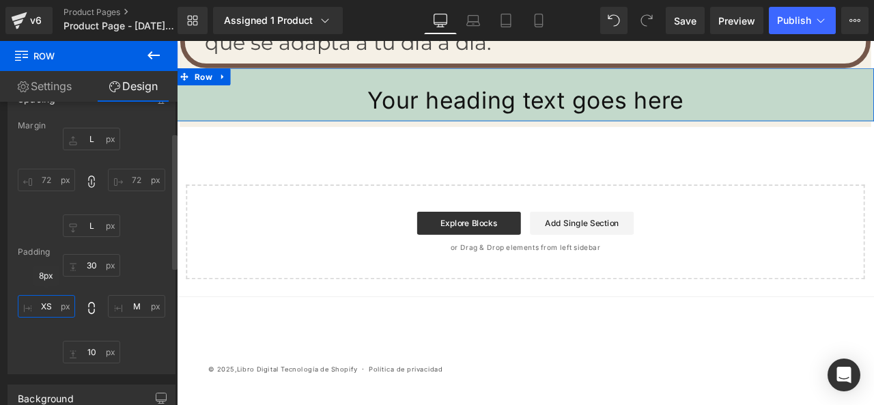
click at [55, 310] on input "XS" at bounding box center [46, 306] width 57 height 23
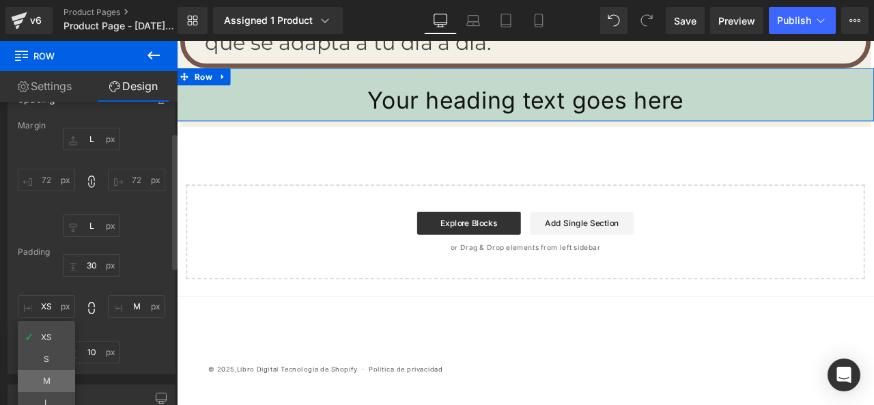
type input "M"
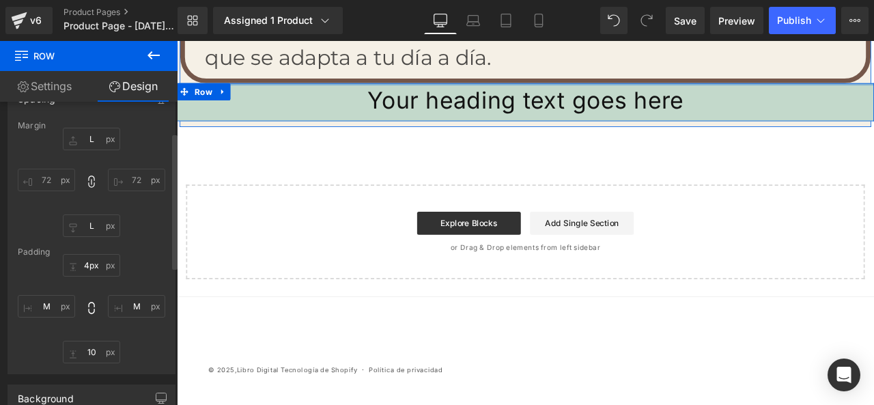
type input "0px"
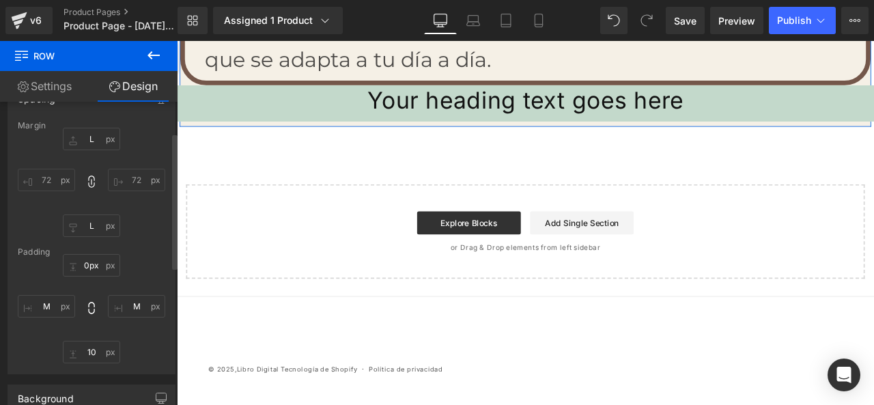
drag, startPoint x: 955, startPoint y: 111, endPoint x: 940, endPoint y: 110, distance: 15.1
click at [874, 109] on div "Your heading text goes here Heading Row" at bounding box center [590, 115] width 826 height 42
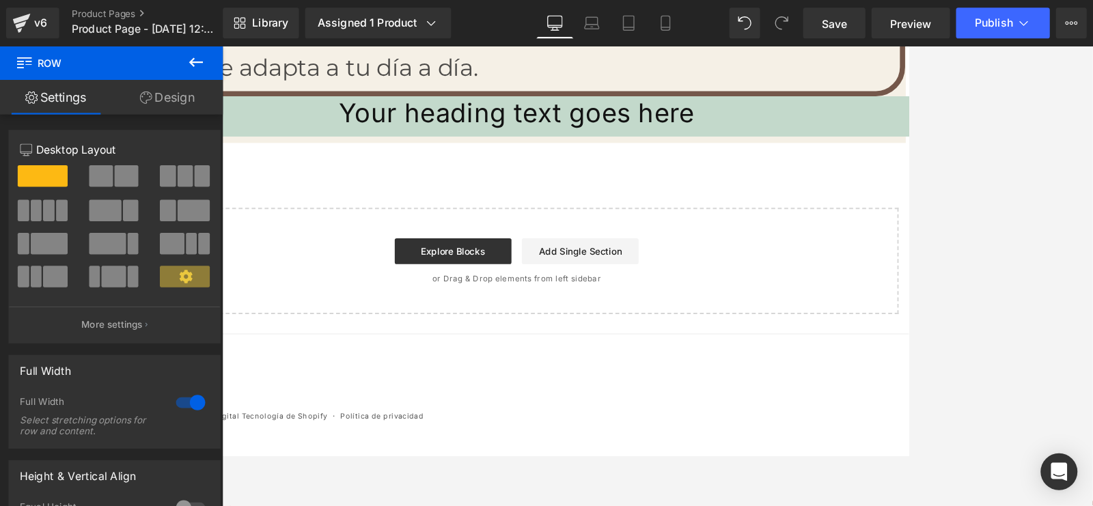
scroll to position [5301, 0]
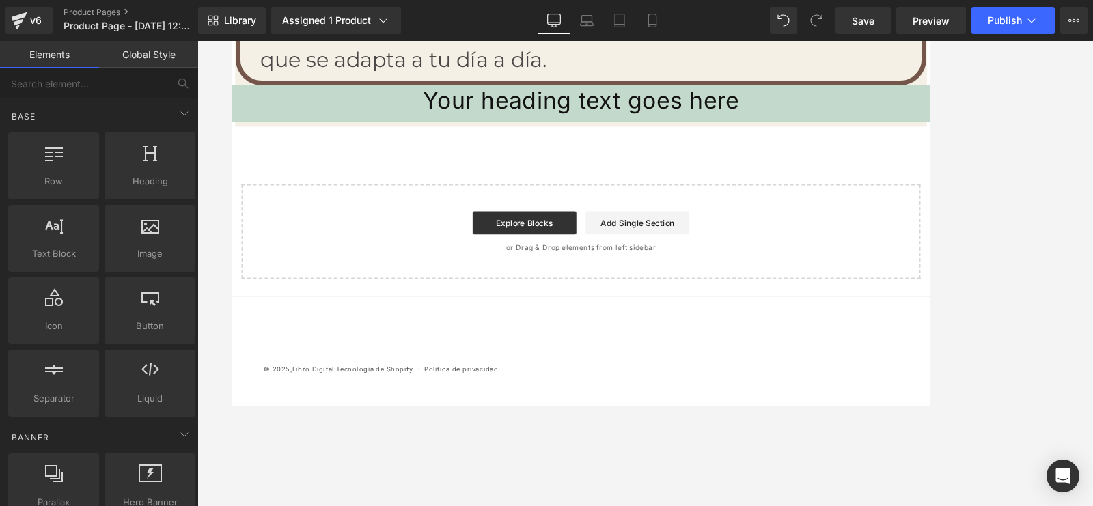
drag, startPoint x: 1081, startPoint y: 44, endPoint x: 702, endPoint y: 186, distance: 404.8
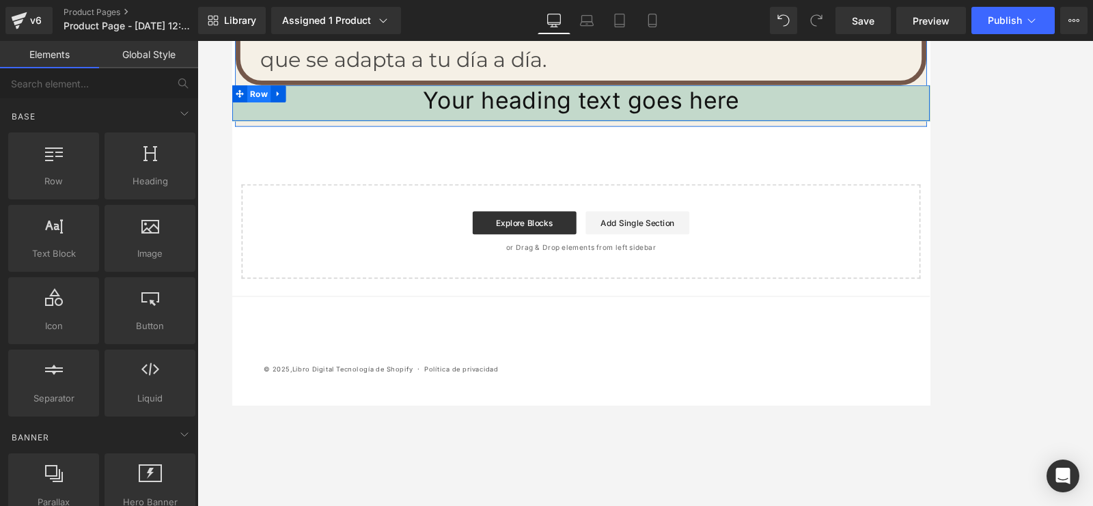
click at [253, 94] on span "Row" at bounding box center [263, 104] width 28 height 20
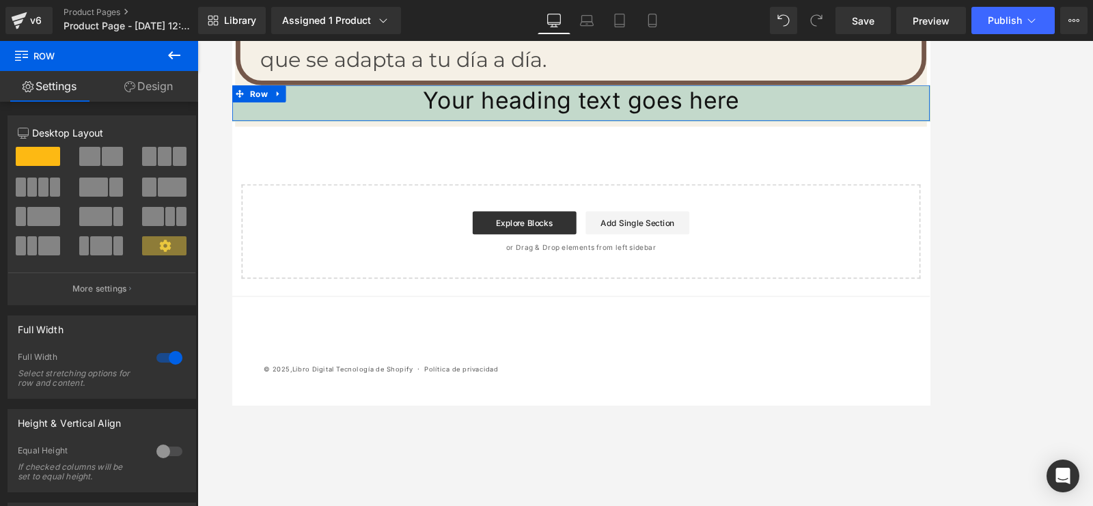
click at [154, 96] on link "Design" at bounding box center [148, 86] width 99 height 31
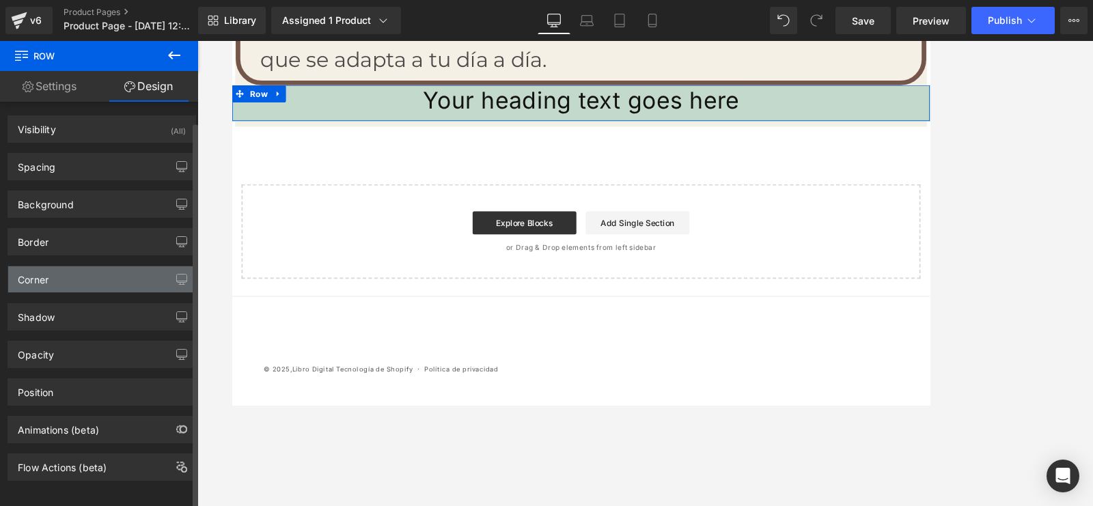
type input "L"
type input "0"
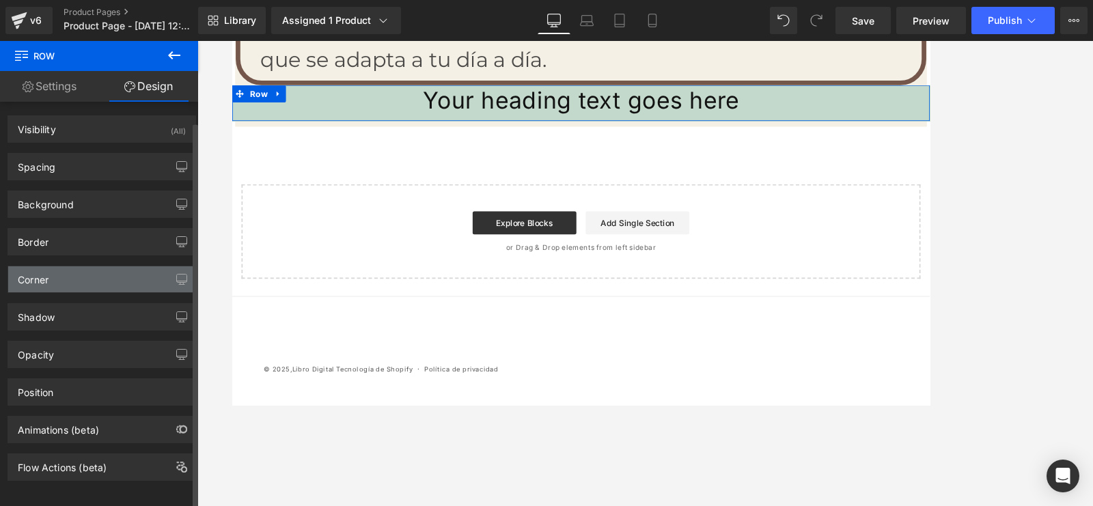
type input "M"
type input "10"
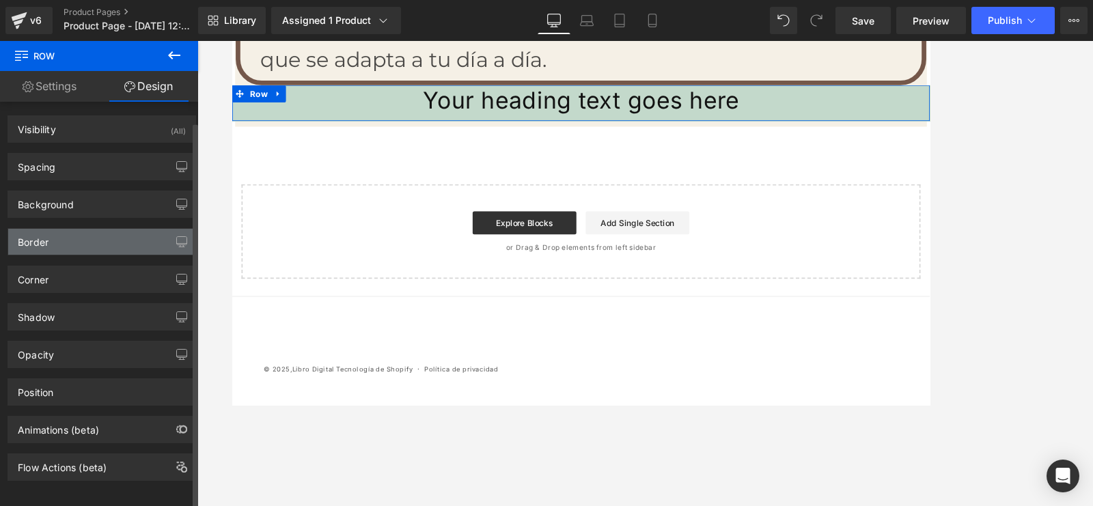
scroll to position [18, 0]
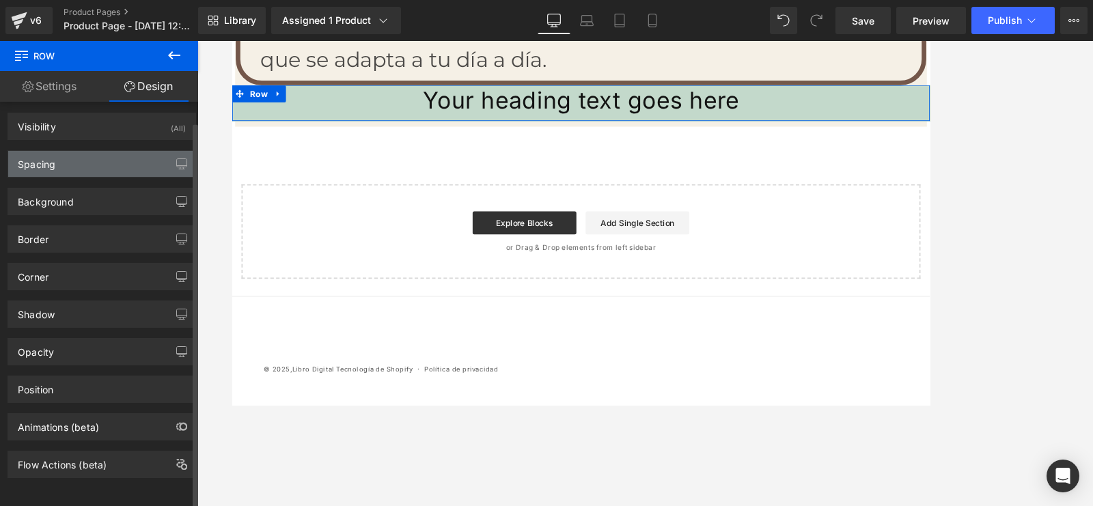
click at [118, 154] on div "Spacing" at bounding box center [101, 164] width 187 height 26
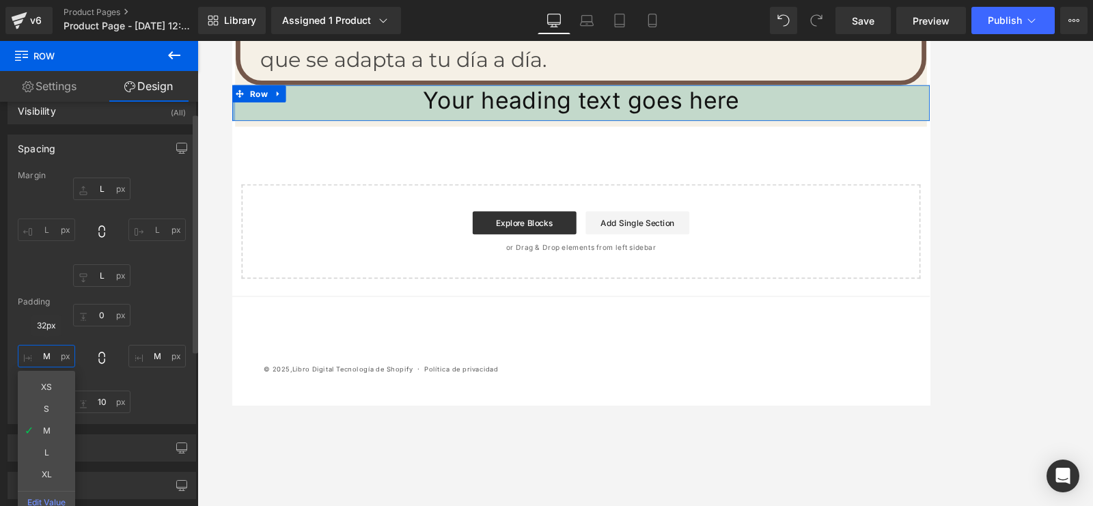
click at [66, 354] on input "M" at bounding box center [46, 356] width 57 height 23
type input "XL"
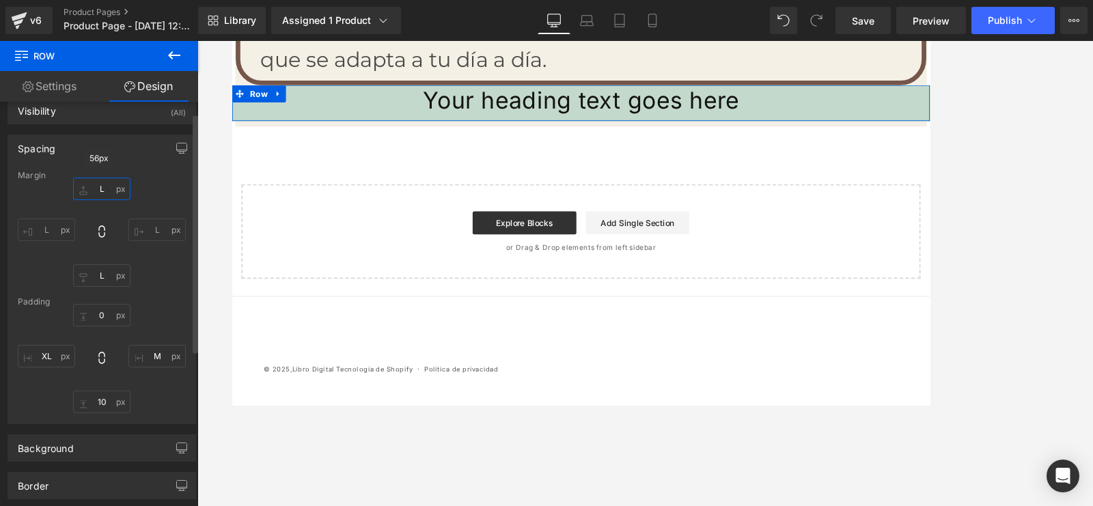
click at [116, 193] on input "L" at bounding box center [101, 189] width 57 height 23
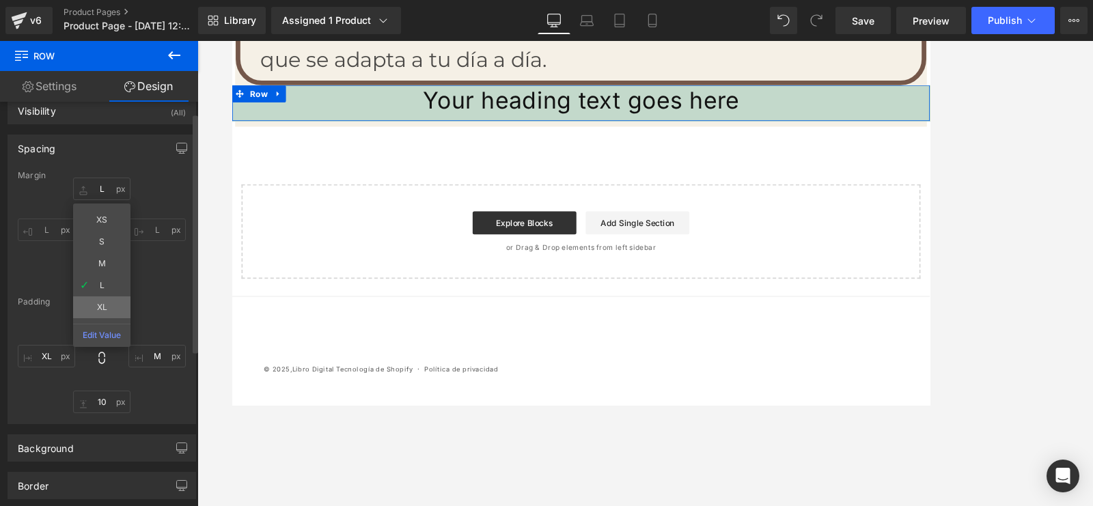
type input "XL"
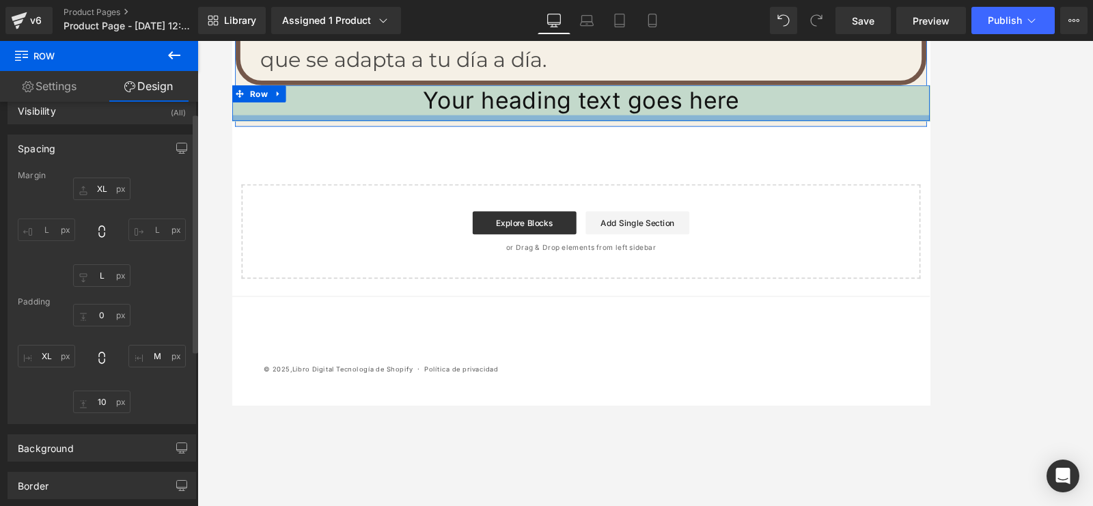
type input "0px"
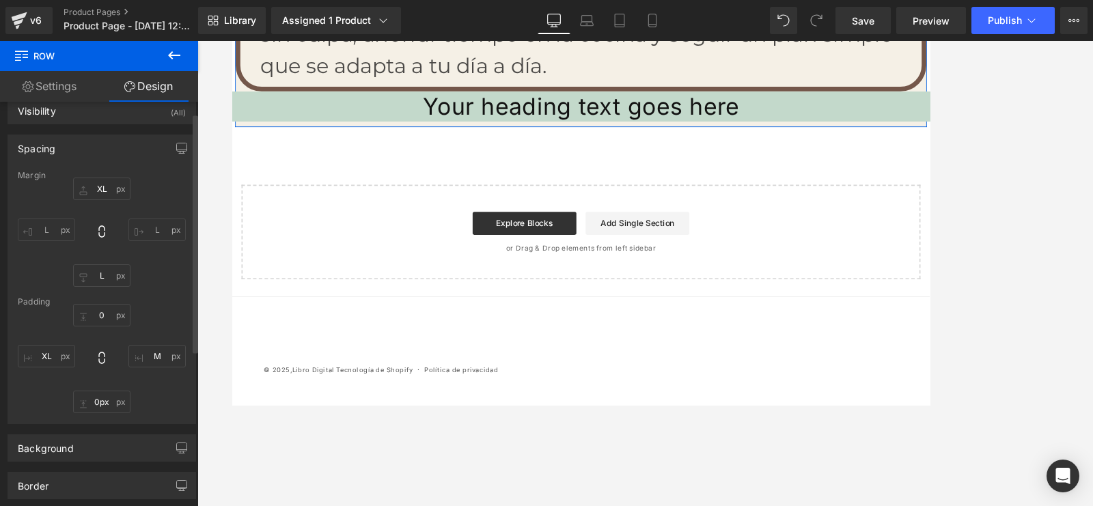
drag, startPoint x: 1027, startPoint y: 107, endPoint x: 974, endPoint y: 104, distance: 52.6
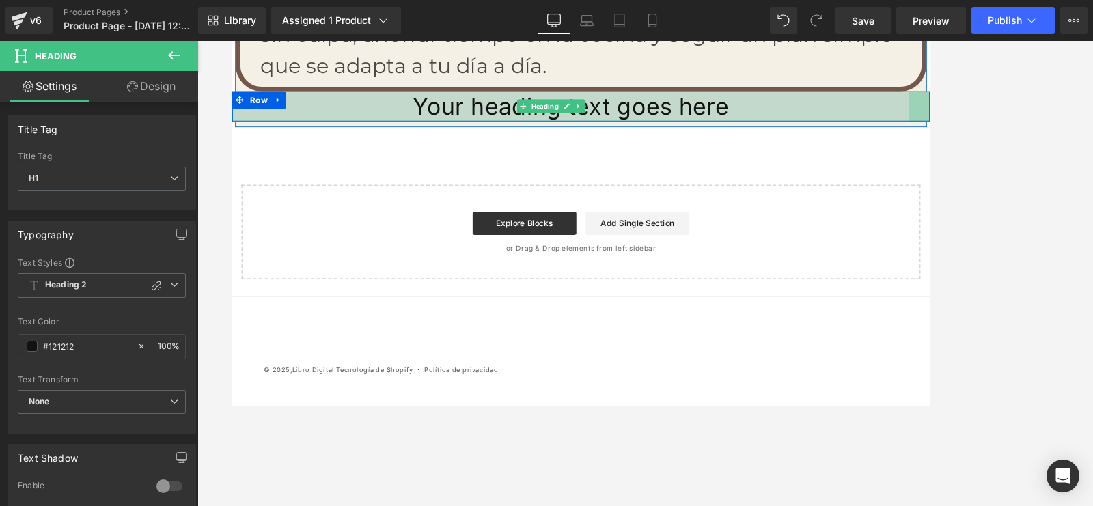
drag, startPoint x: 1028, startPoint y: 90, endPoint x: 1003, endPoint y: 92, distance: 24.6
click at [874, 100] on div "Your heading text goes here Heading 36px" at bounding box center [645, 118] width 826 height 36
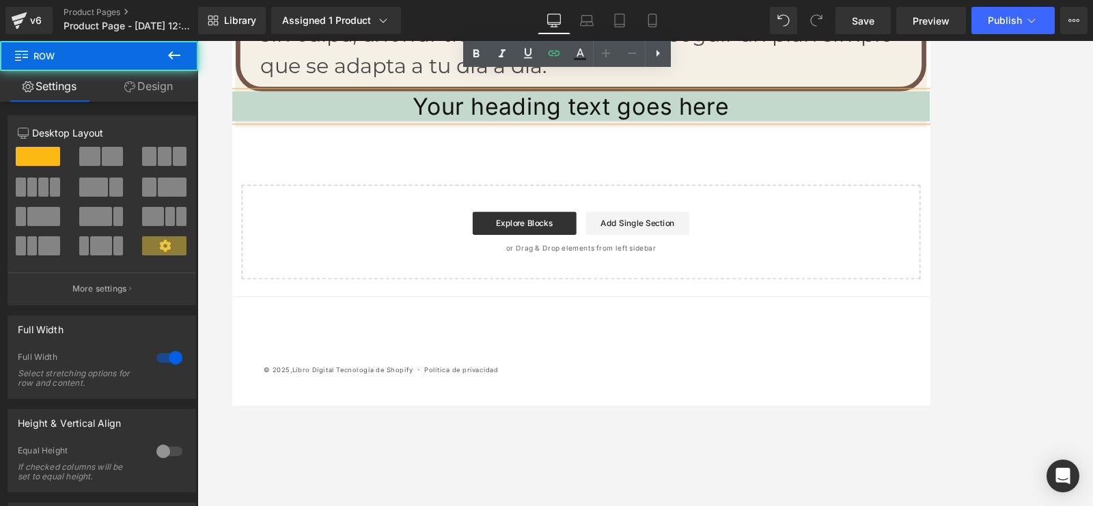
click at [874, 100] on div "Your heading text goes here Heading 36px Row" at bounding box center [645, 118] width 826 height 36
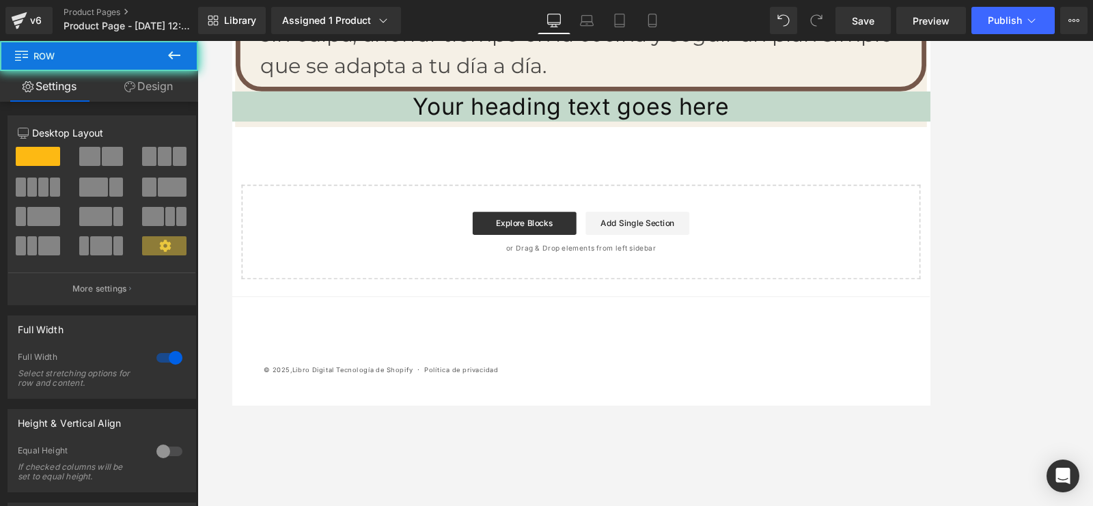
click at [874, 100] on div "Your heading text goes here Heading 36px Row" at bounding box center [645, 118] width 826 height 36
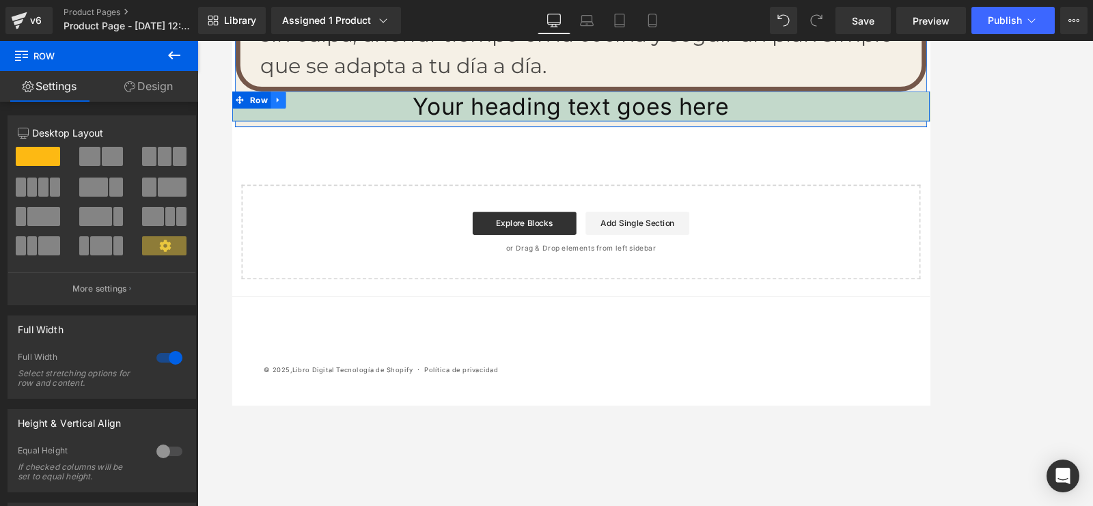
drag, startPoint x: 253, startPoint y: 94, endPoint x: 278, endPoint y: 88, distance: 26.0
click at [263, 100] on span "Row" at bounding box center [263, 110] width 28 height 20
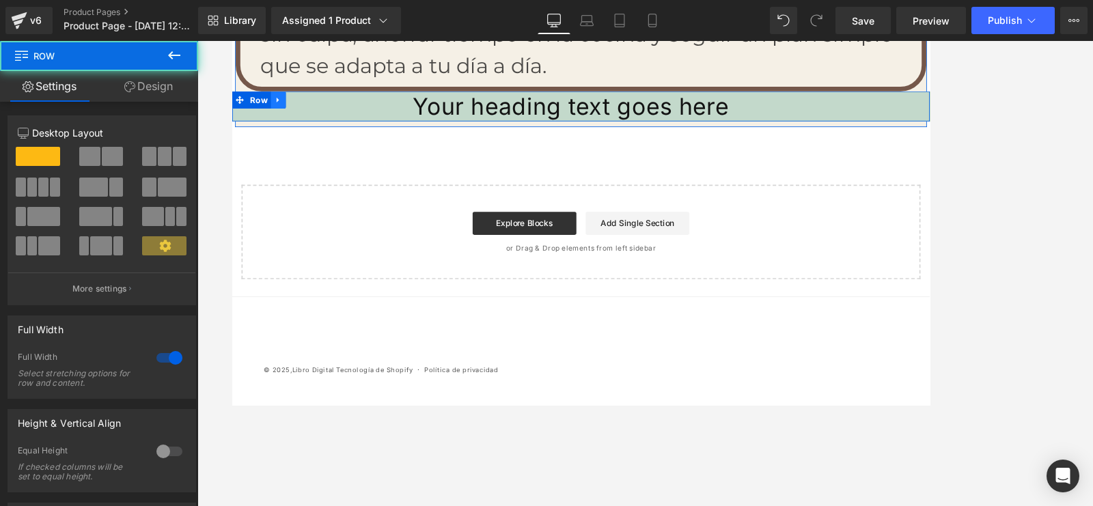
click at [281, 105] on icon at bounding box center [286, 110] width 10 height 10
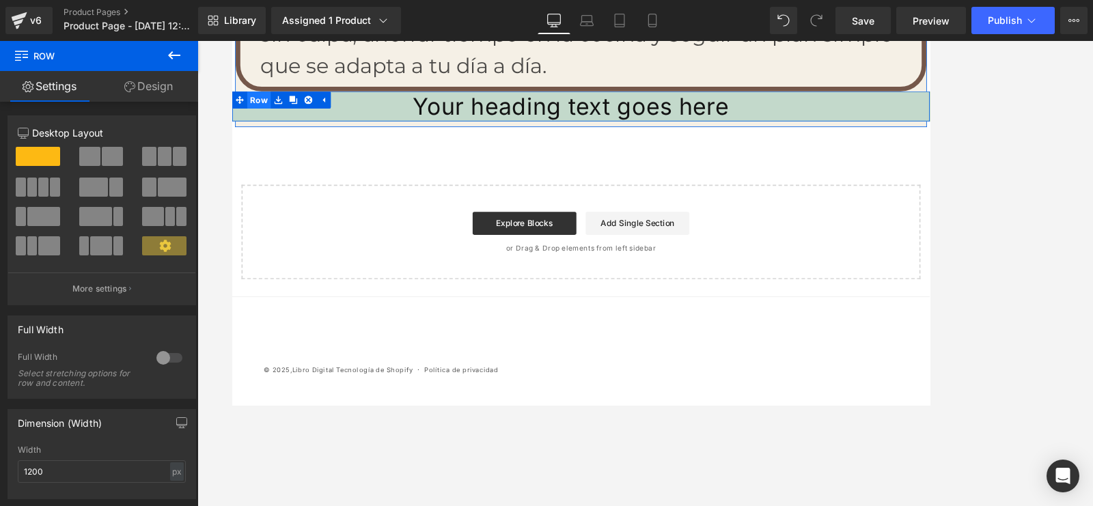
click at [249, 100] on span "Row" at bounding box center [263, 110] width 28 height 20
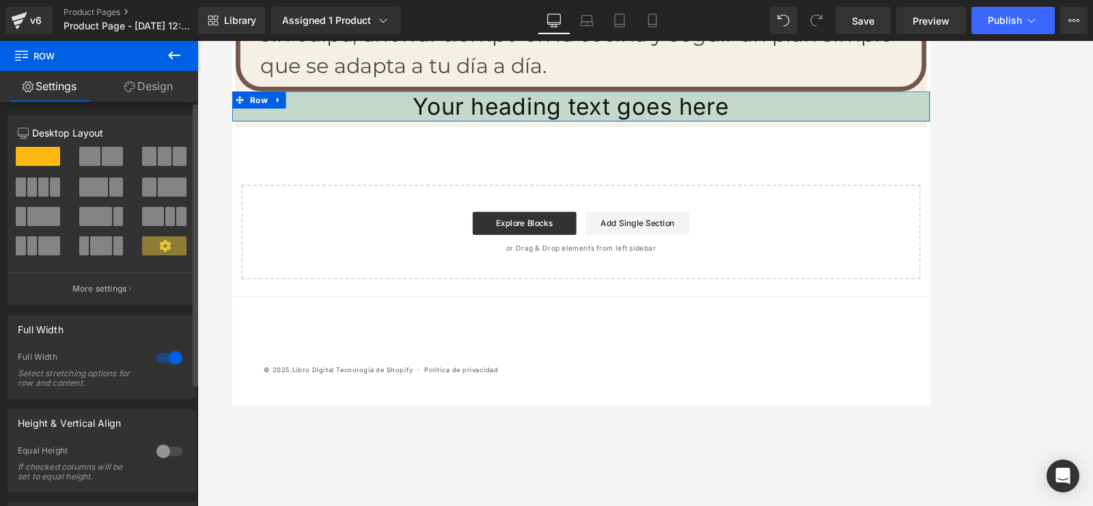
click at [166, 362] on div at bounding box center [169, 358] width 33 height 22
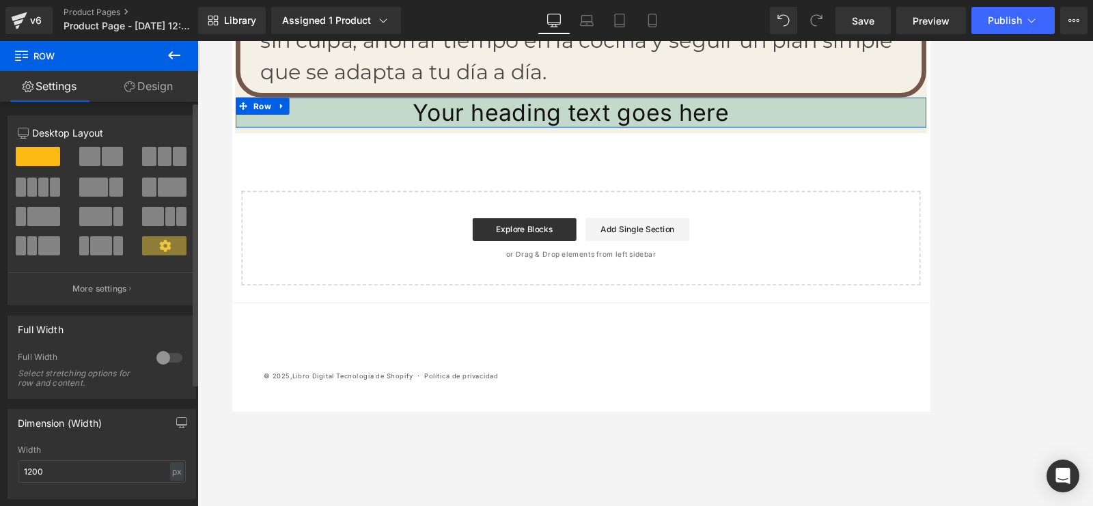
scroll to position [5299, 0]
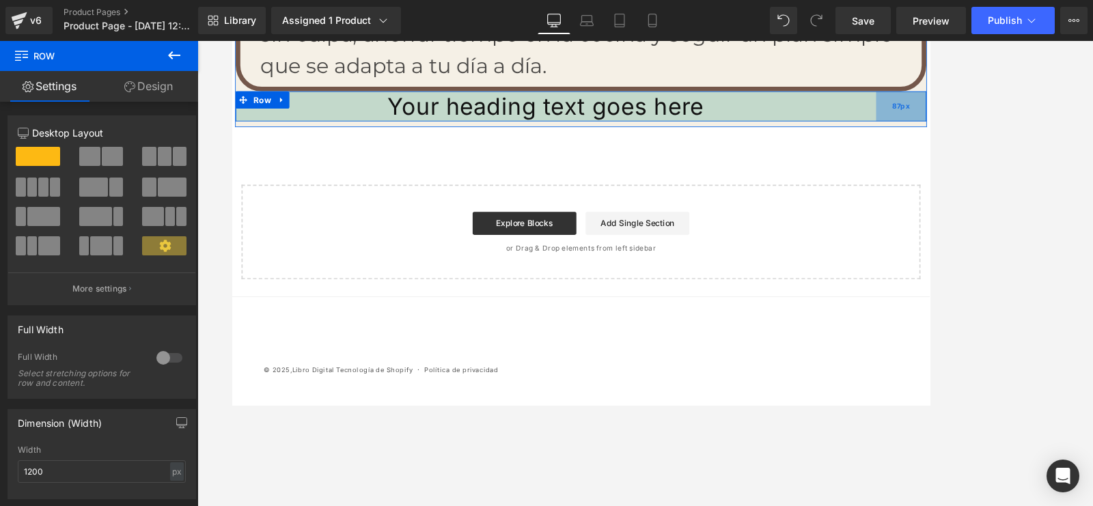
drag, startPoint x: 1043, startPoint y: 97, endPoint x: 1005, endPoint y: 94, distance: 37.7
click at [874, 111] on span "87px" at bounding box center [1023, 118] width 21 height 15
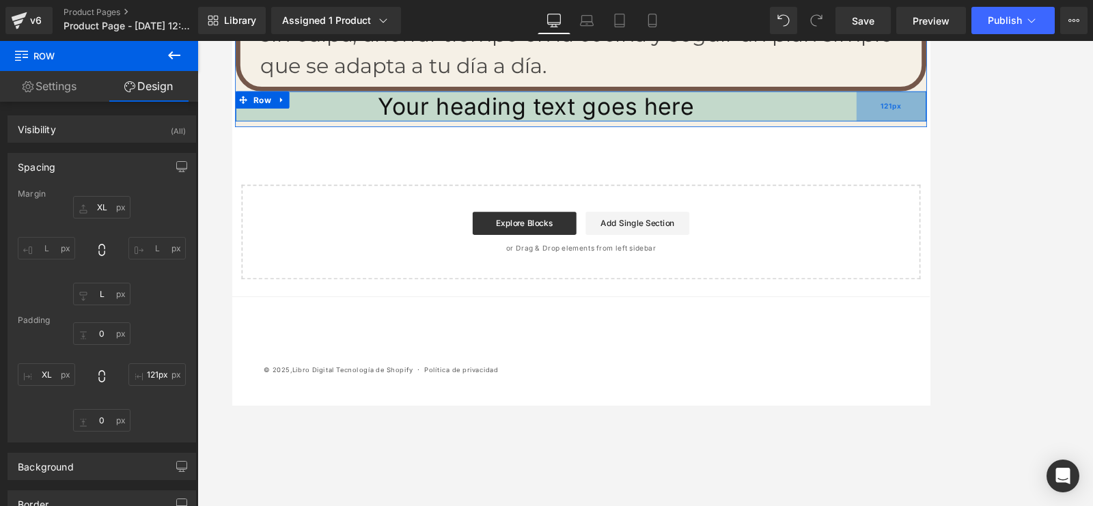
drag, startPoint x: 1042, startPoint y: 92, endPoint x: 979, endPoint y: 94, distance: 62.8
click at [874, 100] on div "121px" at bounding box center [1012, 118] width 83 height 36
type input "123px"
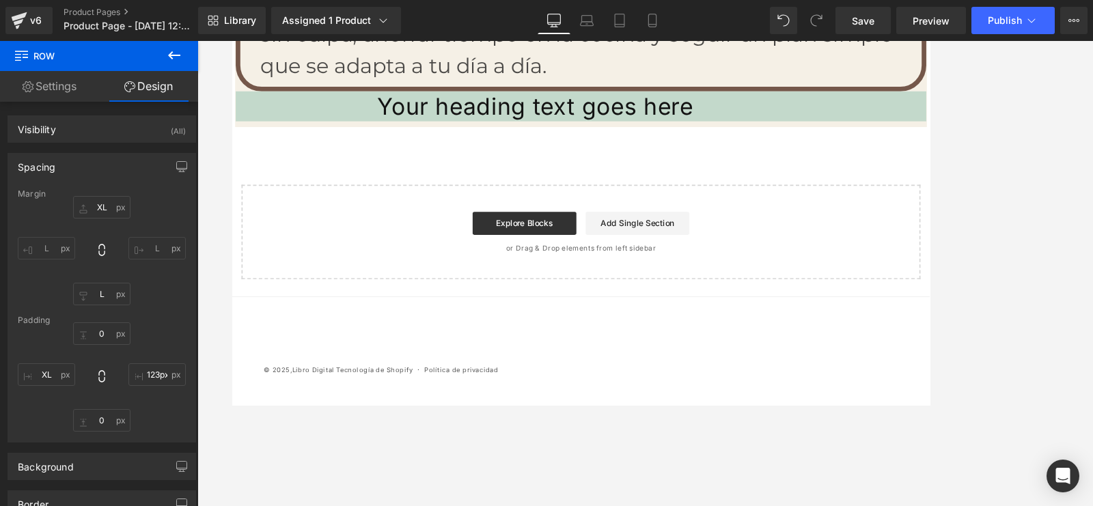
click at [442, 404] on div at bounding box center [644, 273] width 895 height 465
